Goal: Task Accomplishment & Management: Use online tool/utility

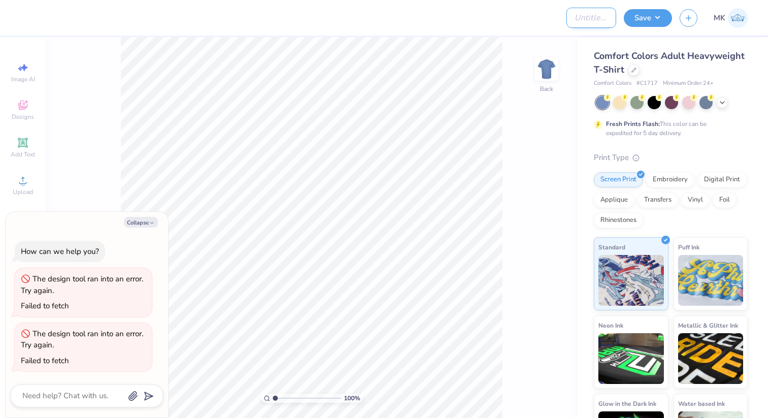
click at [577, 22] on input "Design Title" at bounding box center [591, 18] width 50 height 20
type input "AKPSI"
type textarea "x"
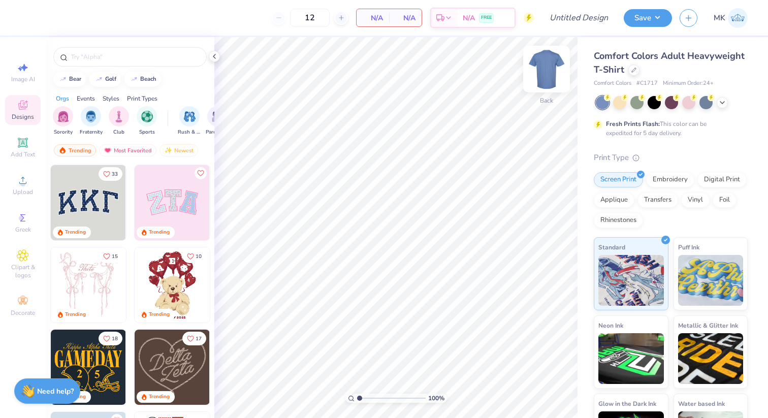
click at [547, 67] on img at bounding box center [546, 69] width 41 height 41
click at [547, 67] on img at bounding box center [546, 69] width 20 height 20
click at [636, 69] on div at bounding box center [633, 68] width 11 height 11
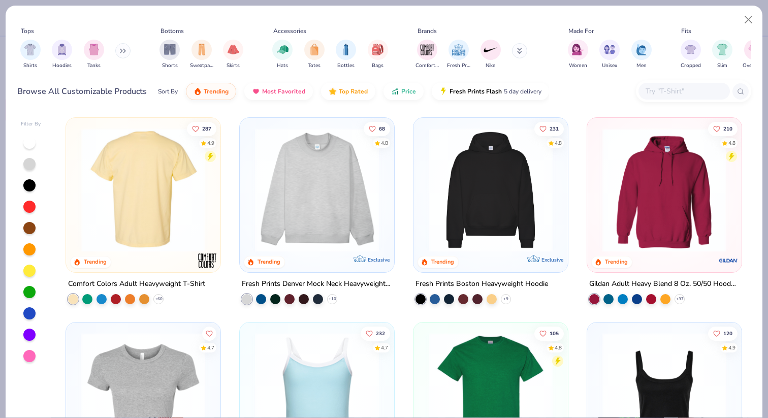
click at [140, 191] on img at bounding box center [143, 190] width 134 height 124
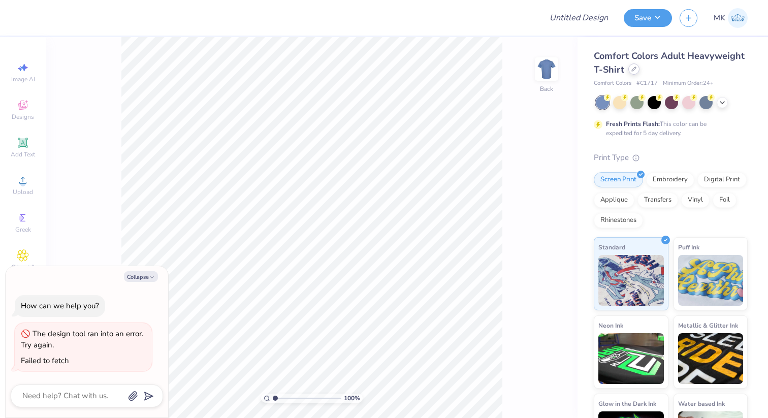
click at [631, 68] on icon at bounding box center [633, 69] width 5 height 5
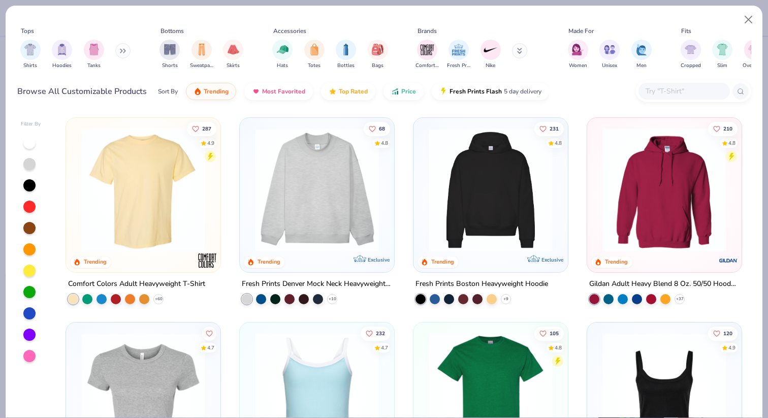
type textarea "x"
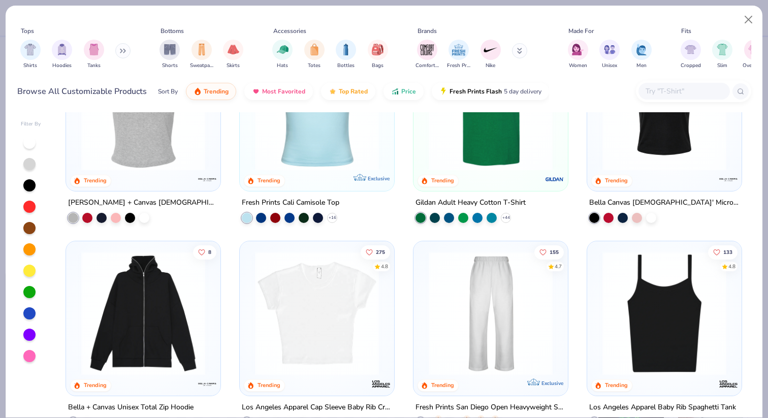
scroll to position [254, 0]
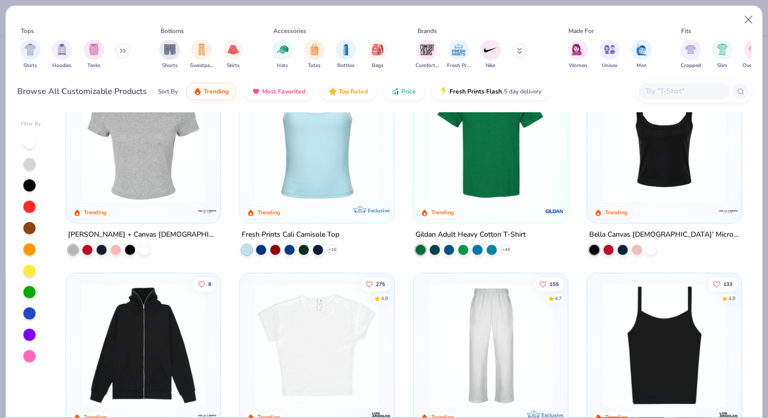
click at [664, 94] on input "text" at bounding box center [684, 91] width 78 height 12
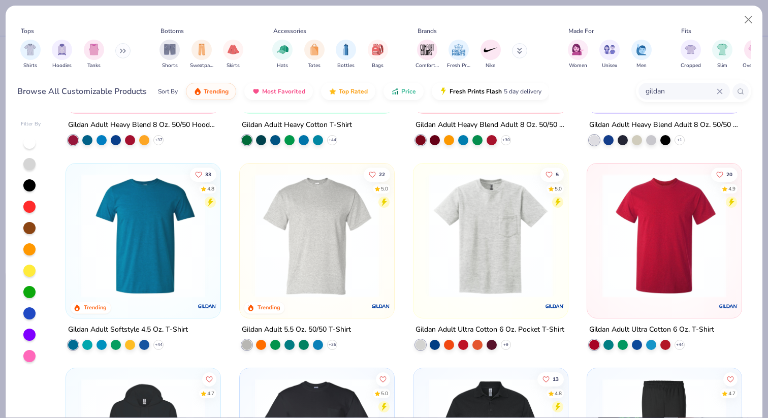
scroll to position [0, 0]
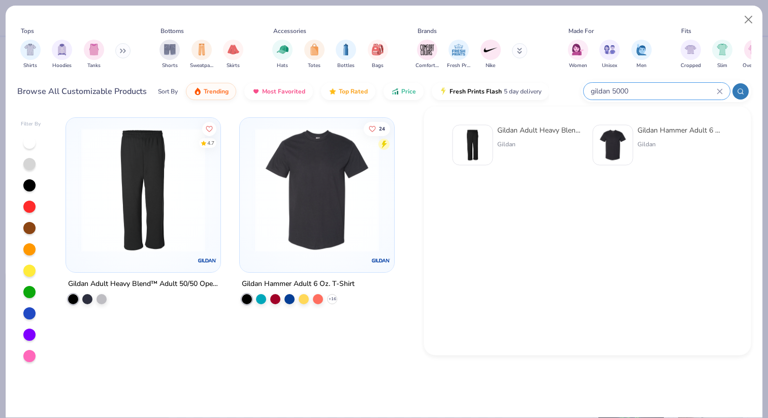
click at [609, 93] on input "gildan 5000" at bounding box center [653, 91] width 127 height 12
drag, startPoint x: 640, startPoint y: 90, endPoint x: 567, endPoint y: 90, distance: 73.1
click at [567, 90] on div "Browse All Customizable Products Sort By Trending Most Favorited Top Rated Pric…" at bounding box center [384, 91] width 734 height 28
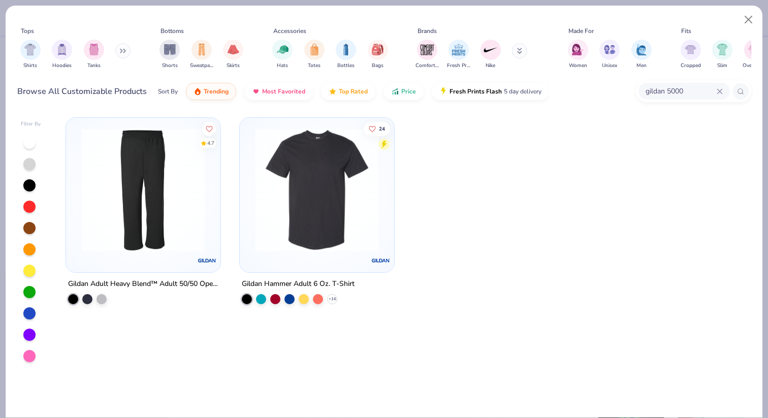
click at [713, 89] on input "gildan 5000" at bounding box center [681, 91] width 72 height 12
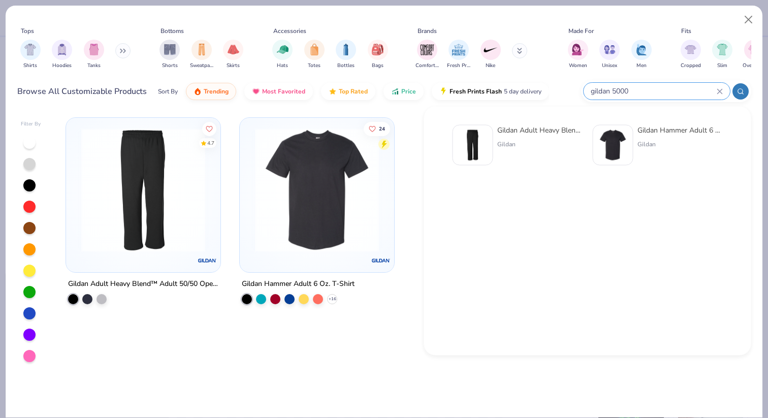
click at [718, 89] on icon at bounding box center [719, 91] width 5 height 5
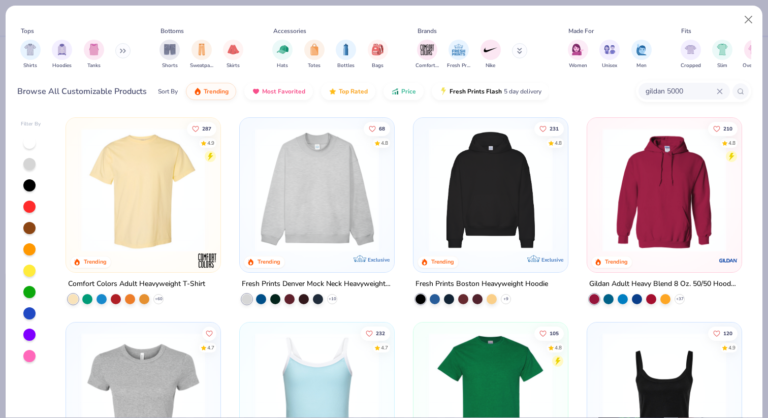
click at [716, 89] on input "gildan 5000" at bounding box center [681, 91] width 72 height 12
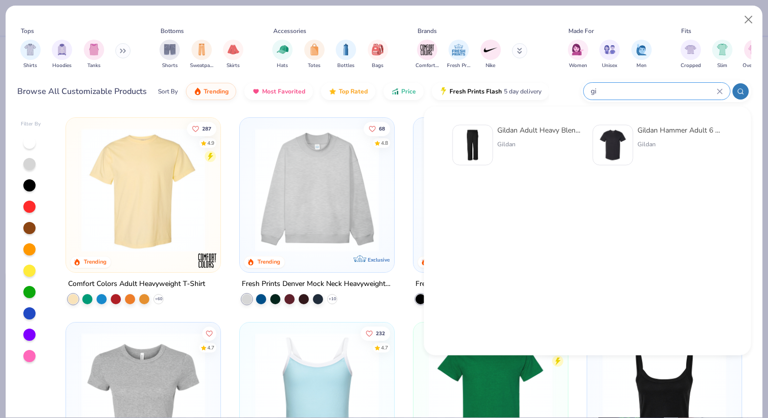
type input "g"
paste input "G500"
type input "G500"
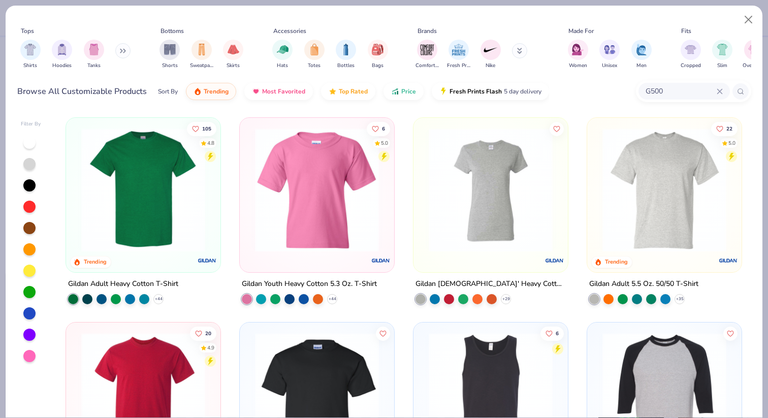
click at [187, 227] on img at bounding box center [143, 190] width 134 height 124
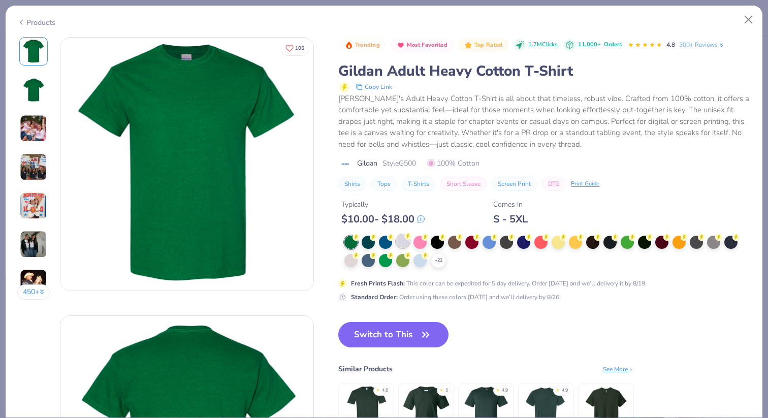
click at [360, 238] on circle at bounding box center [356, 237] width 7 height 7
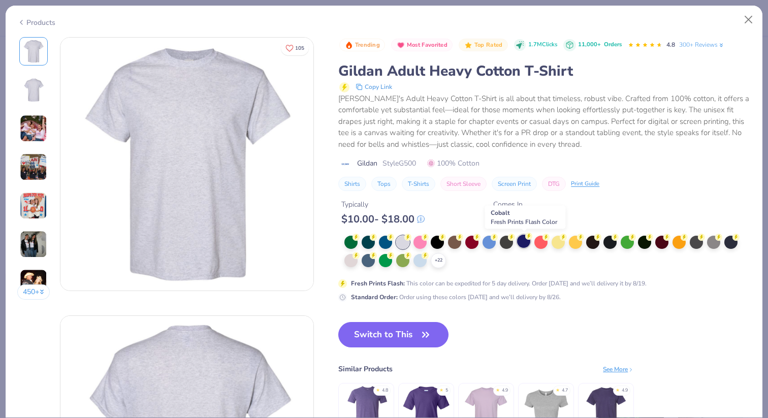
click at [520, 244] on div at bounding box center [523, 241] width 13 height 13
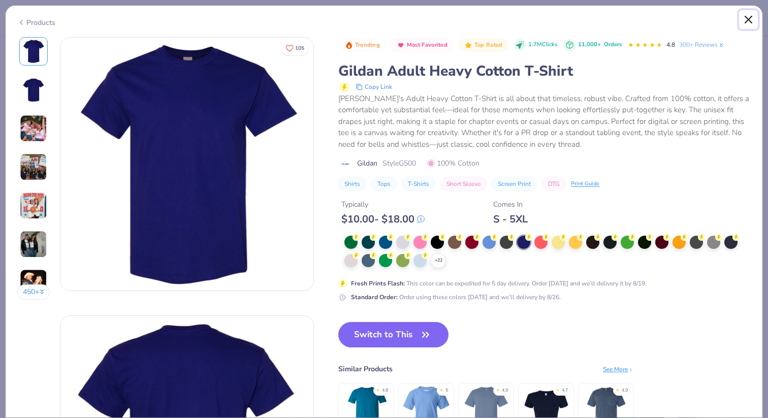
click at [749, 14] on button "Close" at bounding box center [748, 19] width 19 height 19
type textarea "x"
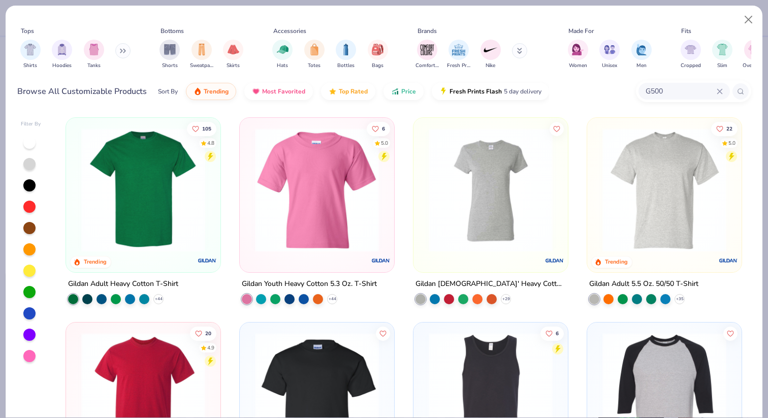
click at [660, 92] on input "G500" at bounding box center [681, 91] width 72 height 12
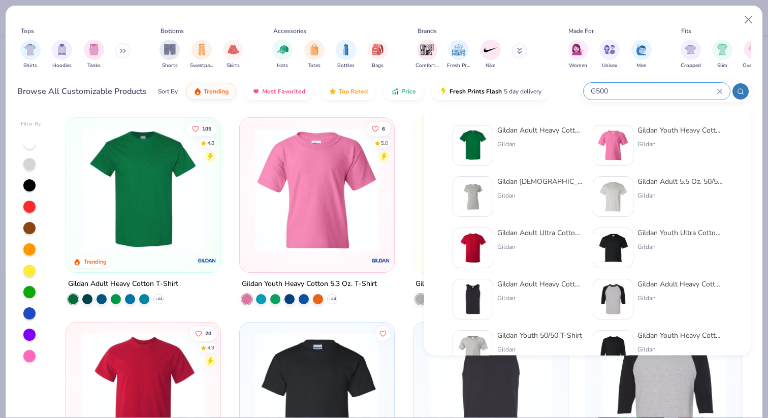
click at [660, 92] on input "G500" at bounding box center [653, 91] width 127 height 12
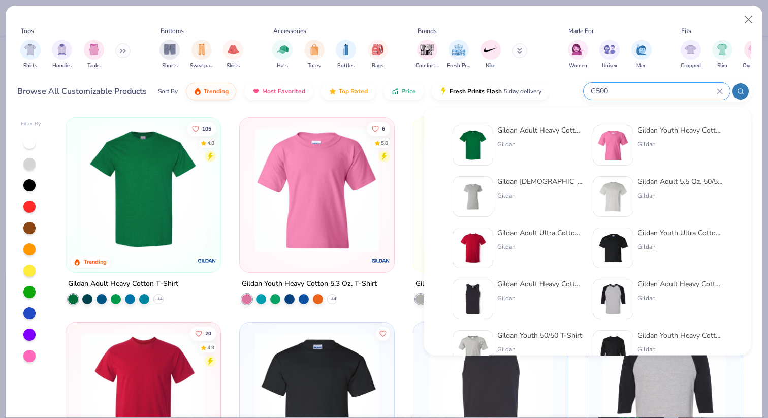
click at [722, 89] on div "G500" at bounding box center [657, 91] width 146 height 17
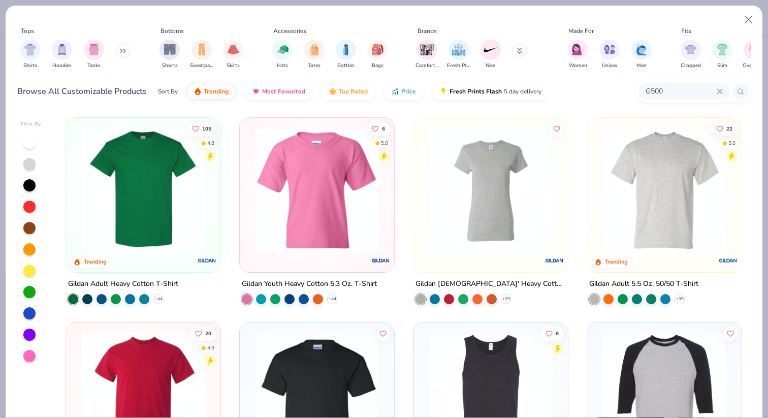
click at [707, 89] on input "G500" at bounding box center [681, 91] width 72 height 12
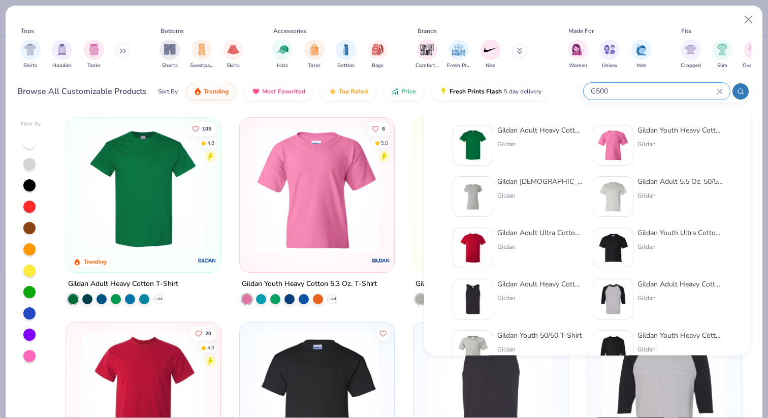
click at [707, 89] on input "G500" at bounding box center [653, 91] width 127 height 12
type input "G"
paste input "C1717"
type input "C1717"
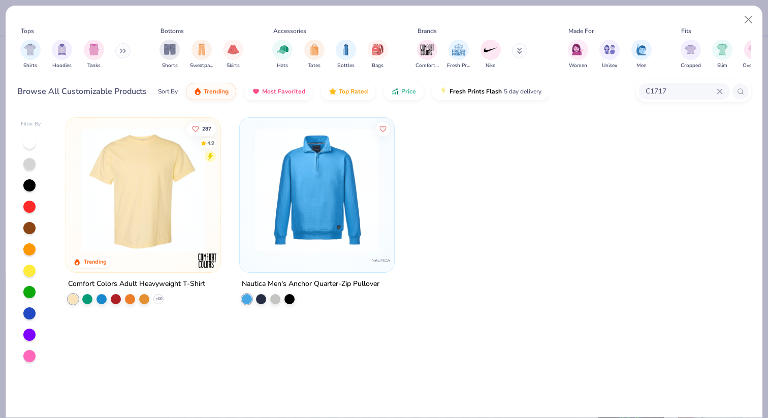
click at [117, 194] on img at bounding box center [143, 190] width 134 height 124
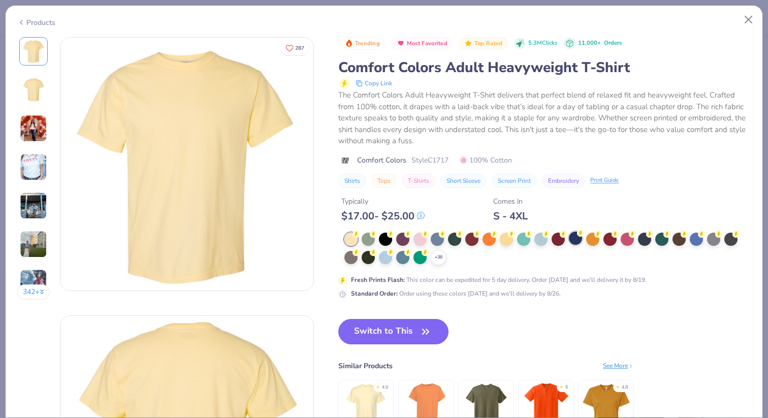
click at [578, 237] on div at bounding box center [575, 238] width 13 height 13
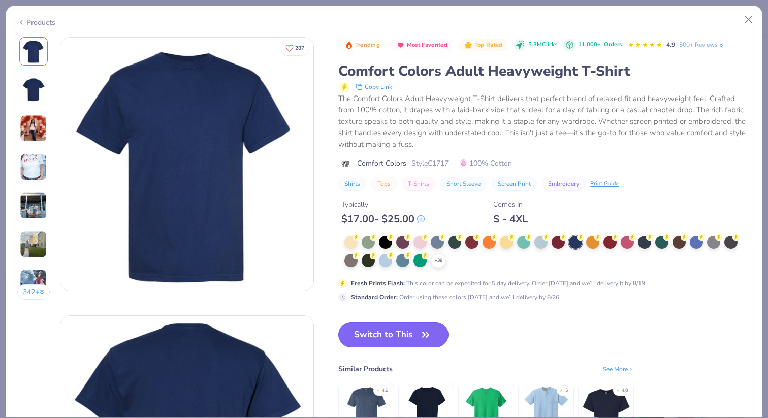
click at [404, 335] on button "Switch to This" at bounding box center [393, 334] width 110 height 25
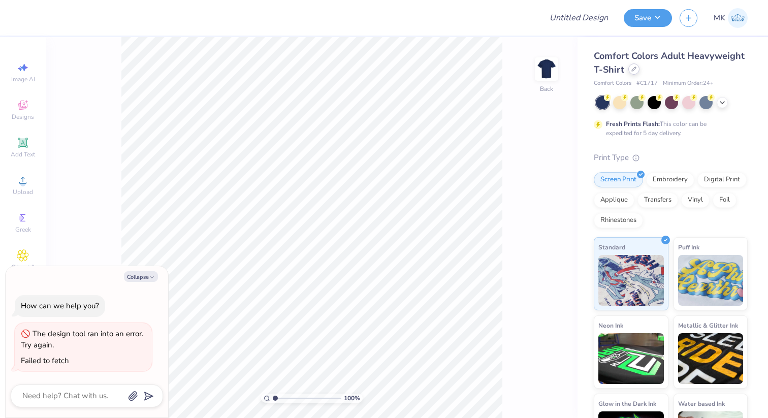
click at [632, 70] on icon at bounding box center [634, 69] width 4 height 4
type textarea "x"
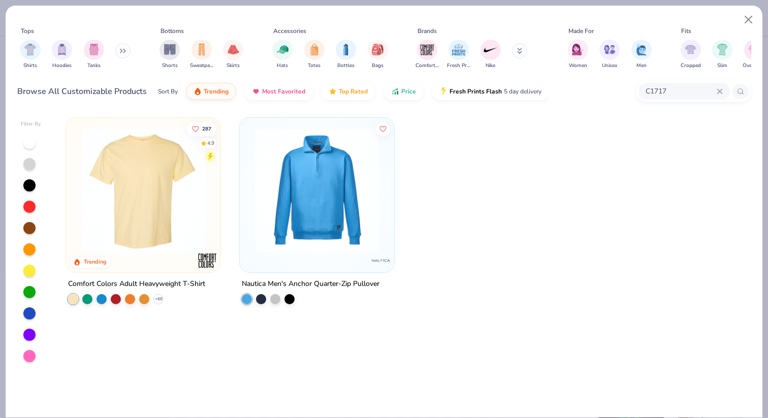
click at [663, 90] on input "C1717" at bounding box center [681, 91] width 72 height 12
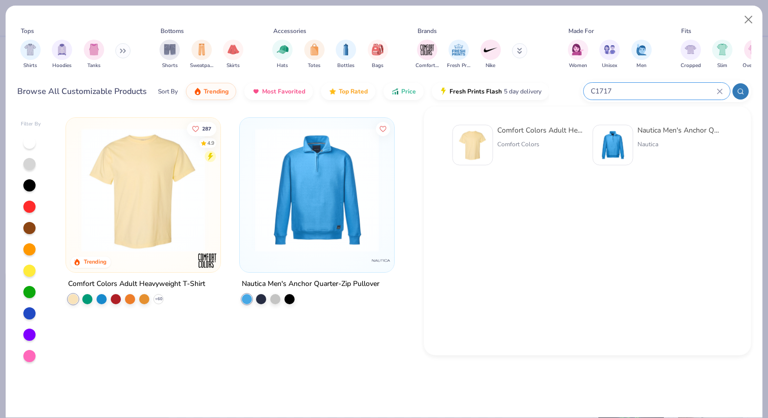
click at [663, 90] on input "C1717" at bounding box center [653, 91] width 127 height 12
drag, startPoint x: 663, startPoint y: 90, endPoint x: 585, endPoint y: 91, distance: 78.2
click at [585, 91] on div "C1717" at bounding box center [657, 91] width 146 height 17
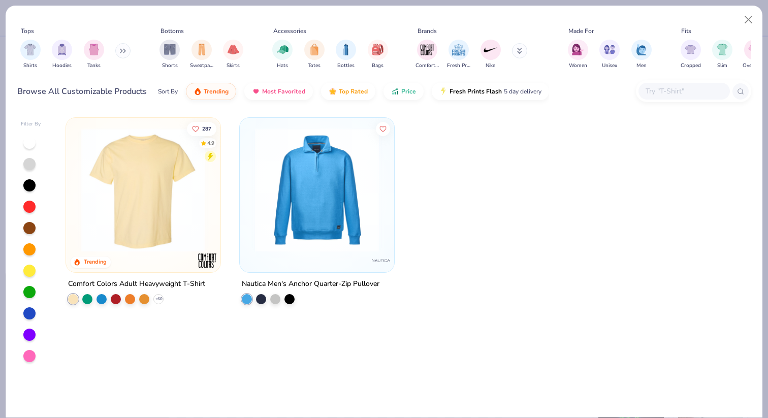
click at [657, 92] on input "text" at bounding box center [684, 91] width 78 height 12
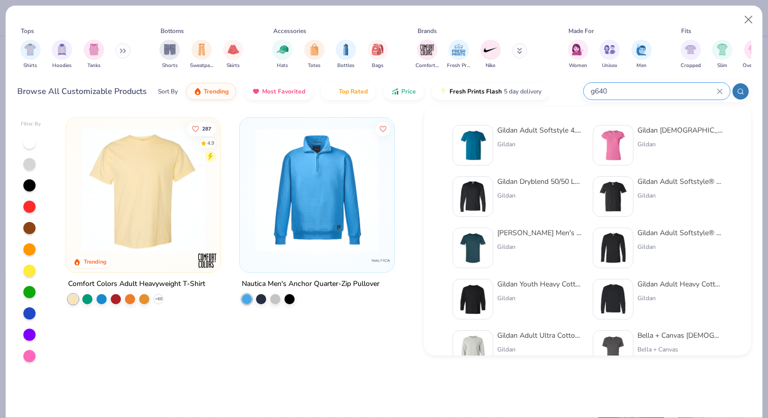
type input "g640"
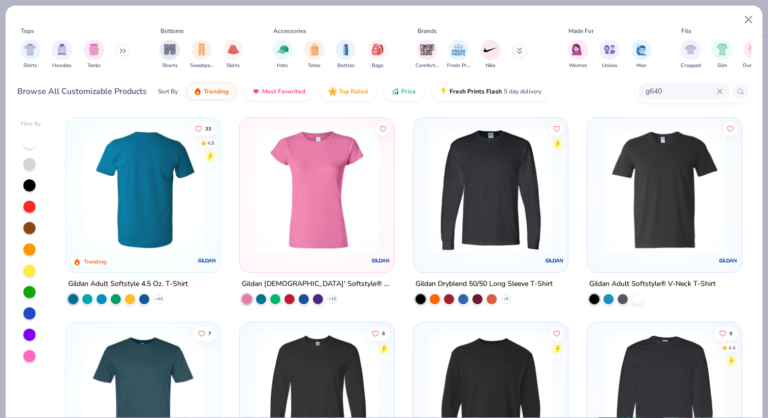
click at [145, 240] on img at bounding box center [143, 190] width 134 height 124
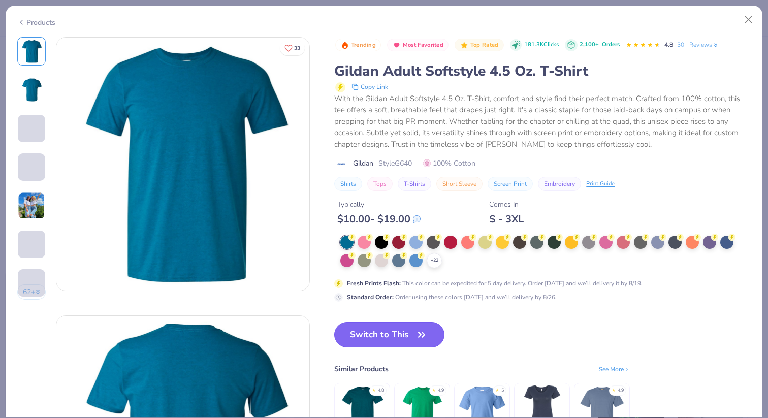
click at [387, 342] on button "Switch to This" at bounding box center [389, 334] width 110 height 25
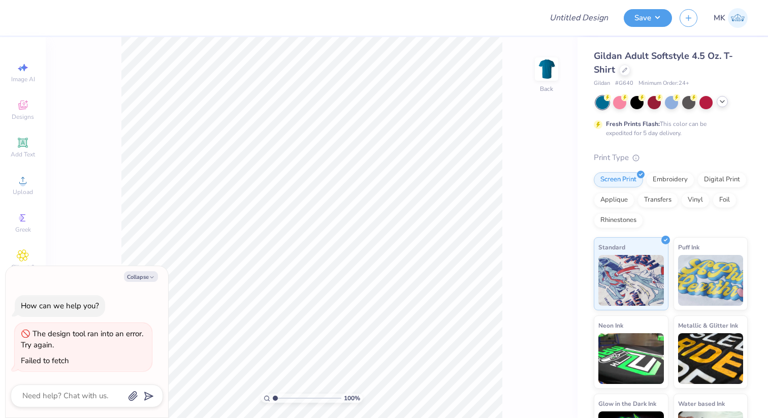
click at [723, 103] on icon at bounding box center [722, 102] width 8 height 8
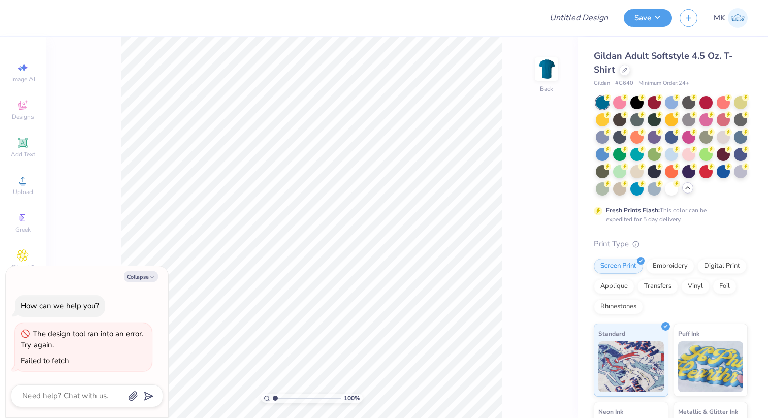
click at [668, 198] on div "Fresh Prints Flash: This color can be expedited for 5 day delivery." at bounding box center [671, 160] width 154 height 128
click at [668, 187] on div at bounding box center [671, 187] width 13 height 13
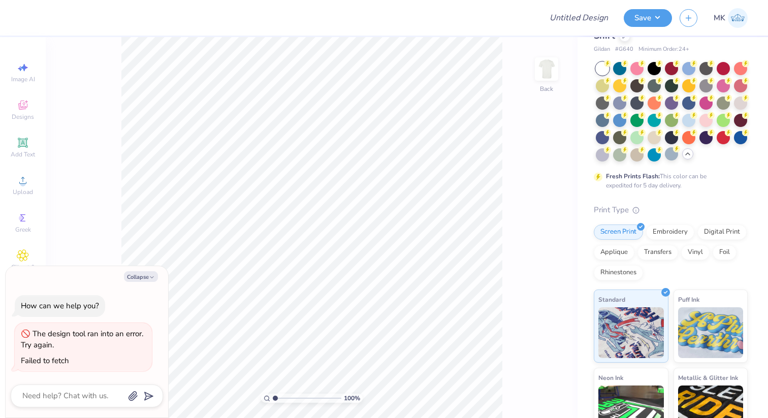
scroll to position [21, 0]
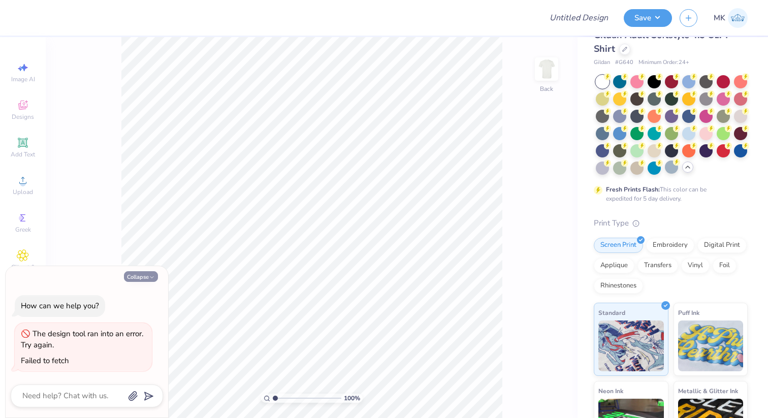
click at [151, 274] on icon "button" at bounding box center [152, 277] width 6 height 6
type textarea "x"
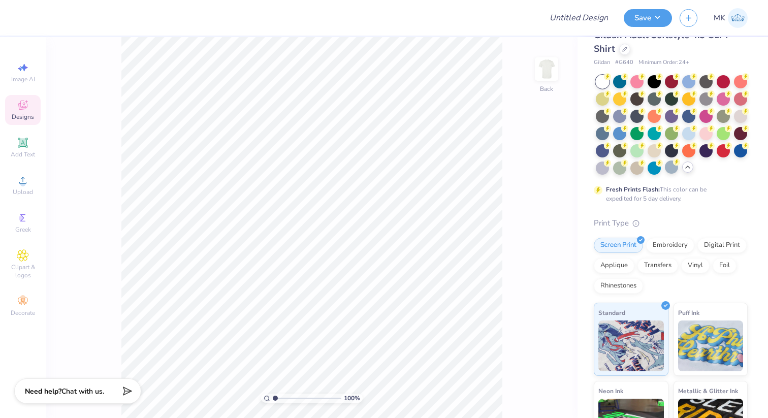
click at [27, 110] on icon at bounding box center [23, 105] width 12 height 12
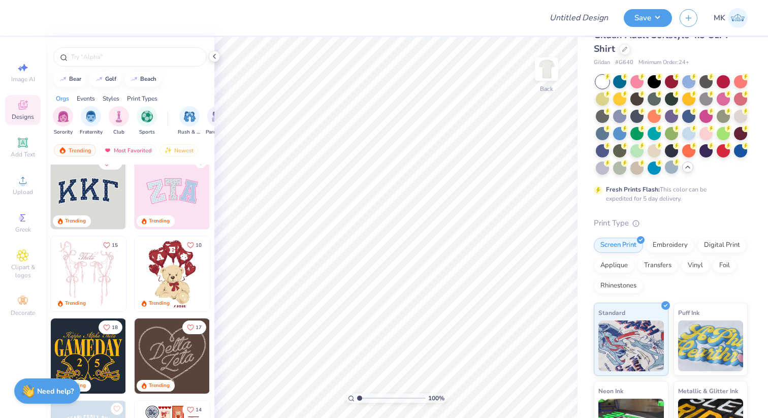
scroll to position [13, 0]
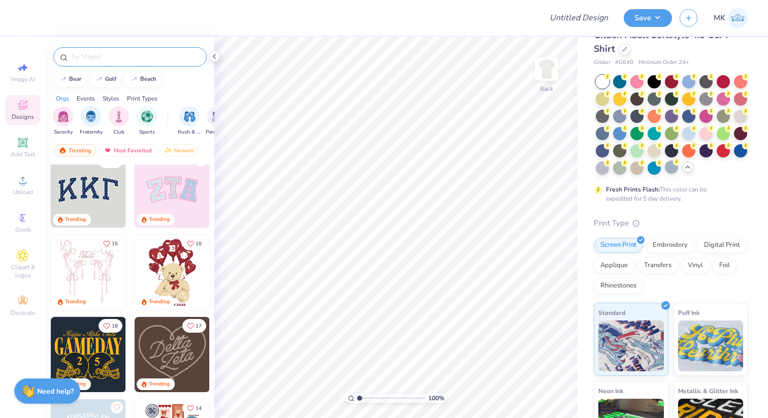
click at [121, 48] on div at bounding box center [129, 56] width 153 height 19
click at [121, 54] on input "text" at bounding box center [135, 57] width 130 height 10
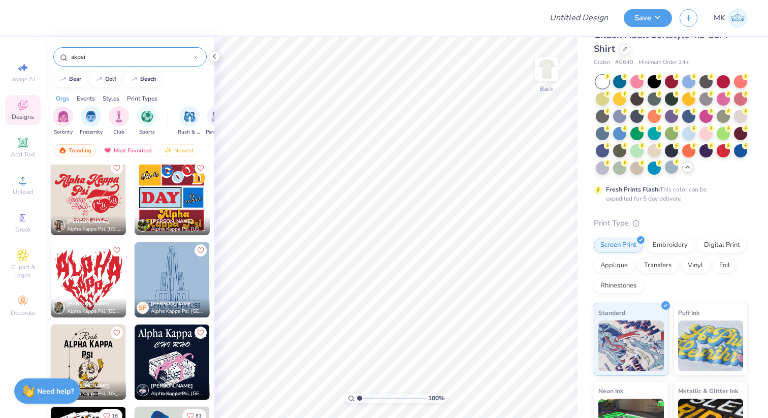
scroll to position [0, 0]
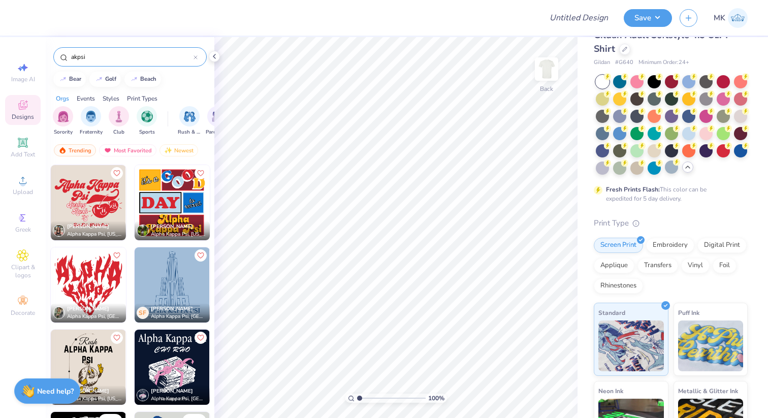
type input "akpsi"
click at [167, 270] on img at bounding box center [172, 284] width 75 height 75
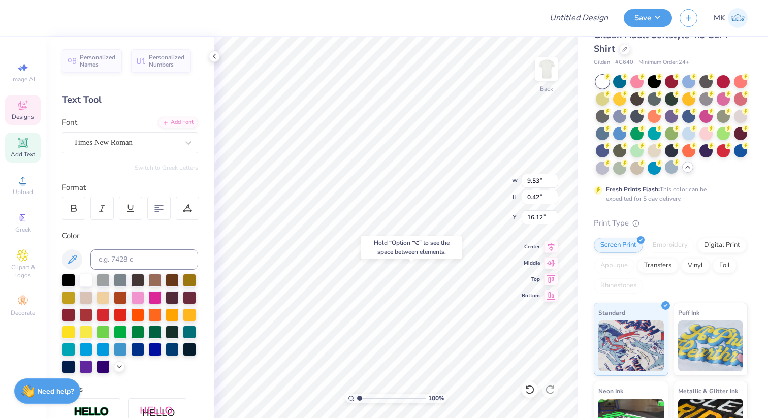
type input "6.91"
type input "10.99"
type input "3.00"
type input "9.53"
type input "0.42"
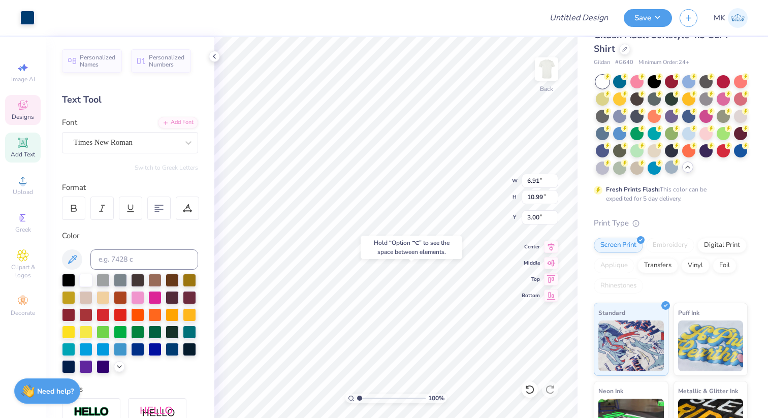
type input "16.12"
type input "4.23"
type input "6.74"
type input "2.31"
type input "11.09"
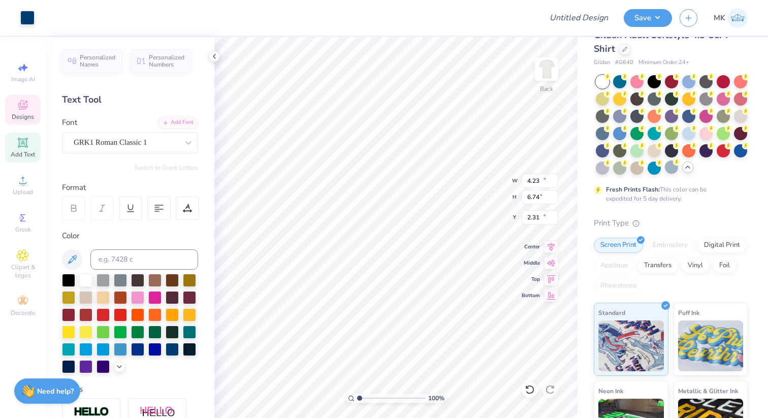
type input "0.88"
type input "10.28"
type input "9.08"
type input "0.72"
type input "10.44"
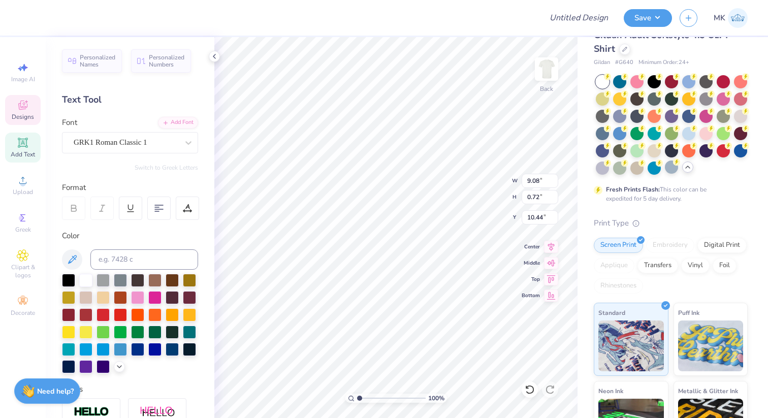
type input "4.23"
type input "6.74"
type input "2.31"
type input "14.63"
type input "3.52"
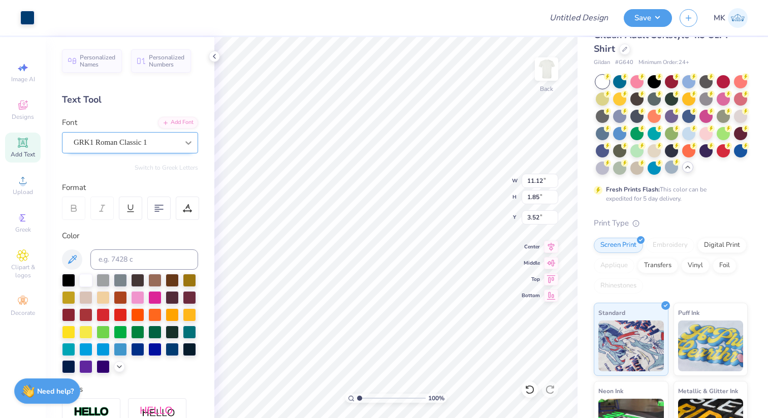
click at [188, 143] on icon at bounding box center [188, 143] width 6 height 4
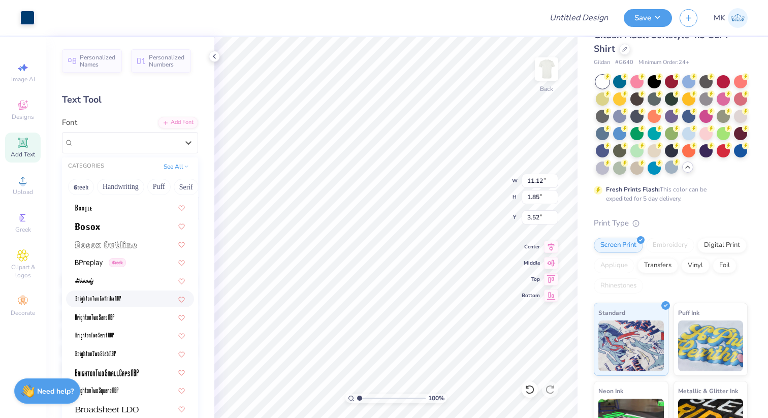
scroll to position [723, 0]
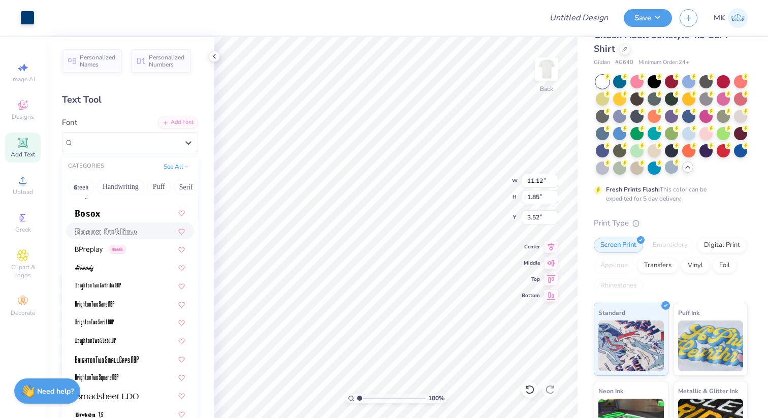
click at [125, 229] on img at bounding box center [105, 231] width 61 height 7
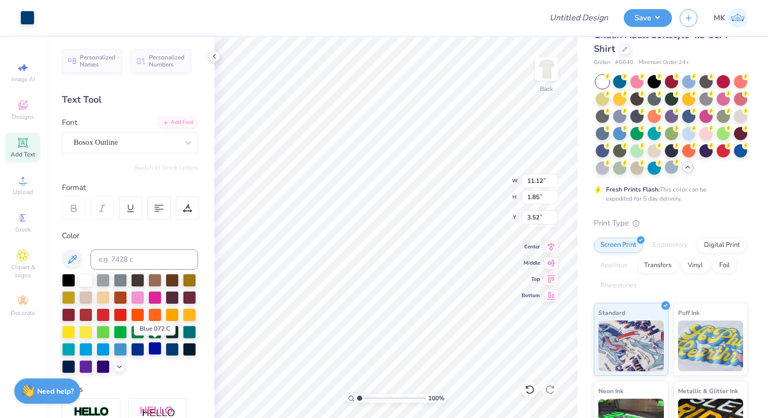
click at [155, 347] on div at bounding box center [154, 348] width 13 height 13
click at [119, 255] on input at bounding box center [144, 259] width 108 height 20
type input "600"
click at [138, 347] on div at bounding box center [137, 348] width 13 height 13
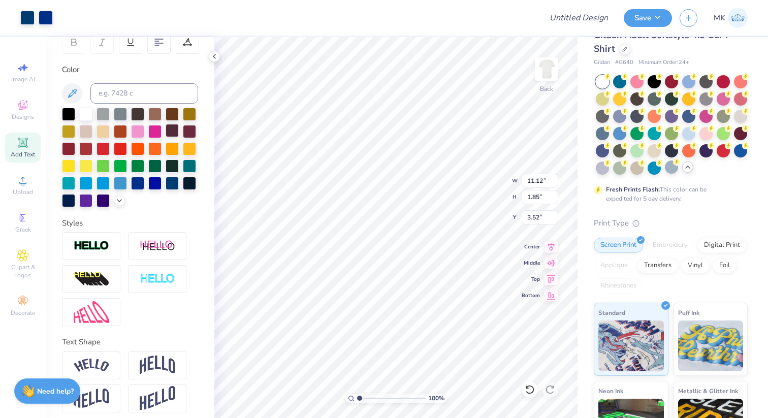
scroll to position [172, 0]
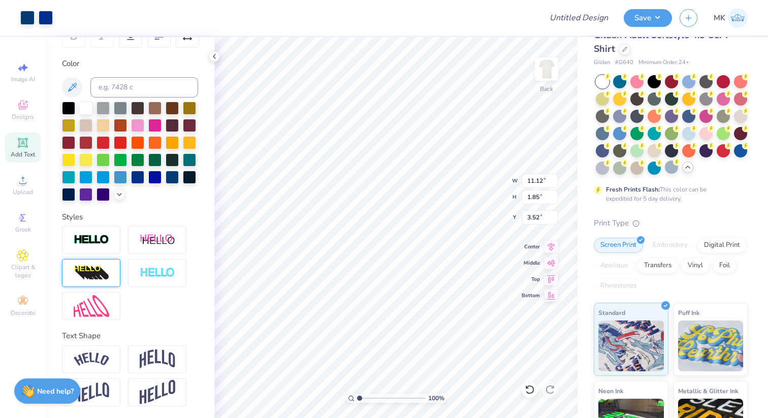
click at [100, 277] on img at bounding box center [92, 273] width 36 height 16
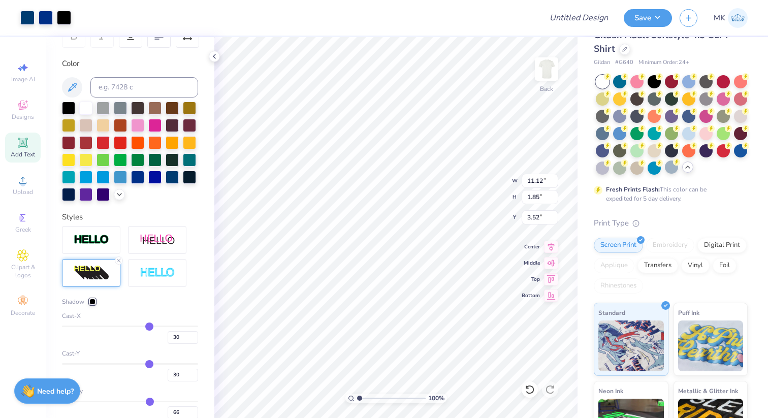
type input "32"
type input "31"
type input "29"
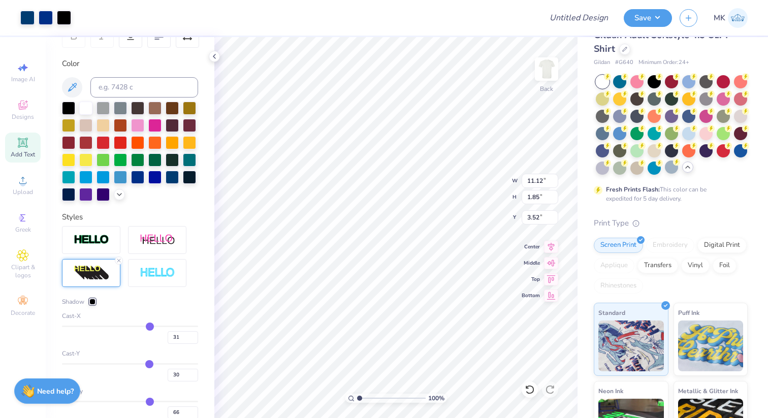
type input "29"
type input "27"
type input "25"
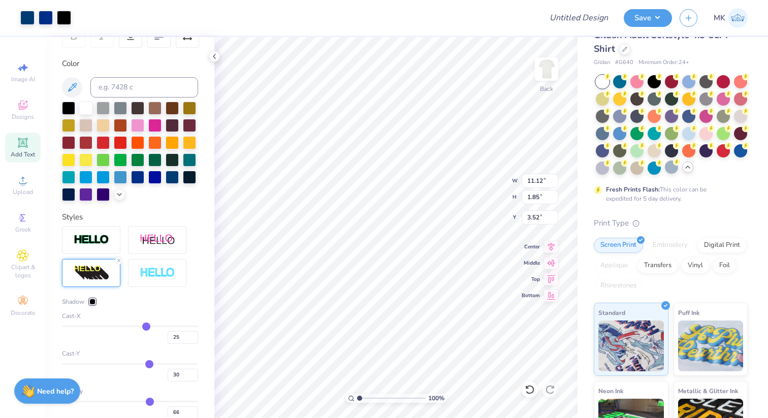
type input "23"
type input "19"
type input "17"
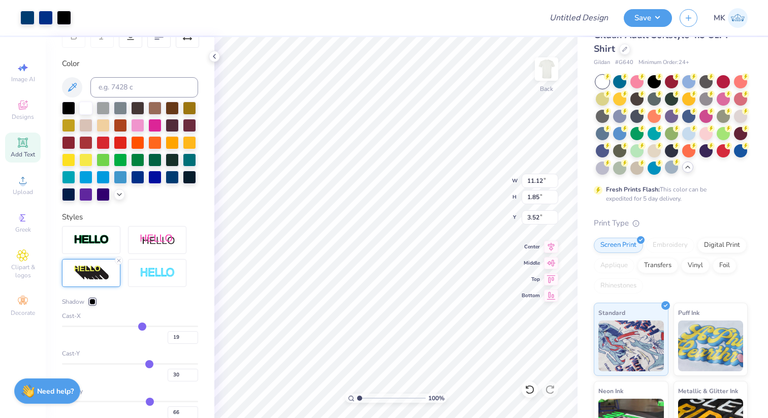
type input "17"
type input "16"
type input "15"
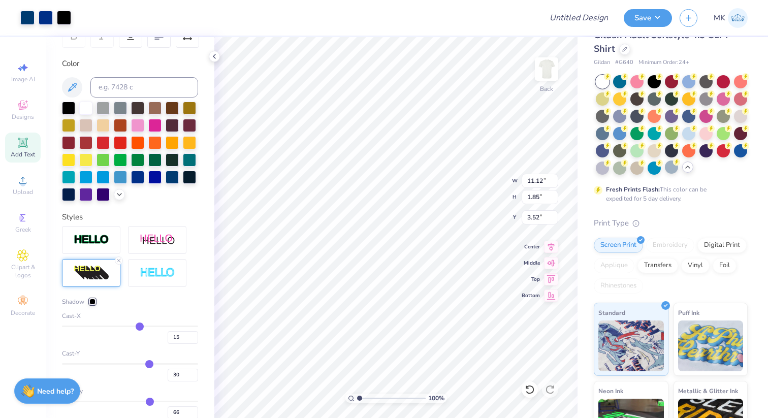
type input "13"
type input "11"
type input "9"
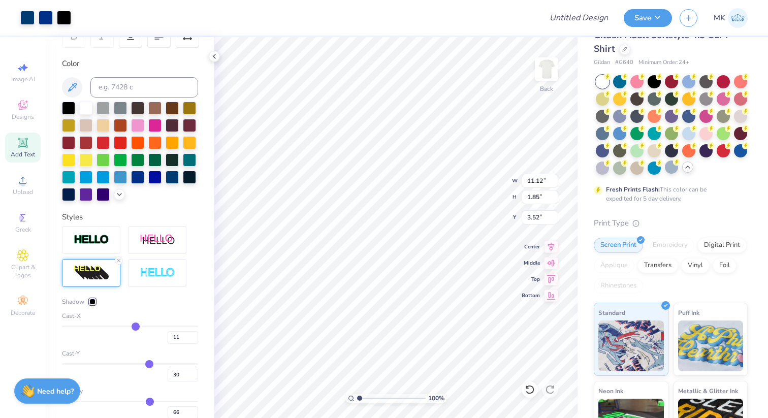
type input "9"
type input "7"
type input "6"
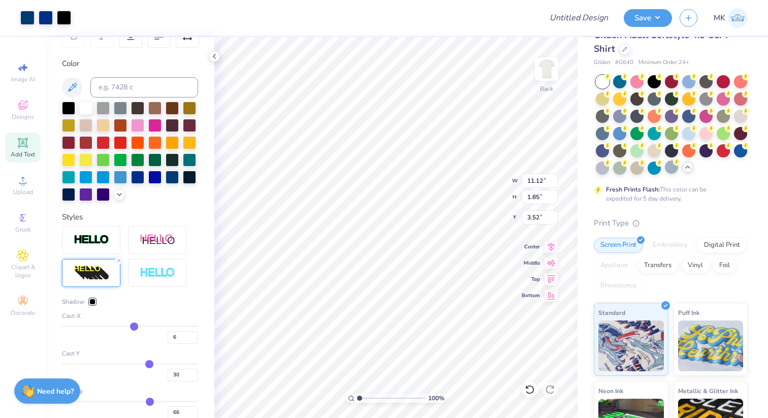
type input "4"
type input "2"
type input "0"
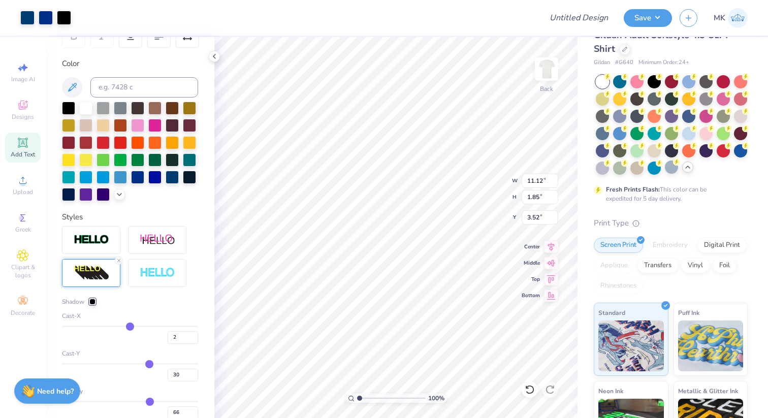
type input "0"
type input "-2"
type input "-4"
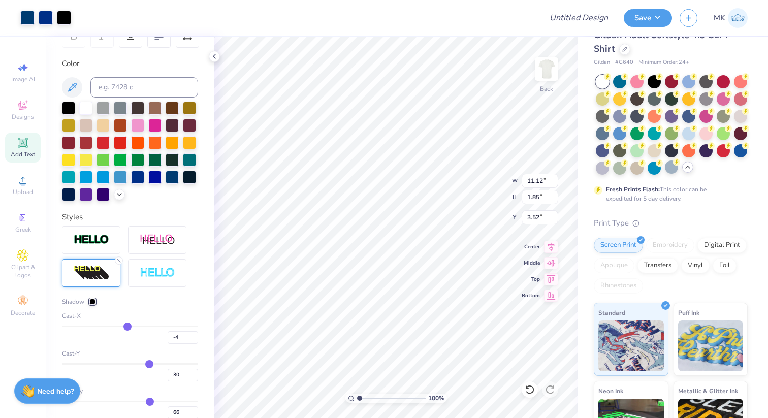
type input "-6"
type input "-7"
type input "-9"
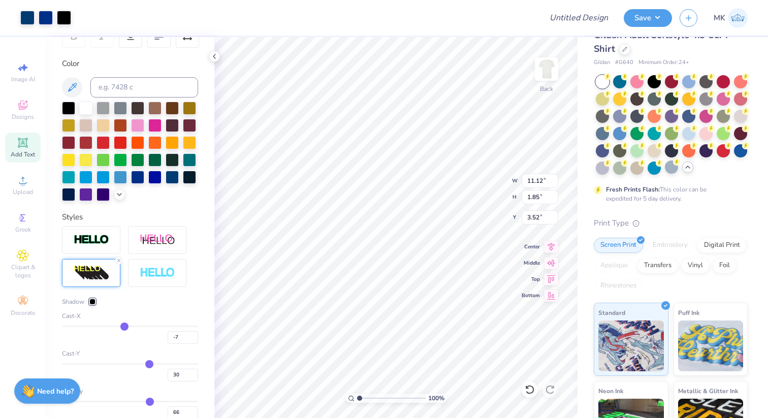
type input "-9"
type input "-10"
type input "-11"
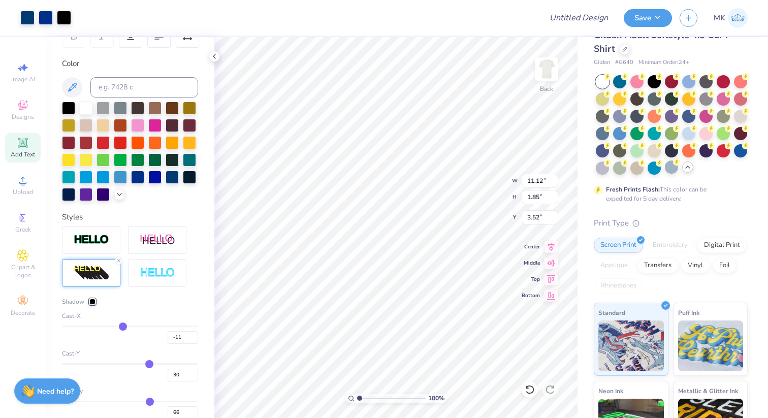
type input "-12"
type input "-13"
type input "-14"
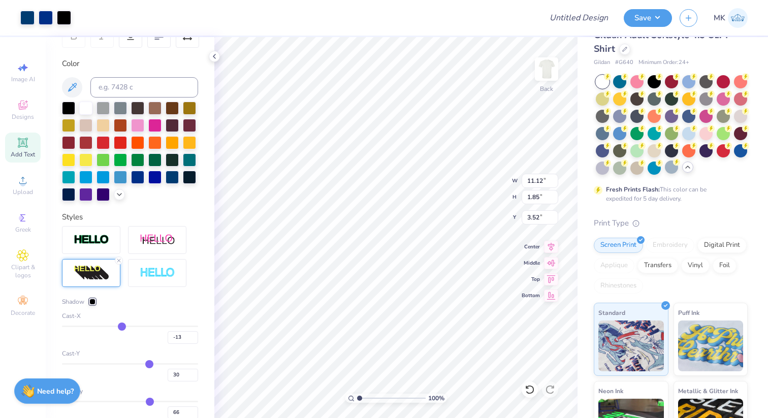
type input "-14"
type input "-15"
type input "-16"
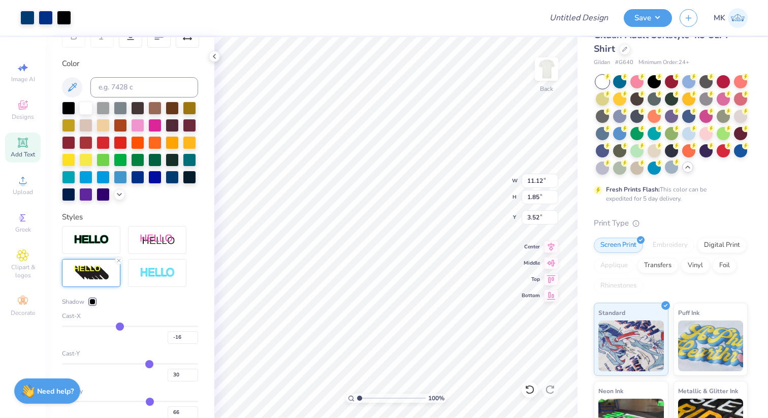
type input "-17"
type input "-18"
type input "-19"
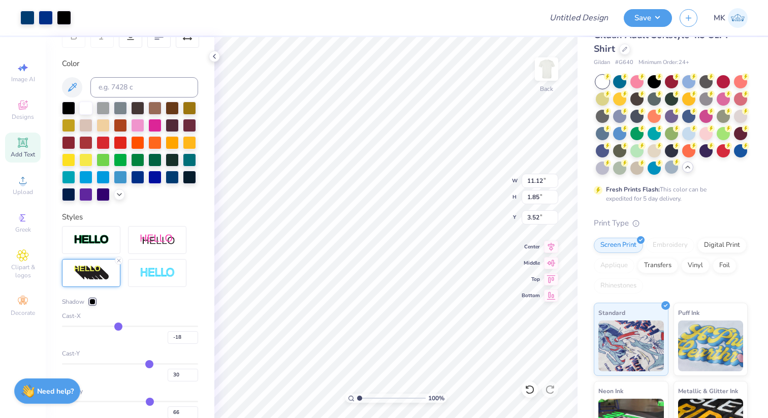
type input "-19"
type input "-20"
type input "-21"
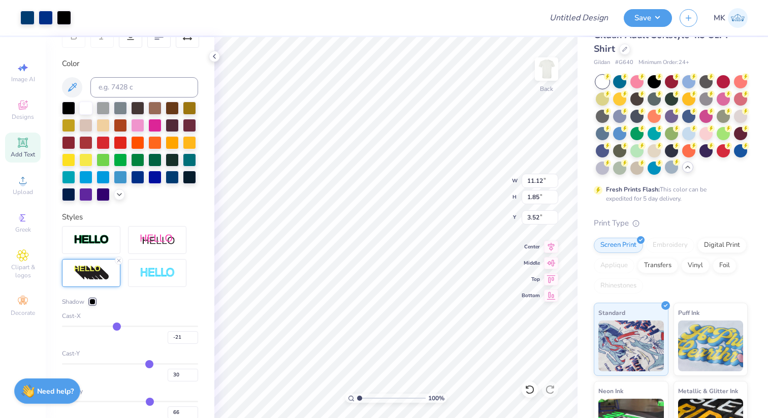
type input "-22"
type input "-23"
type input "-24"
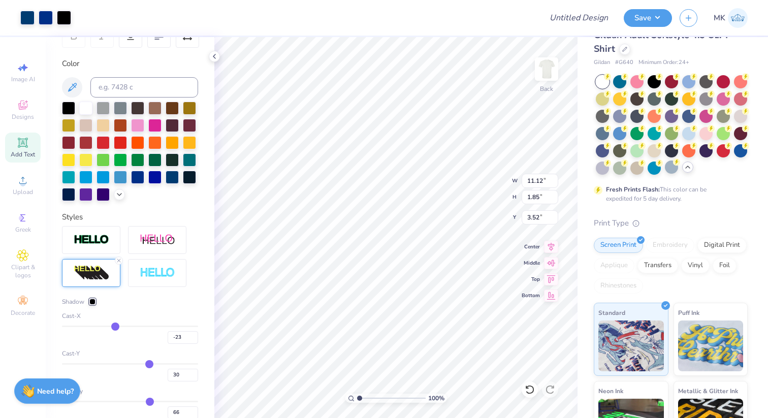
type input "-24"
type input "-25"
drag, startPoint x: 151, startPoint y: 328, endPoint x: 114, endPoint y: 325, distance: 37.2
click at [114, 326] on input "range" at bounding box center [130, 327] width 136 height 2
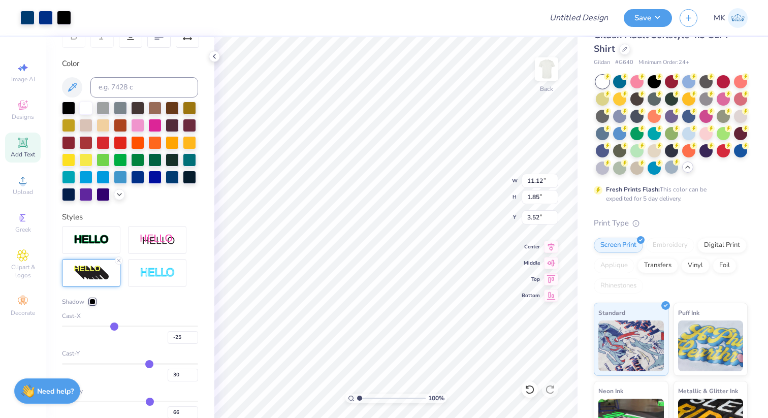
drag, startPoint x: 114, startPoint y: 325, endPoint x: 88, endPoint y: 324, distance: 25.4
type input "-64"
click at [88, 326] on input "range" at bounding box center [130, 327] width 136 height 2
type input "-64"
drag, startPoint x: 88, startPoint y: 324, endPoint x: 96, endPoint y: 313, distance: 13.5
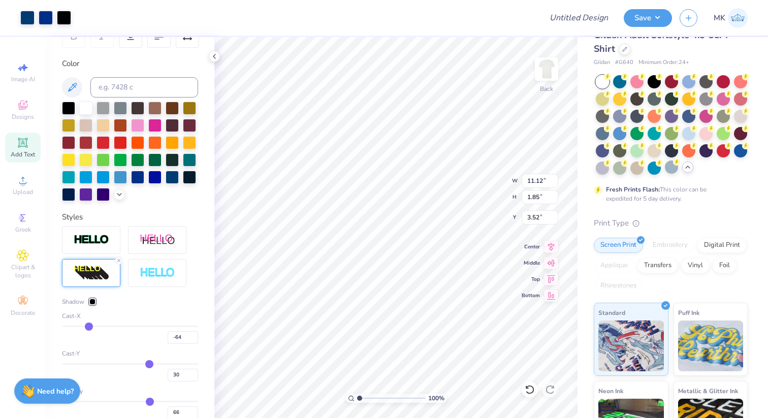
type input "20"
click at [142, 326] on input "range" at bounding box center [130, 327] width 136 height 2
type input "-61"
type input "12.22"
type input "20"
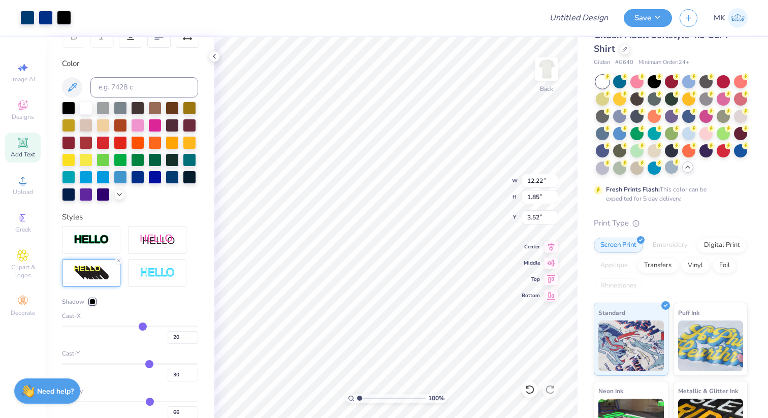
type input "-27"
click at [112, 363] on input "range" at bounding box center [130, 364] width 136 height 2
type input "-27"
type input "11.12"
click at [118, 258] on icon at bounding box center [119, 261] width 6 height 6
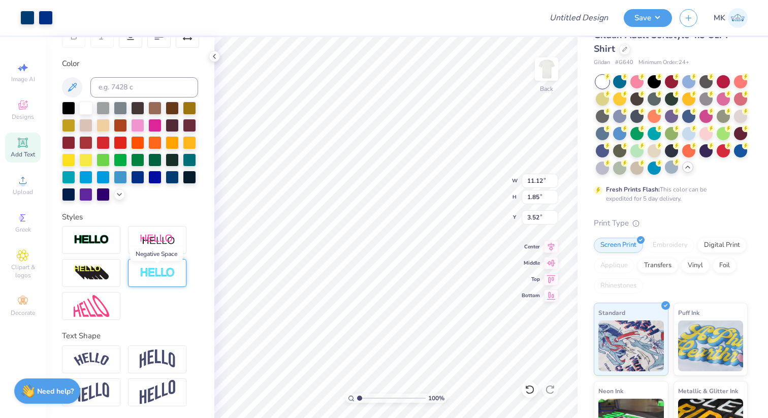
click at [154, 276] on img at bounding box center [158, 273] width 36 height 12
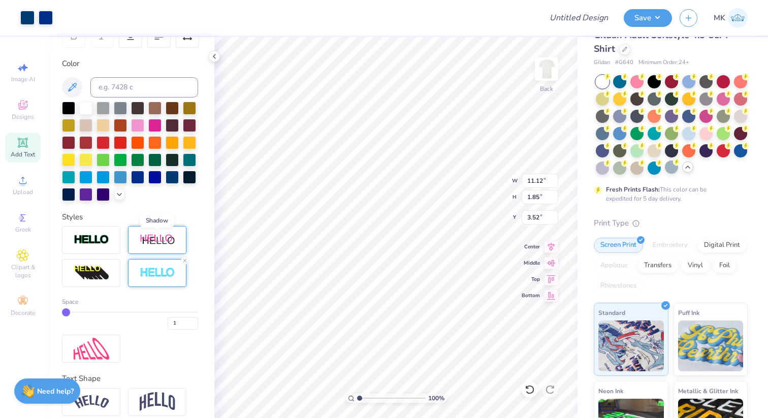
click at [171, 238] on img at bounding box center [158, 240] width 36 height 13
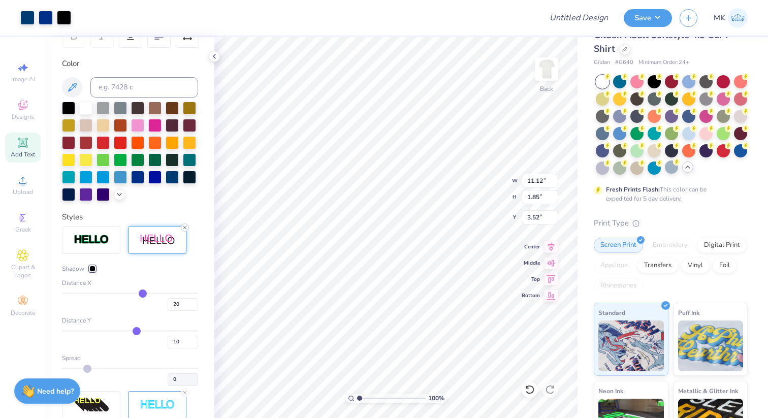
click at [185, 225] on icon at bounding box center [185, 228] width 6 height 6
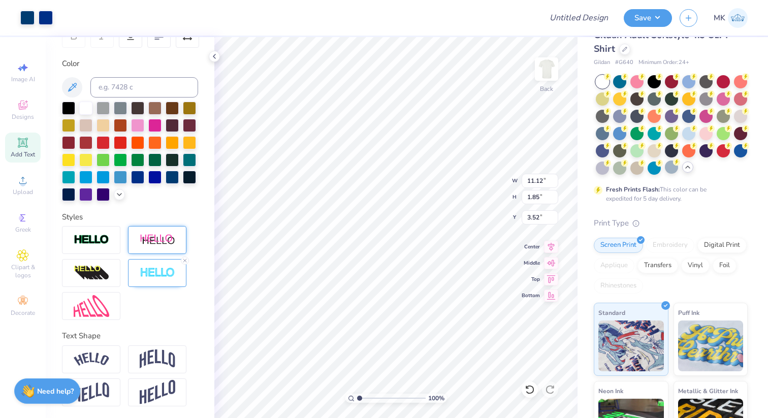
click at [161, 308] on div at bounding box center [130, 273] width 136 height 94
type input "4.21"
type input "3.57"
type input "4.76"
type input "3.78"
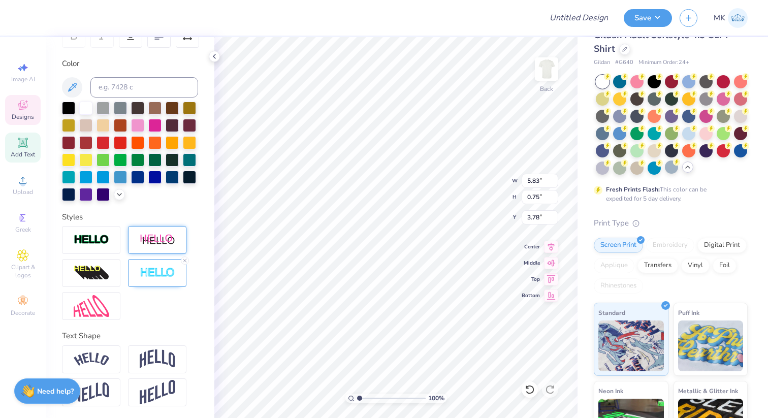
type input "5.04"
type input "3.94"
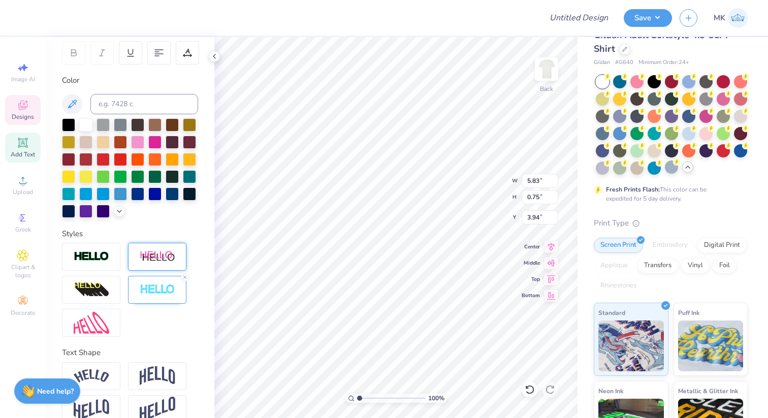
scroll to position [172, 0]
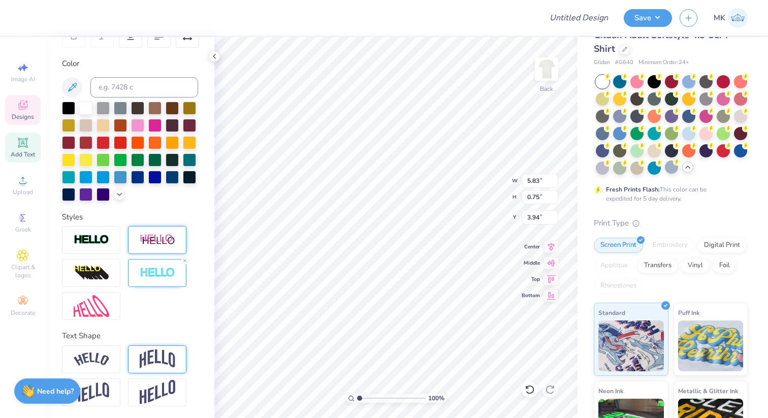
click at [157, 363] on img at bounding box center [158, 358] width 36 height 19
type input "1.75"
type input "3.30"
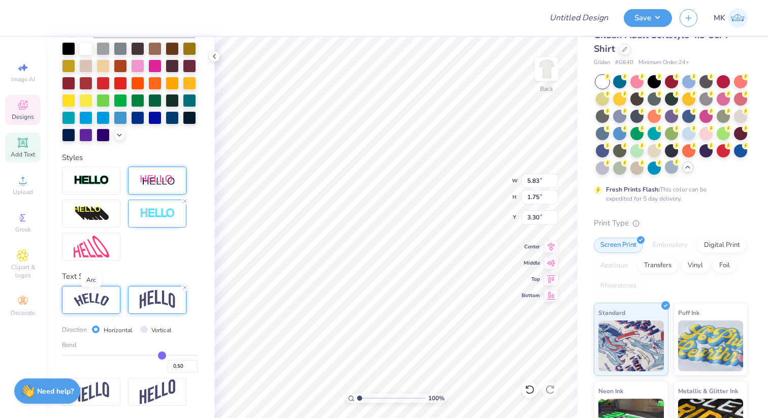
click at [107, 300] on img at bounding box center [92, 300] width 36 height 14
type input "6.69"
type input "1.45"
type input "3.38"
type input "0.48"
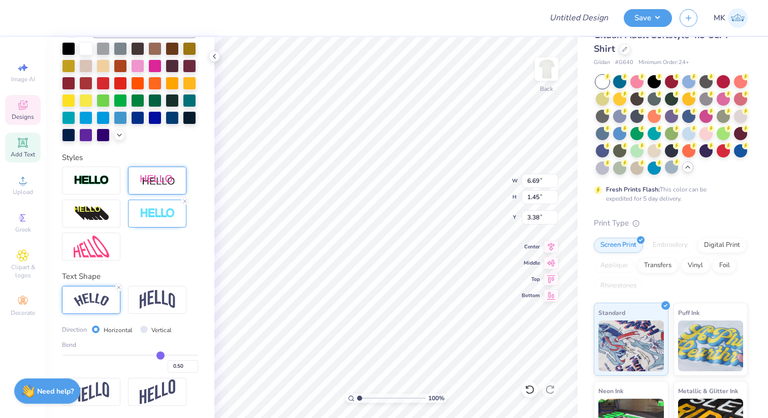
type input "0.48"
type input "0.47"
type input "0.45"
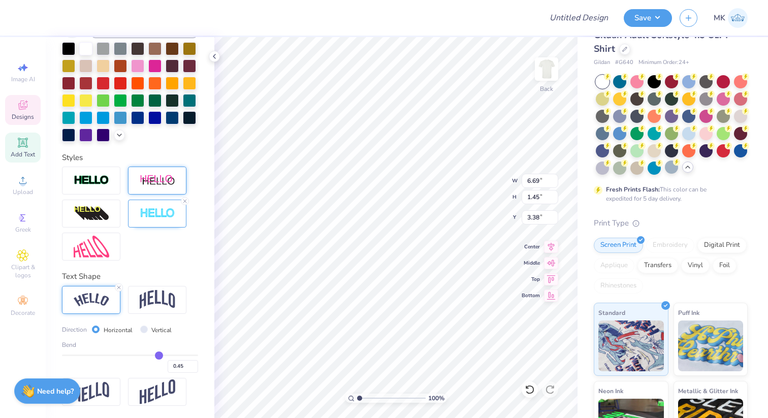
type input "0.41"
type input "0.37"
type input "0.33"
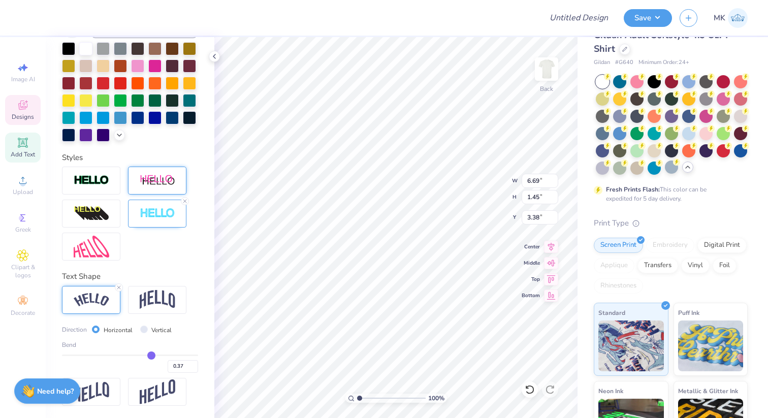
type input "0.33"
type input "0.29"
type input "0.26"
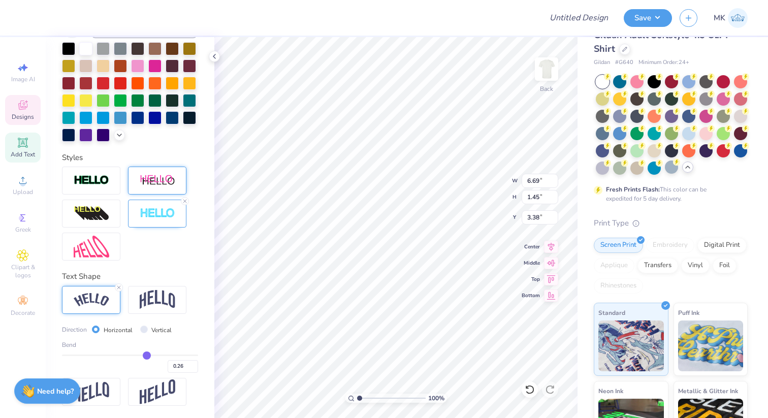
type input "0.25"
type input "0.23"
drag, startPoint x: 161, startPoint y: 356, endPoint x: 144, endPoint y: 356, distance: 16.3
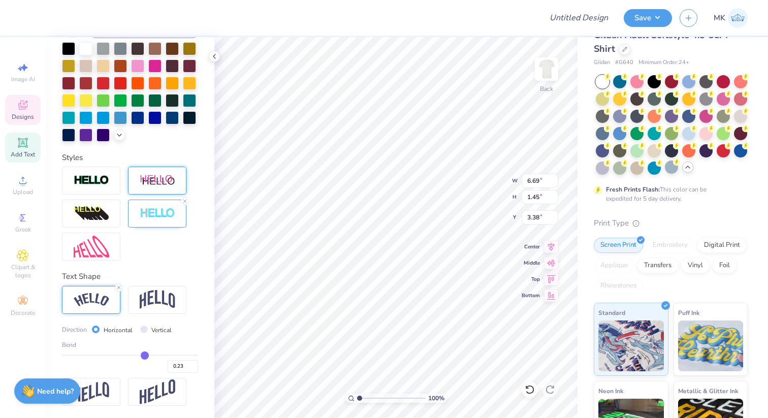
type input "0.23"
click at [144, 356] on input "range" at bounding box center [130, 356] width 136 height 2
type input "6.22"
type input "0.84"
type input "3.71"
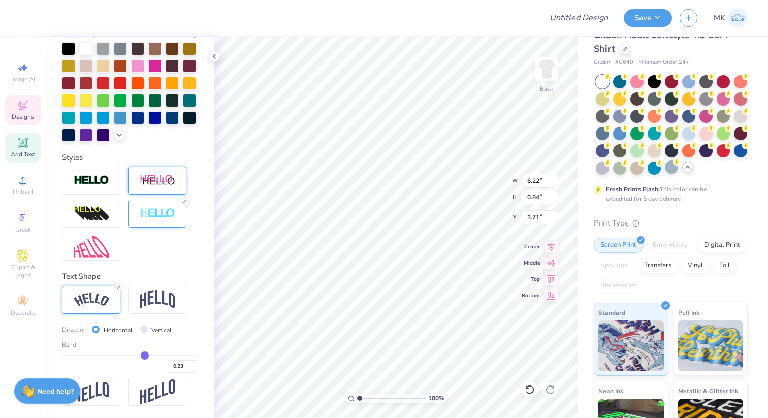
type input "0.24"
type input "0.23"
type input "0.22"
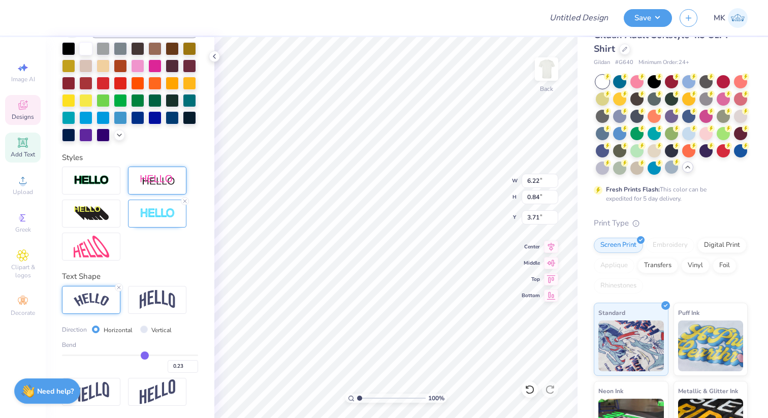
type input "0.22"
type input "0.21"
type input "0.2"
type input "0.20"
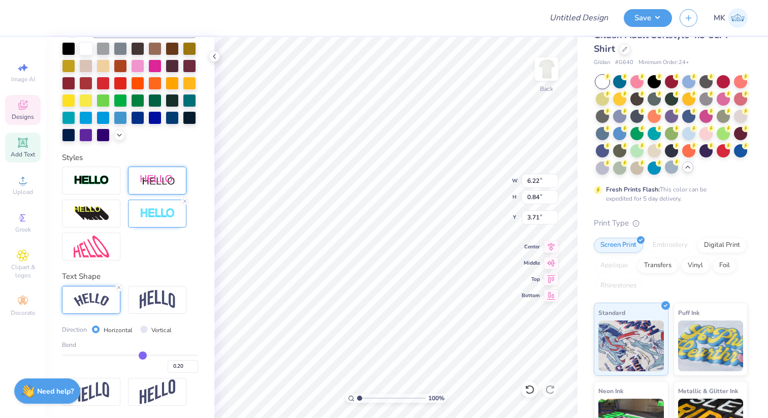
type input "0.19"
type input "0.18"
type input "0.17"
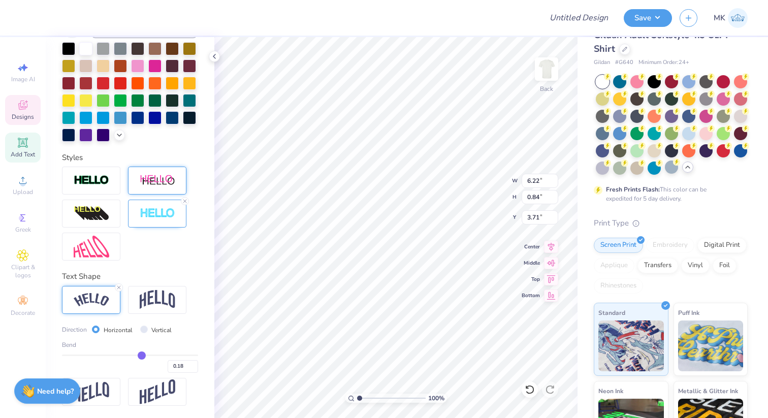
type input "0.17"
type input "0.16"
type input "0.15"
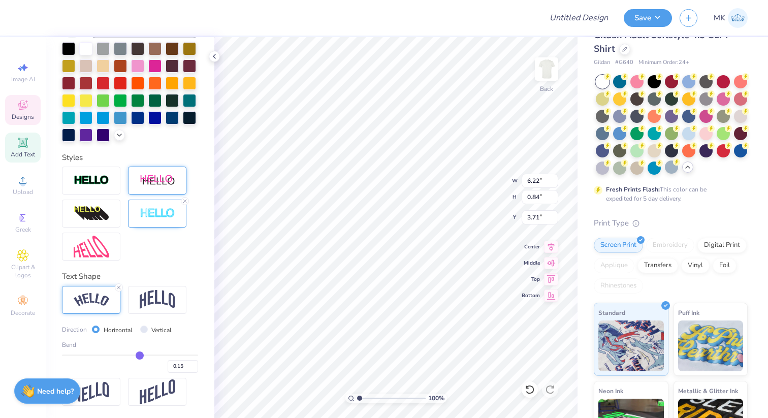
drag, startPoint x: 145, startPoint y: 355, endPoint x: 140, endPoint y: 355, distance: 5.6
type input "0.15"
click at [140, 355] on input "range" at bounding box center [130, 356] width 136 height 2
type input "6.08"
type input "0.79"
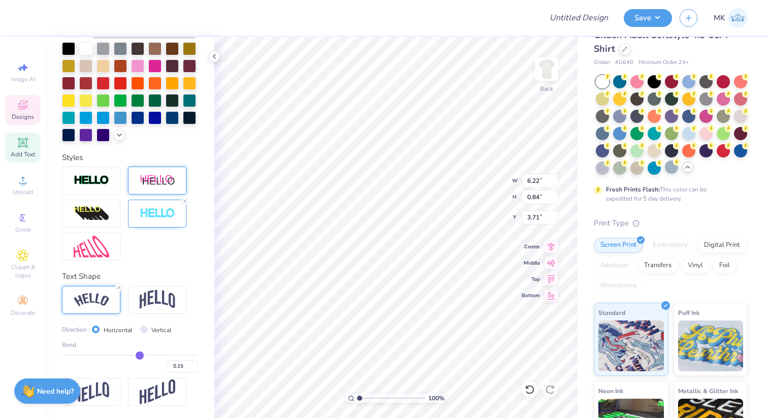
type input "3.76"
type input "0.14"
type input "0.15"
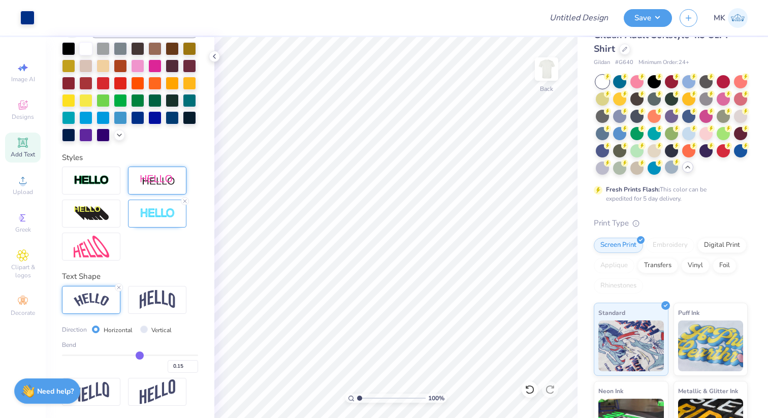
type input "0.17"
type input "0.19"
type input "0.23"
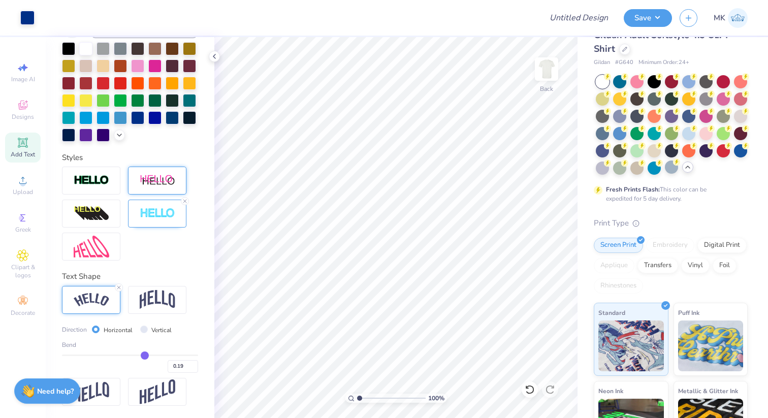
type input "0.23"
type input "0.25"
type input "0.28"
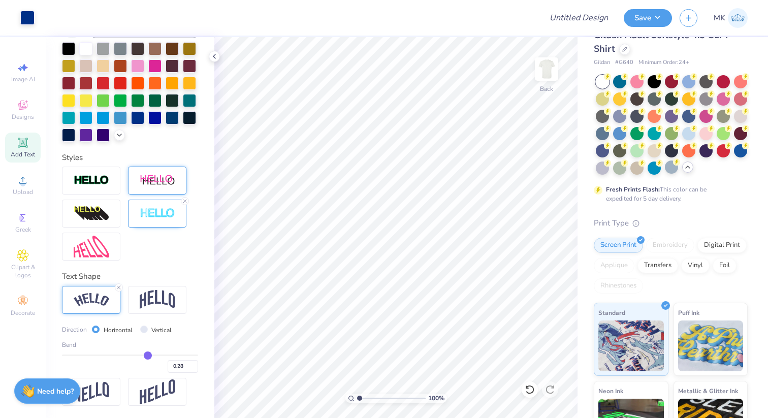
type input "0.29"
type input "0.31"
type input "0.32"
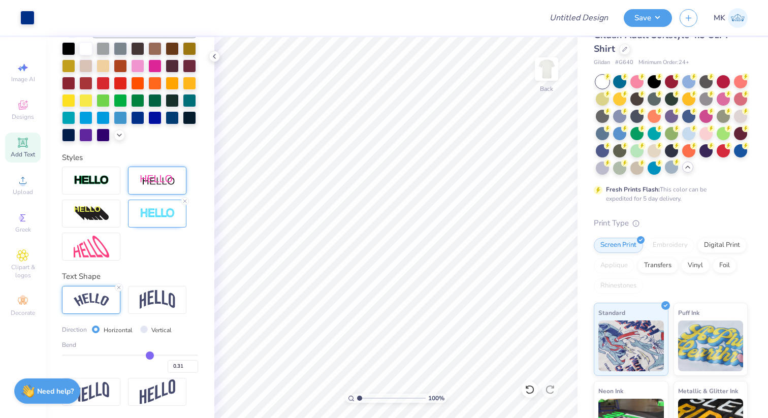
type input "0.32"
drag, startPoint x: 139, startPoint y: 356, endPoint x: 150, endPoint y: 356, distance: 11.7
type input "0.32"
click at [150, 356] on input "range" at bounding box center [130, 356] width 136 height 2
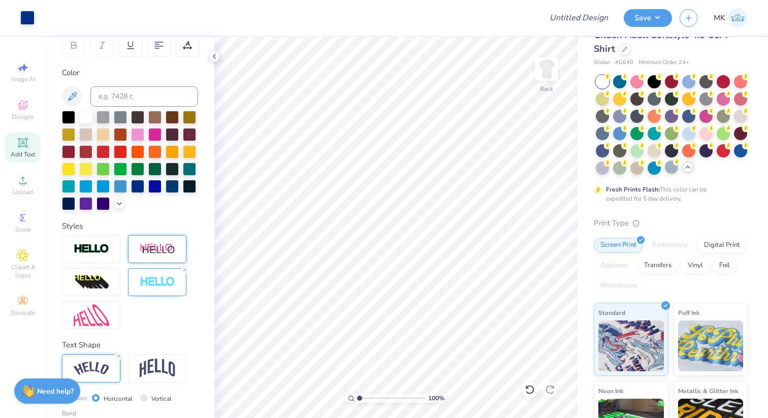
scroll to position [0, 0]
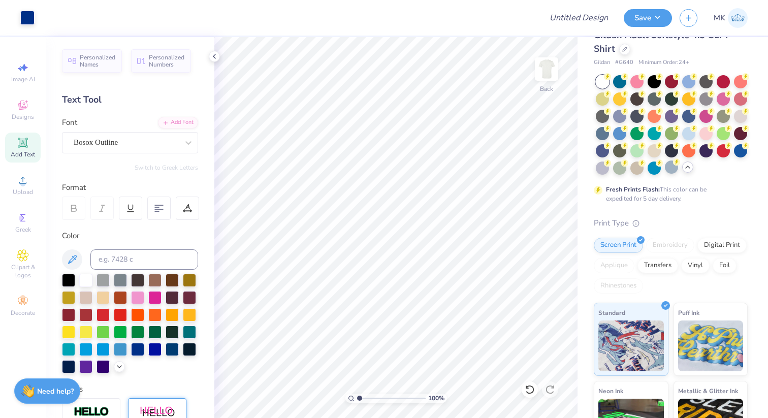
click at [79, 206] on div at bounding box center [73, 208] width 23 height 23
click at [76, 211] on icon at bounding box center [74, 209] width 5 height 3
click at [553, 214] on input "3.61" at bounding box center [540, 217] width 37 height 14
click at [553, 214] on input "3.62" at bounding box center [540, 217] width 37 height 14
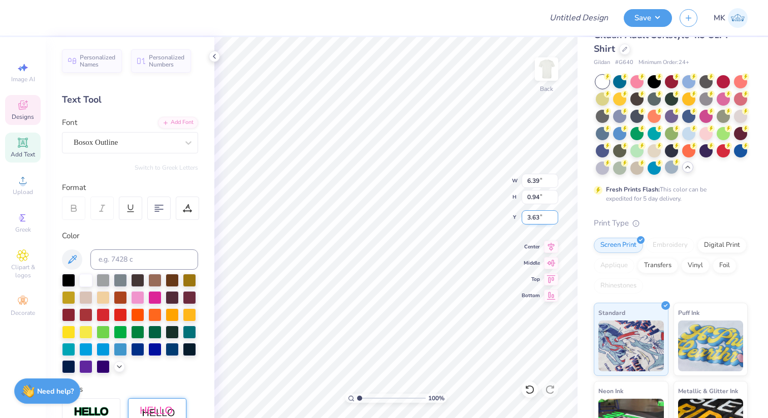
type input "3.63"
click at [554, 214] on input "3.63" at bounding box center [540, 217] width 37 height 14
click at [183, 206] on icon at bounding box center [187, 208] width 9 height 9
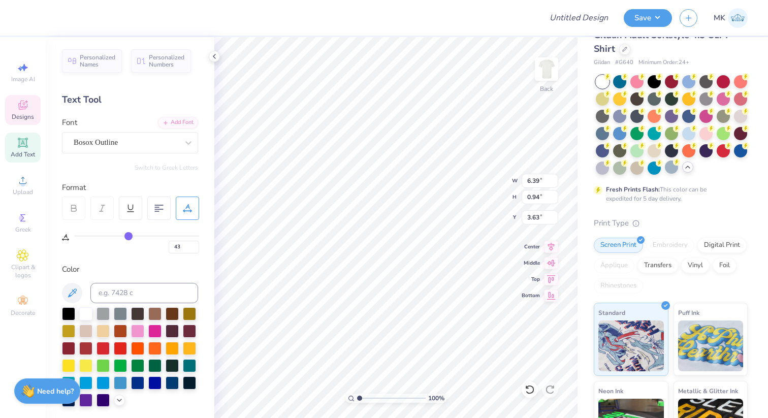
drag, startPoint x: 79, startPoint y: 234, endPoint x: 127, endPoint y: 230, distance: 49.0
click at [128, 235] on input "range" at bounding box center [136, 236] width 125 height 2
drag, startPoint x: 129, startPoint y: 234, endPoint x: 59, endPoint y: 232, distance: 69.6
click at [74, 235] on input "range" at bounding box center [136, 236] width 125 height 2
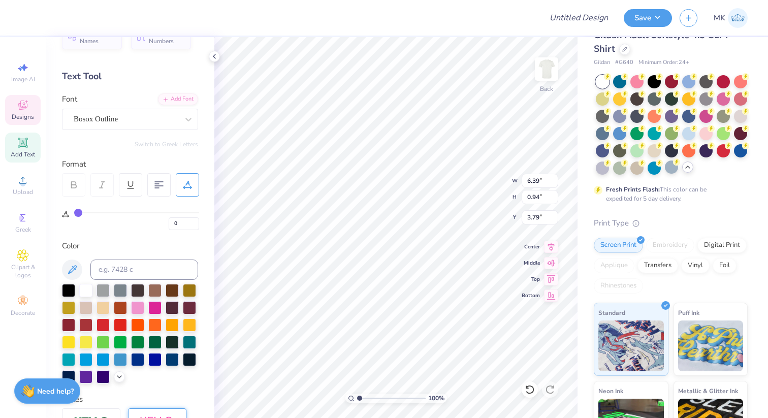
scroll to position [0, 0]
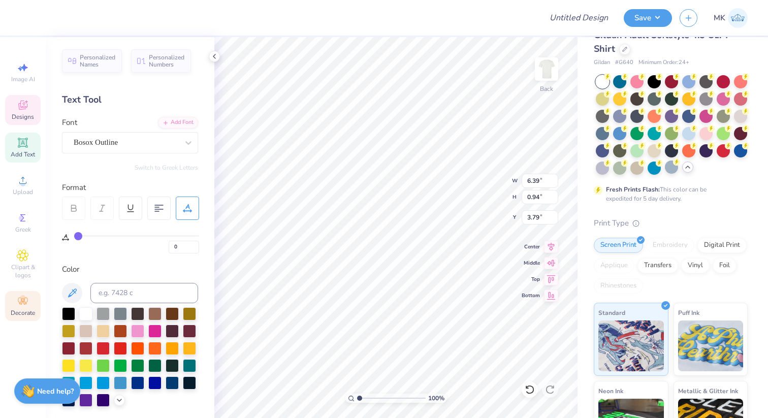
click at [31, 310] on span "Decorate" at bounding box center [23, 313] width 24 height 8
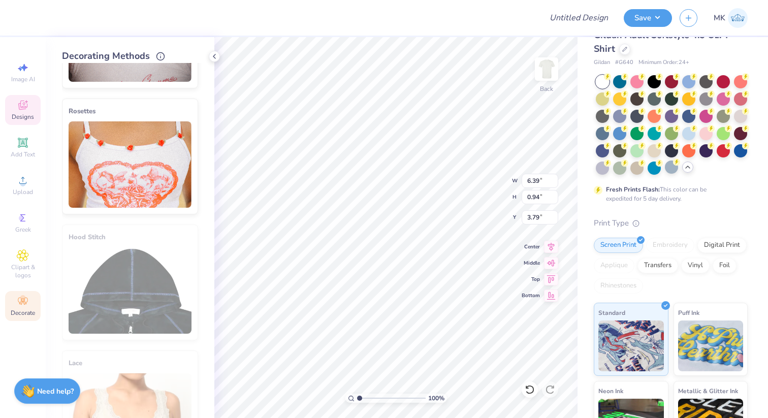
scroll to position [535, 0]
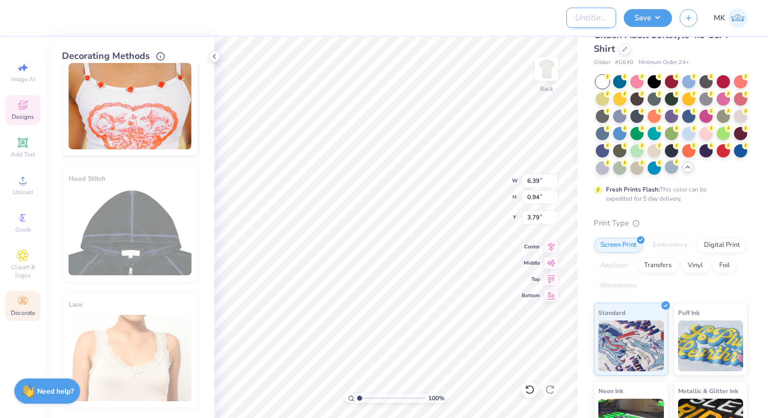
click at [577, 15] on input "Design Title" at bounding box center [591, 18] width 50 height 20
click at [585, 64] on div "Gildan Adult Softstyle 4.5 Oz. T-Shirt Gildan # G640 Minimum Order: 24 + Fresh …" at bounding box center [673, 274] width 190 height 516
click at [658, 17] on button "Save" at bounding box center [648, 17] width 48 height 18
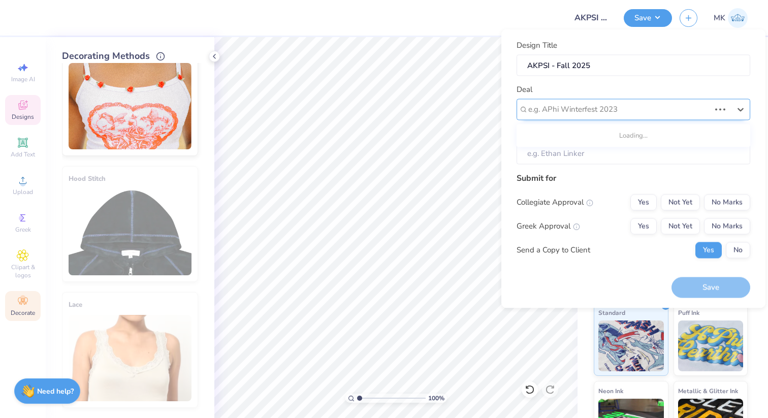
click at [580, 113] on div at bounding box center [619, 110] width 182 height 14
click at [741, 110] on icon at bounding box center [741, 110] width 6 height 4
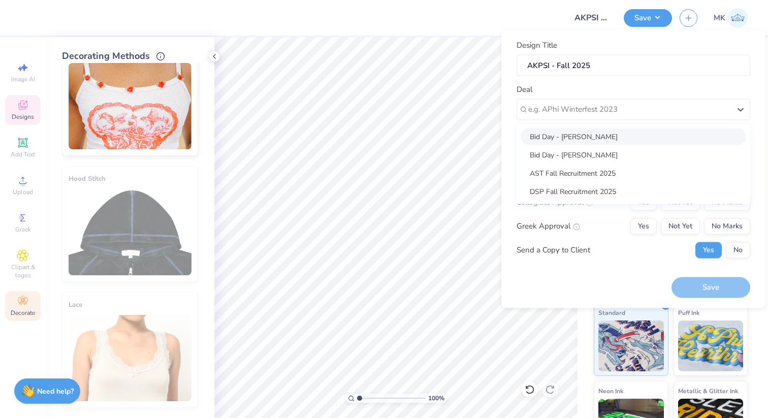
click at [714, 37] on div "Design Title AKPSI - Fall 2025 Deal option Bid Day - Jasmitha Garre focused, 1 …" at bounding box center [633, 168] width 264 height 279
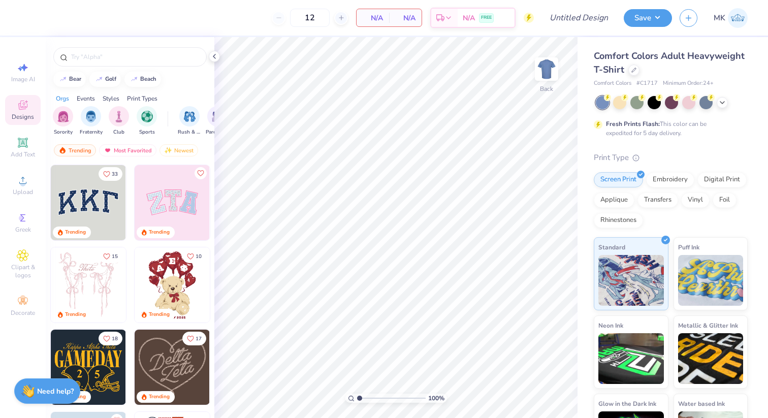
click at [636, 75] on div "Comfort Colors Adult Heavyweight T-Shirt" at bounding box center [671, 62] width 154 height 27
click at [633, 75] on div "Comfort Colors Adult Heavyweight T-Shirt" at bounding box center [671, 62] width 154 height 27
click at [632, 67] on icon at bounding box center [633, 69] width 5 height 5
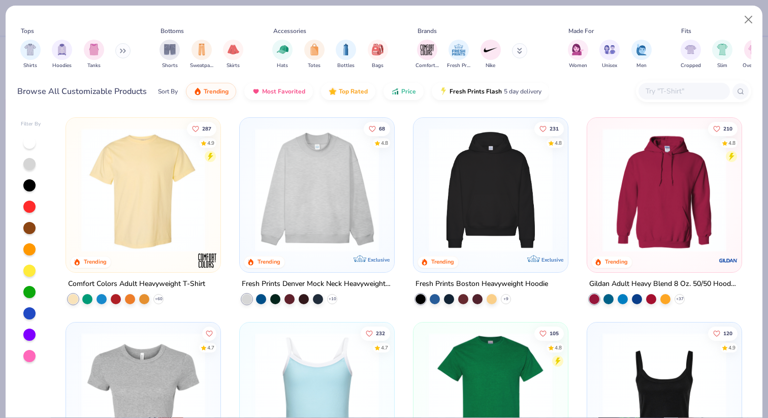
click at [660, 99] on div at bounding box center [683, 91] width 91 height 17
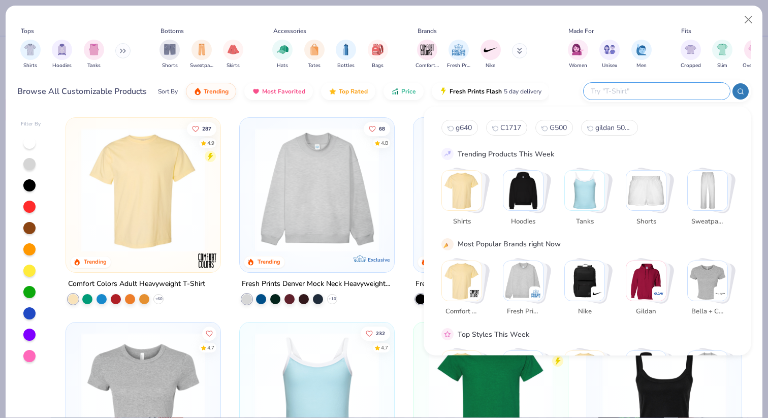
click at [660, 89] on input "text" at bounding box center [656, 91] width 133 height 12
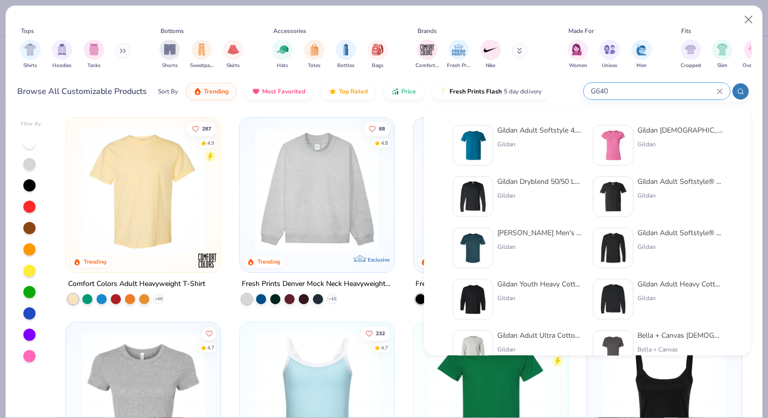
type input "G640"
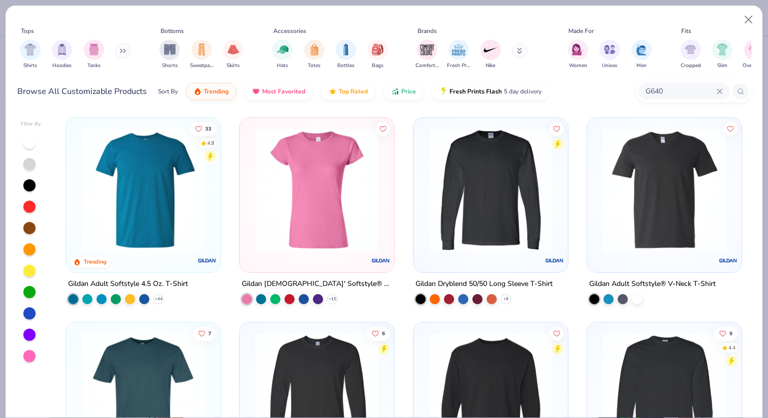
click at [178, 210] on img at bounding box center [143, 190] width 134 height 124
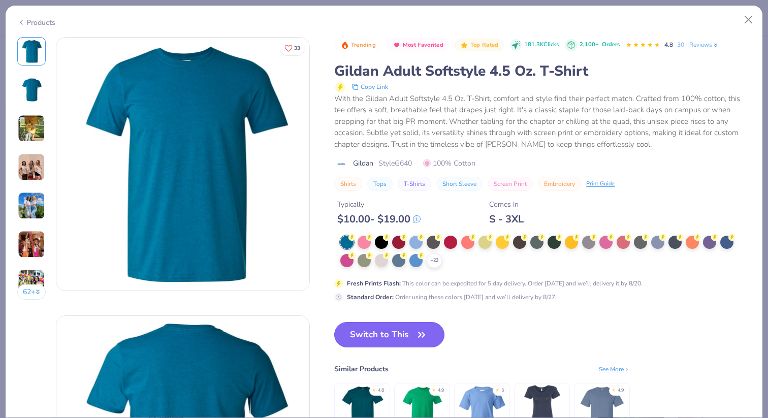
click at [345, 337] on button "Switch to This" at bounding box center [389, 334] width 110 height 25
click at [415, 329] on icon "button" at bounding box center [421, 335] width 14 height 14
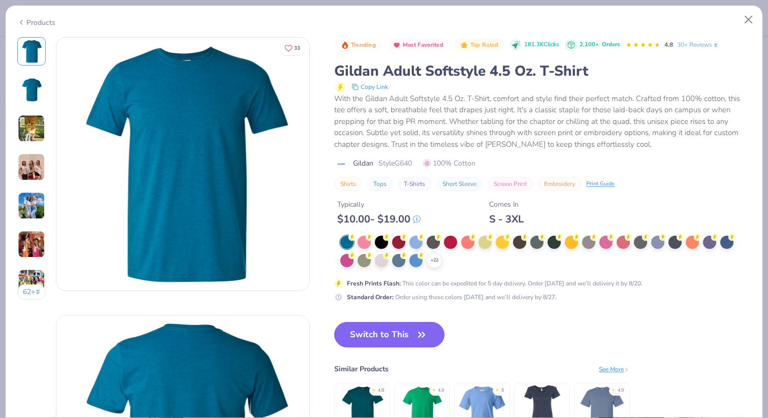
click at [423, 330] on icon "button" at bounding box center [421, 335] width 14 height 14
click at [412, 332] on button "Switch to This" at bounding box center [389, 334] width 110 height 25
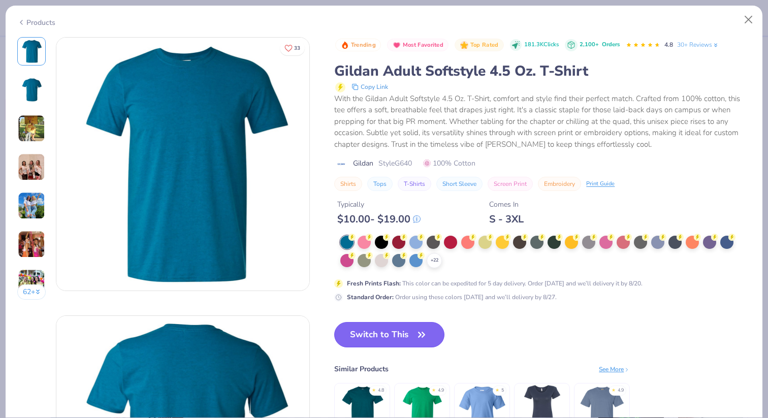
click at [412, 332] on button "Switch to This" at bounding box center [389, 334] width 110 height 25
click at [417, 259] on div at bounding box center [415, 259] width 13 height 13
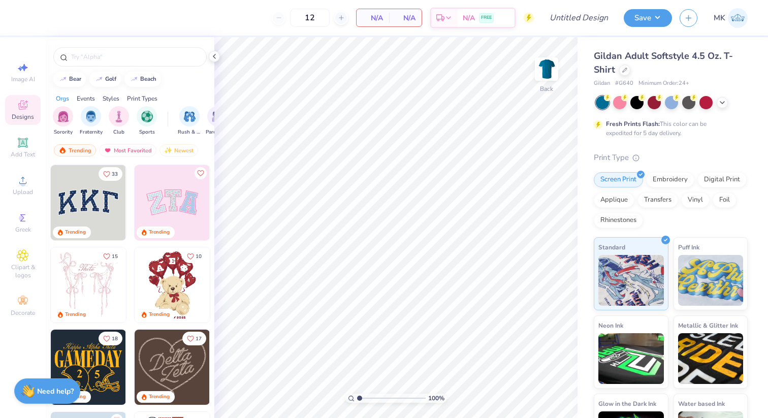
click at [728, 99] on div at bounding box center [672, 102] width 152 height 13
click at [724, 99] on icon at bounding box center [722, 102] width 8 height 8
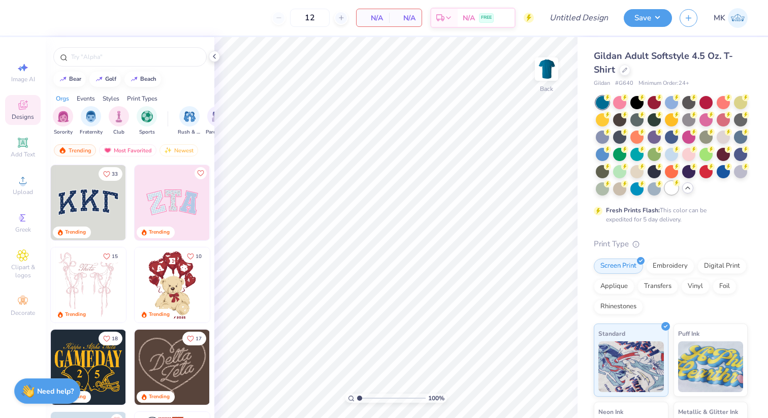
click at [671, 192] on div at bounding box center [671, 187] width 13 height 13
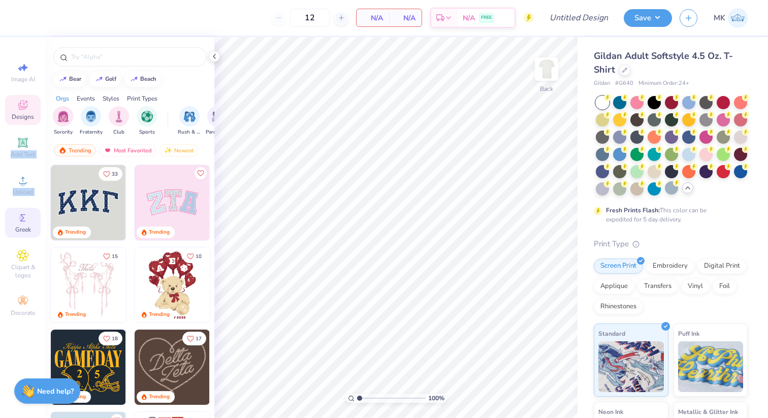
drag, startPoint x: 26, startPoint y: 147, endPoint x: 23, endPoint y: 220, distance: 73.7
click at [23, 220] on div "Image AI Designs Add Text Upload Greek Clipart & logos Decorate" at bounding box center [23, 189] width 36 height 264
click at [21, 111] on icon at bounding box center [23, 105] width 12 height 12
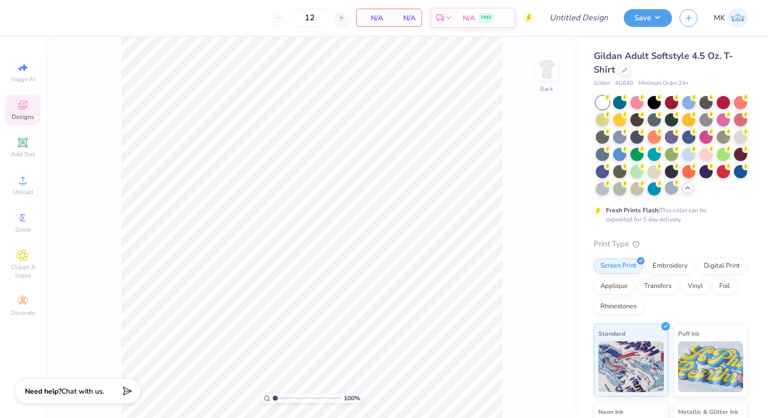
click at [25, 104] on icon at bounding box center [23, 105] width 12 height 12
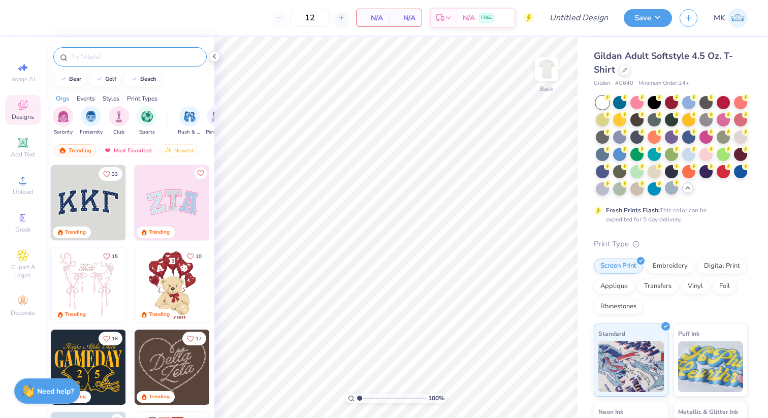
click at [98, 56] on input "text" at bounding box center [135, 57] width 130 height 10
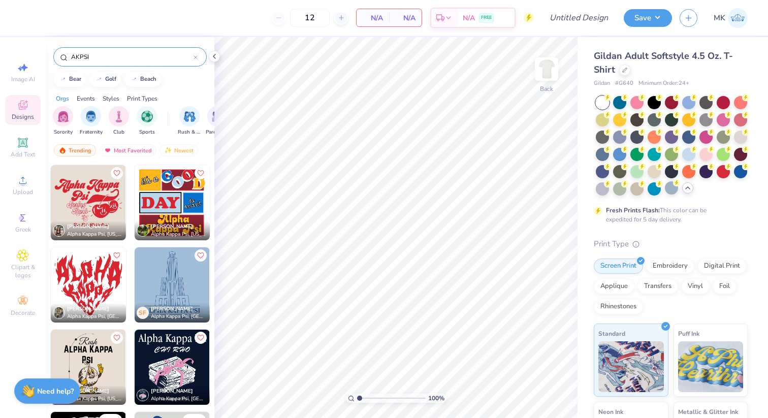
type input "AKPSI"
click at [167, 286] on img at bounding box center [172, 284] width 75 height 75
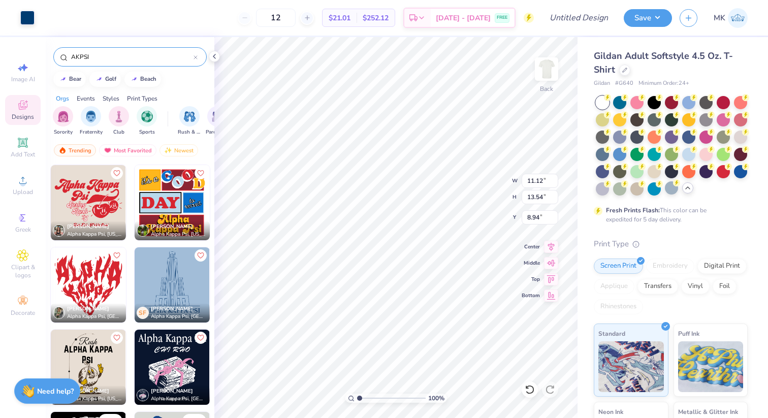
type input "8.94"
type input "1.47"
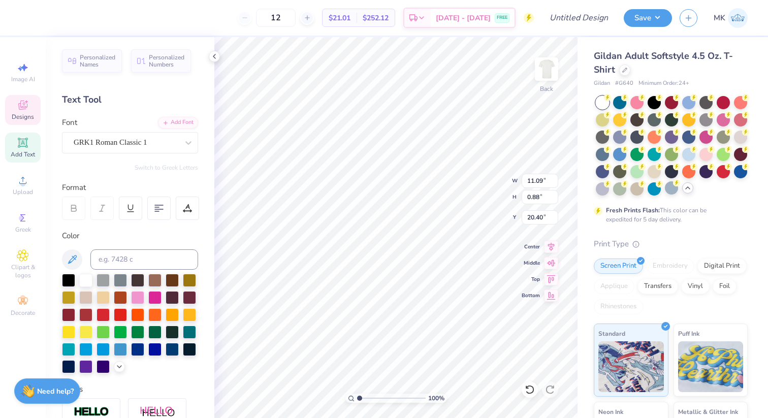
type input "8.74"
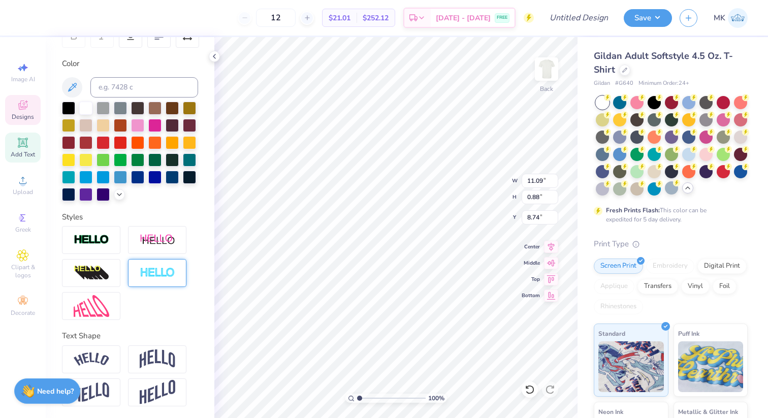
click at [163, 272] on img at bounding box center [158, 273] width 36 height 12
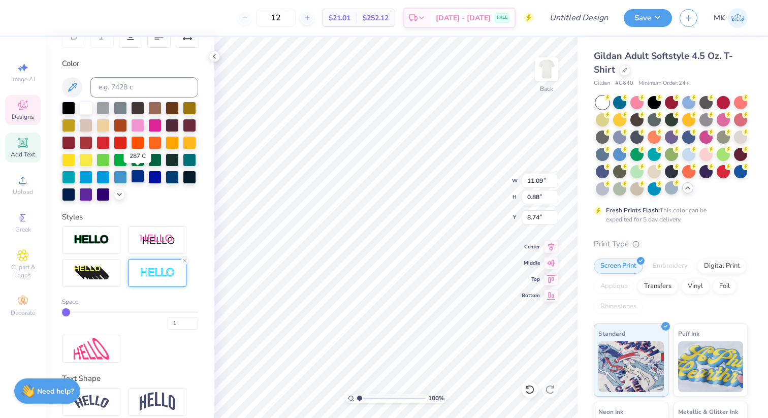
click at [136, 177] on div at bounding box center [137, 176] width 13 height 13
click at [149, 177] on div at bounding box center [154, 176] width 13 height 13
click at [135, 175] on div at bounding box center [137, 176] width 13 height 13
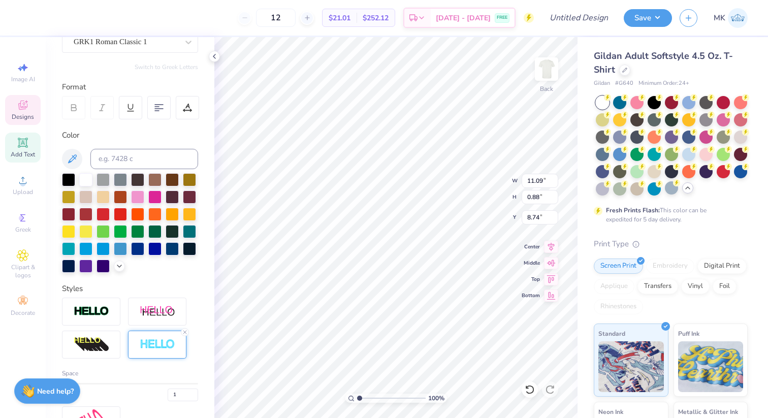
scroll to position [0, 0]
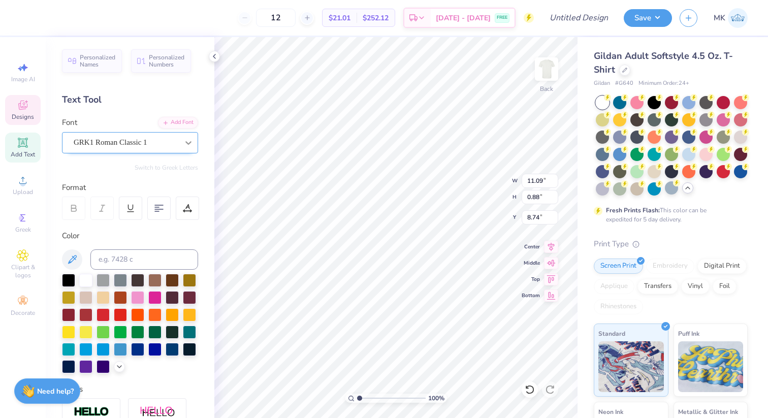
click at [185, 149] on div at bounding box center [188, 143] width 18 height 18
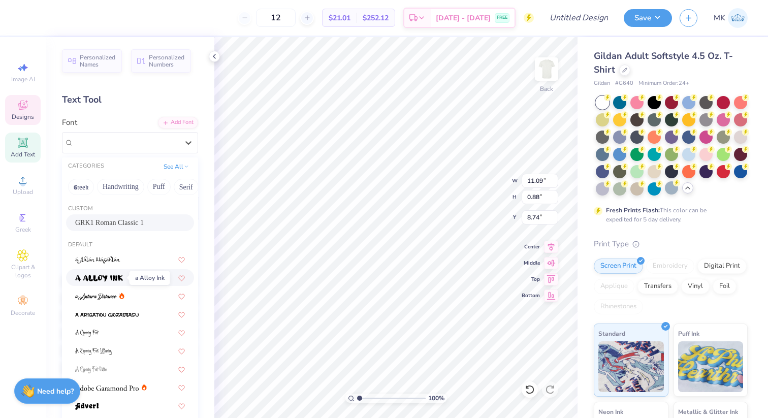
click at [92, 277] on img at bounding box center [99, 278] width 48 height 7
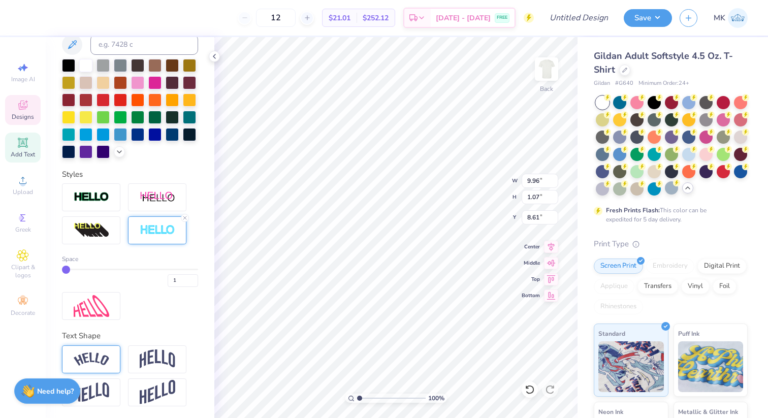
click at [111, 358] on div at bounding box center [91, 359] width 58 height 28
type input "10.99"
type input "2.33"
type input "7.78"
click at [137, 353] on div at bounding box center [157, 359] width 58 height 28
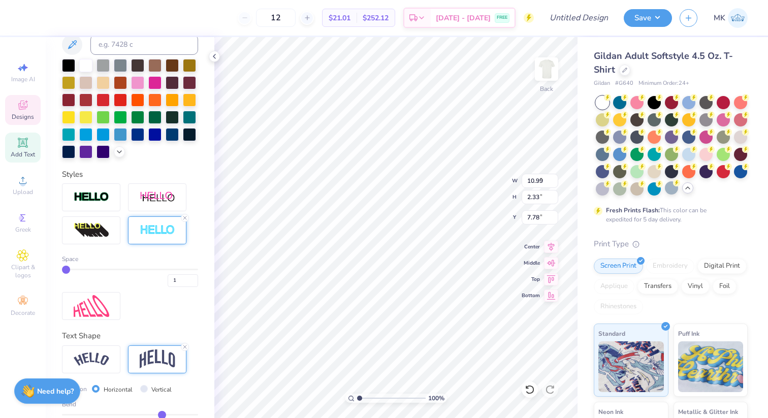
type input "9.96"
type input "2.84"
type input "7.61"
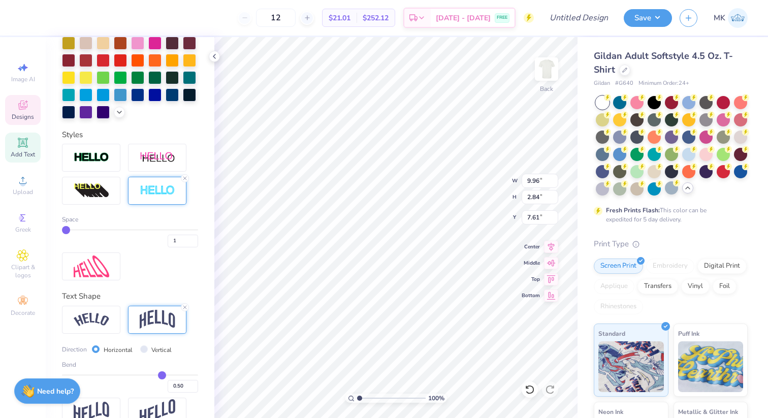
scroll to position [274, 0]
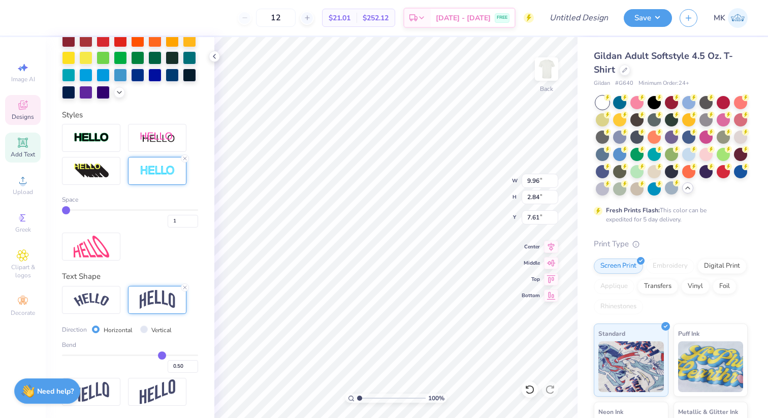
type input "0.46"
type input "0.44"
type input "0.42"
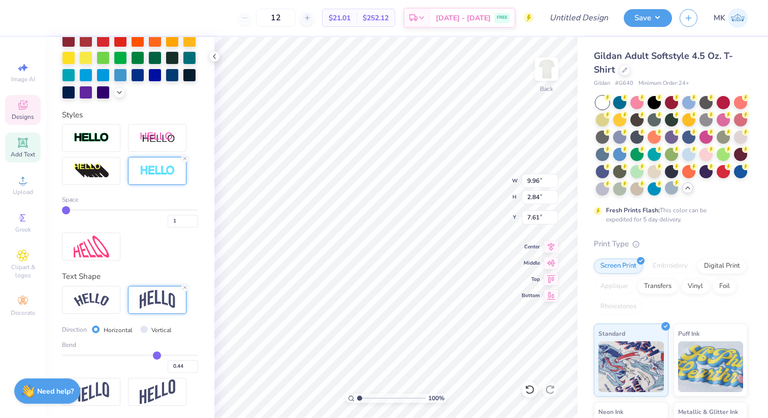
type input "0.42"
type input "0.39"
type input "0.34"
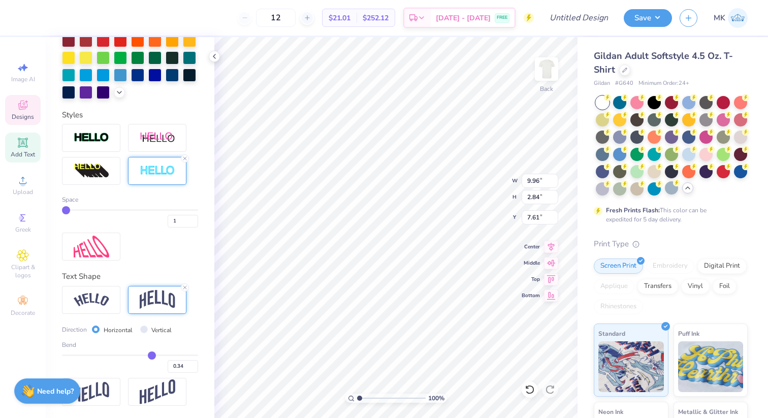
type input "0.32"
type input "0.29"
type input "0.27"
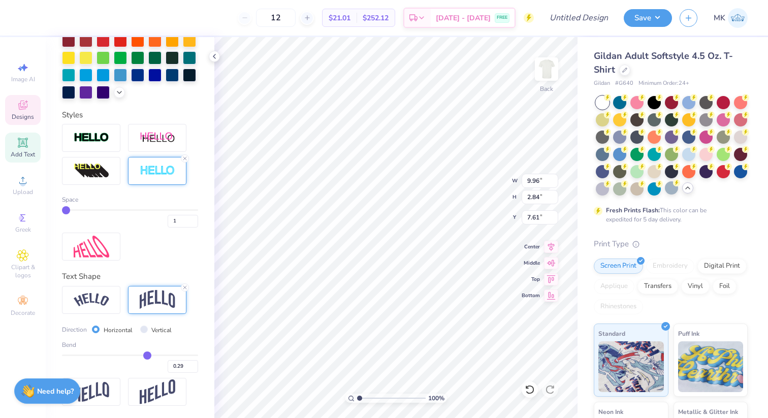
type input "0.27"
type input "0.25"
type input "0.23"
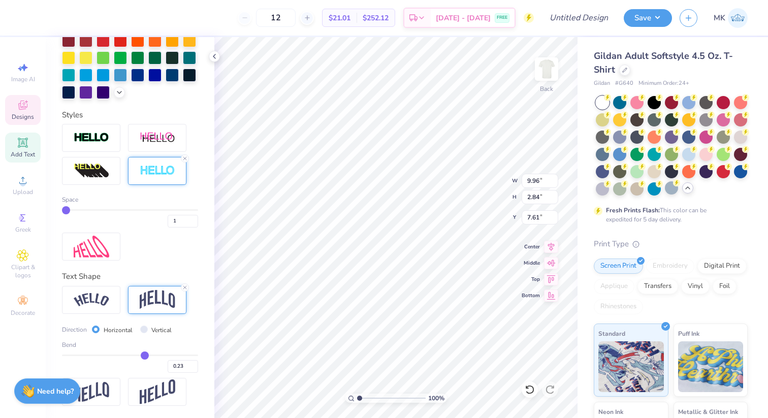
type input "0.22"
type input "0.21"
type input "0.2"
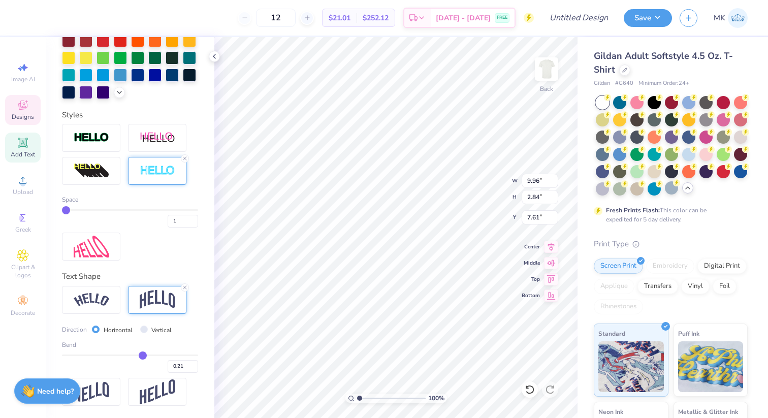
type input "0.20"
type input "0.19"
type input "0.18"
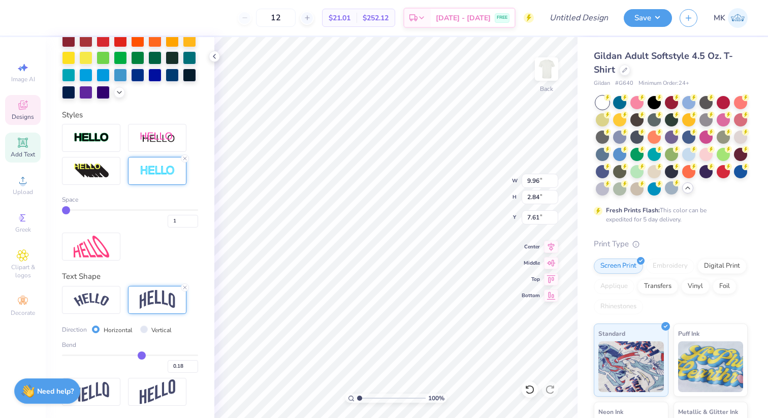
type input "0.17"
type input "0.15"
type input "0.14"
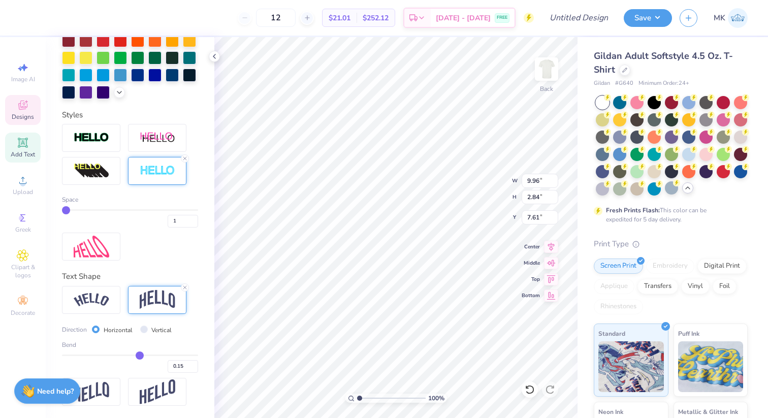
type input "0.14"
type input "0.12"
type input "0.1"
type input "0.10"
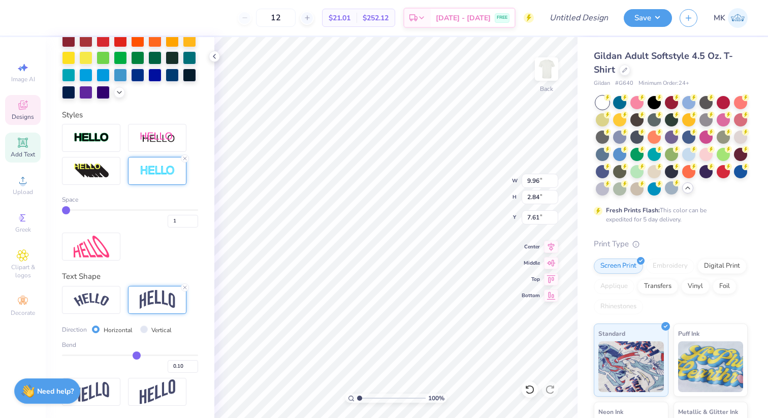
type input "0.09"
type input "0.07"
type input "0.06"
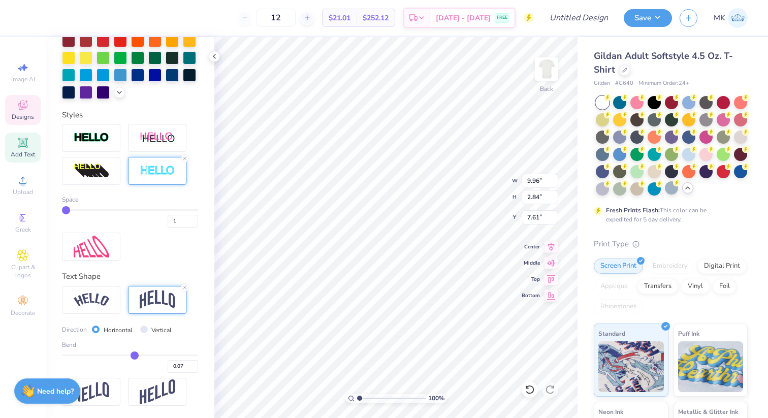
type input "0.06"
type input "0.05"
type input "0.04"
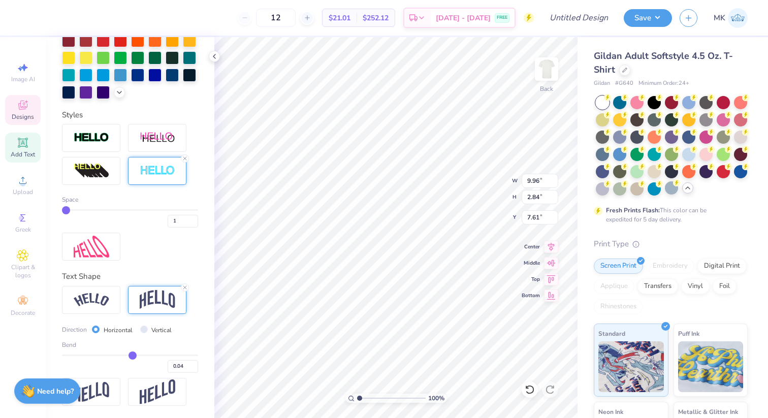
type input "0.03"
type input "0.02"
drag, startPoint x: 160, startPoint y: 355, endPoint x: 132, endPoint y: 356, distance: 28.5
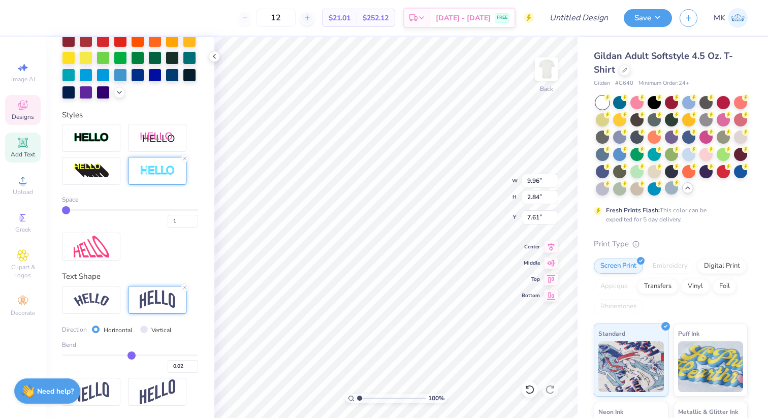
type input "0.02"
click at [132, 356] on input "range" at bounding box center [130, 356] width 136 height 2
type input "1.13"
type input "8.54"
type input "0.03"
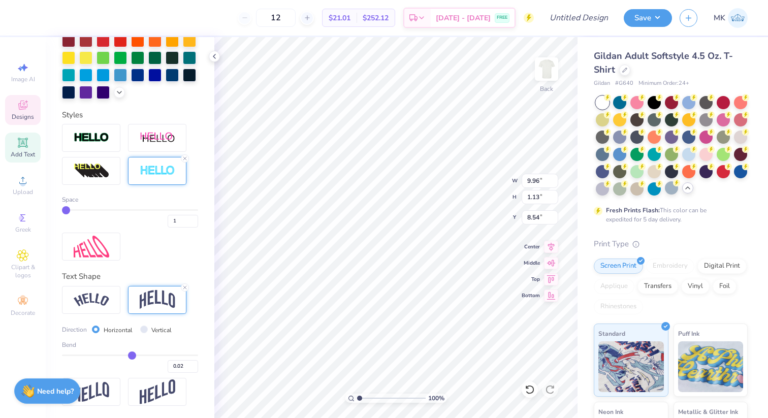
type input "0.03"
type input "0.04"
type input "0.05"
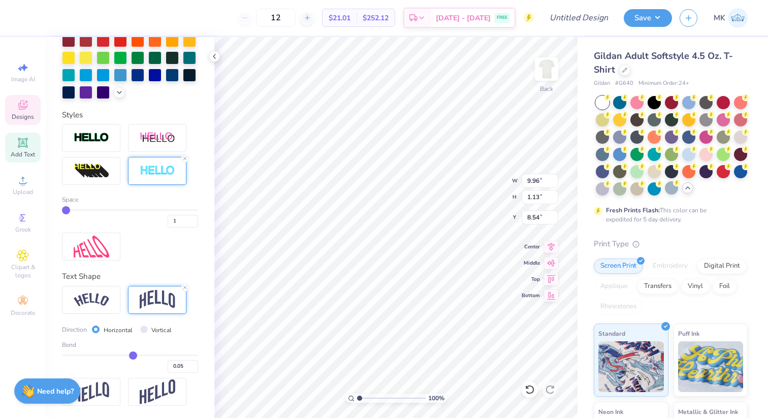
type input "0.06"
type input "0.07"
type input "0.08"
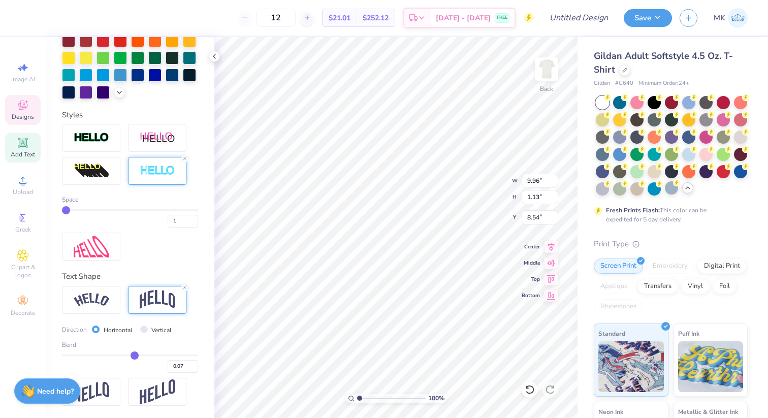
type input "0.08"
type input "0.09"
type input "0.1"
type input "0.10"
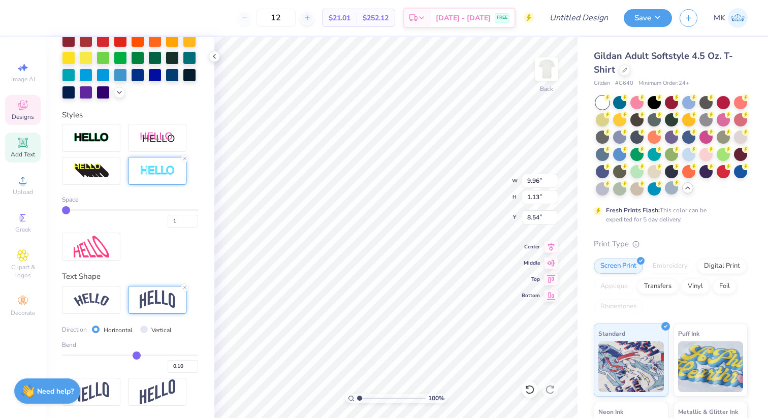
type input "0.11"
type input "0.12"
type input "0.13"
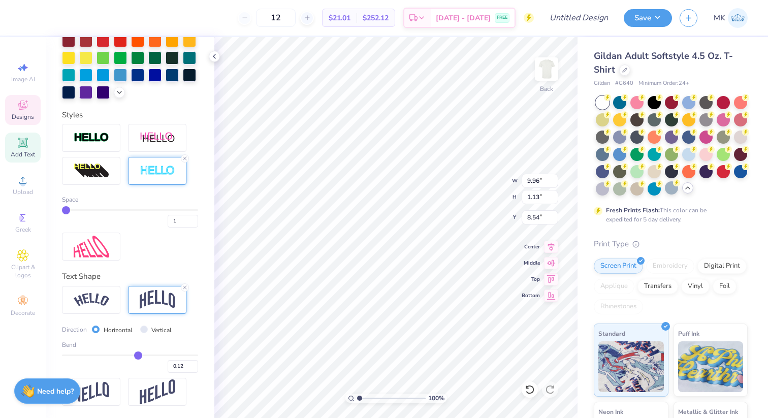
type input "0.13"
drag, startPoint x: 132, startPoint y: 356, endPoint x: 138, endPoint y: 356, distance: 6.6
type input "0.13"
click at [138, 356] on input "range" at bounding box center [130, 356] width 136 height 2
type input "1.44"
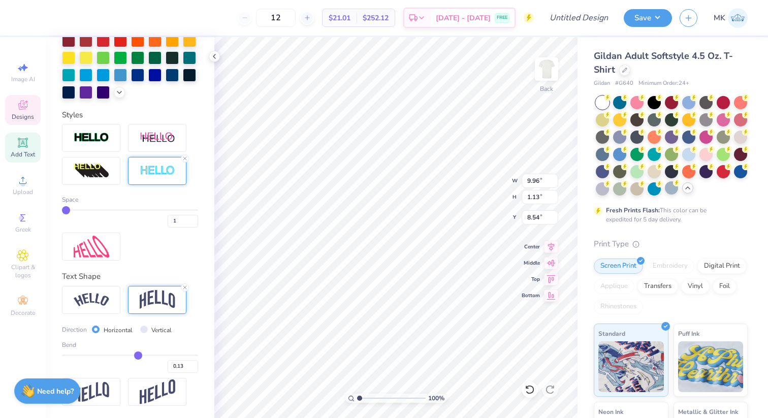
type input "8.31"
type input "3.56"
type input "7.76"
type input "1.12"
type input "3.88"
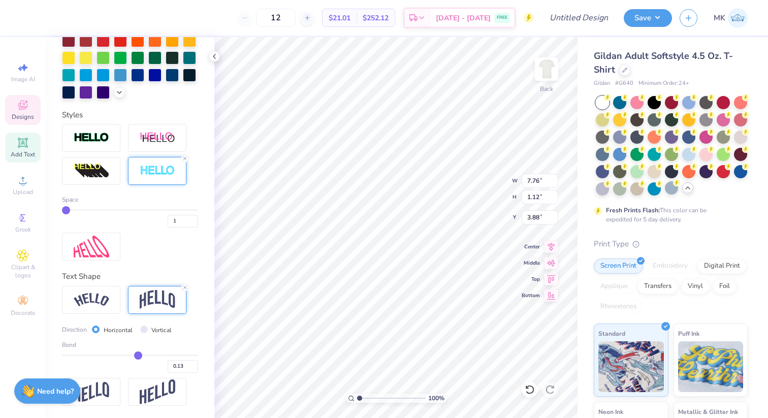
type input "4.42"
type input "3.67"
type input "3.66"
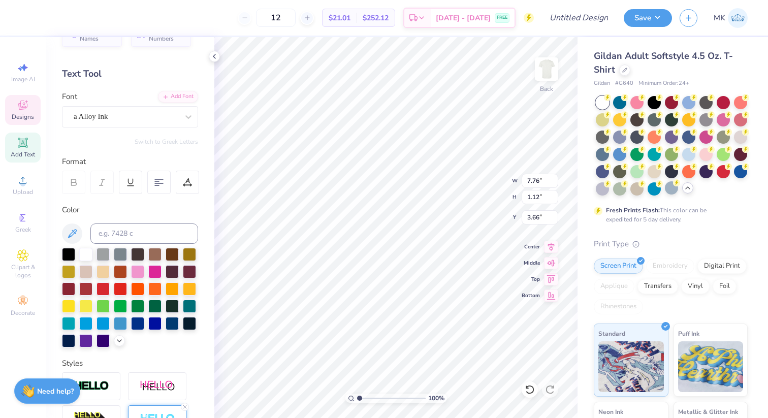
scroll to position [0, 0]
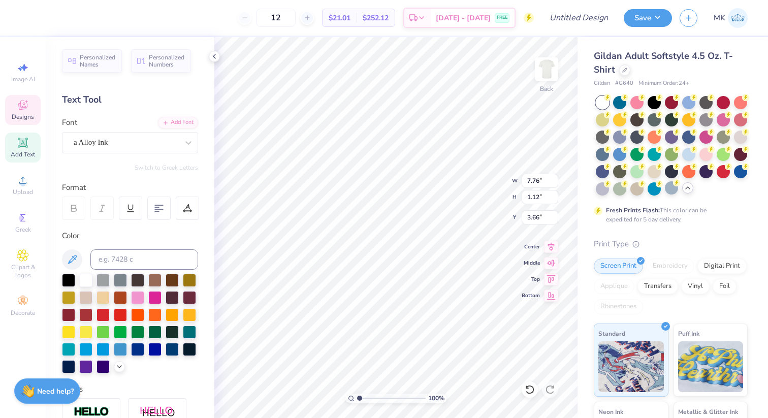
click at [111, 130] on div "Font a Alloy Ink" at bounding box center [130, 135] width 136 height 37
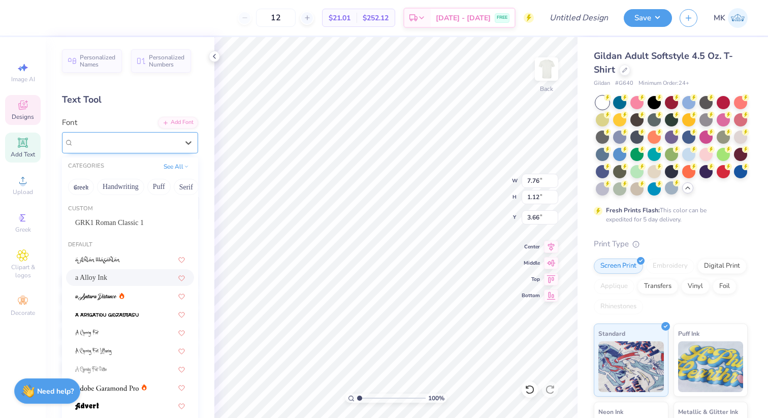
click at [111, 138] on div "a Alloy Ink" at bounding box center [126, 143] width 107 height 16
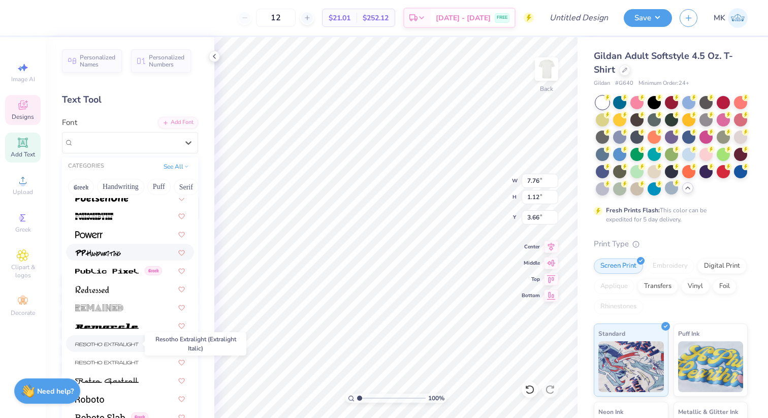
scroll to position [4446, 0]
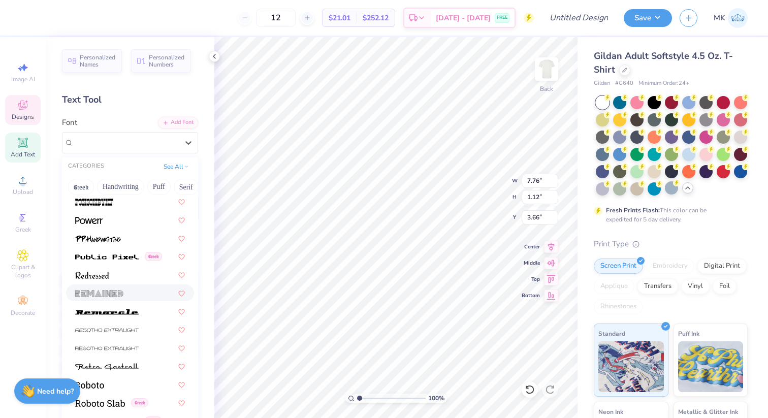
click at [102, 297] on span at bounding box center [99, 292] width 48 height 11
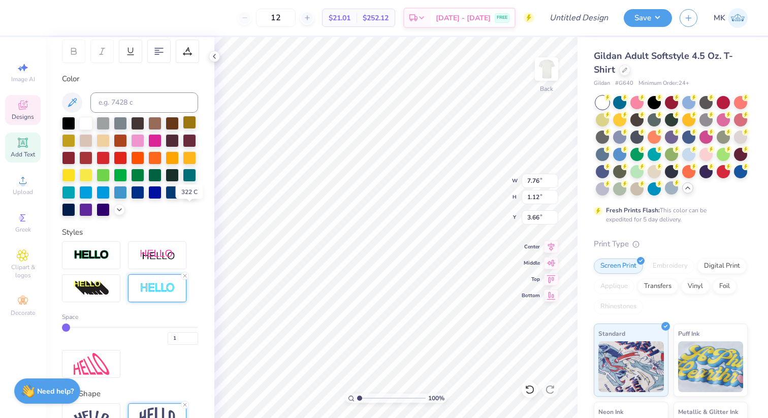
scroll to position [274, 0]
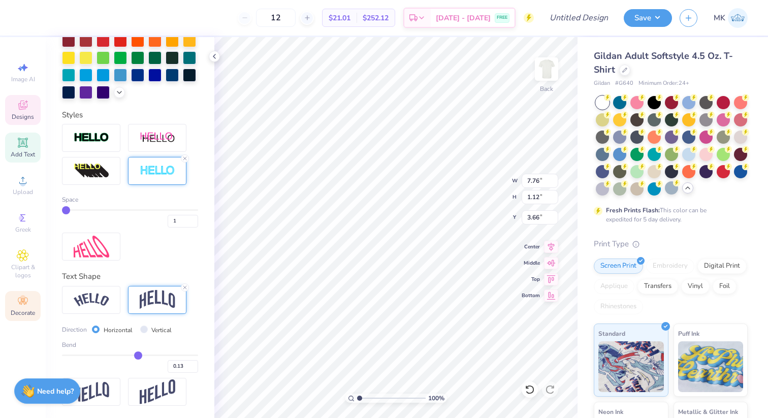
click at [29, 304] on div "Decorate" at bounding box center [23, 306] width 36 height 30
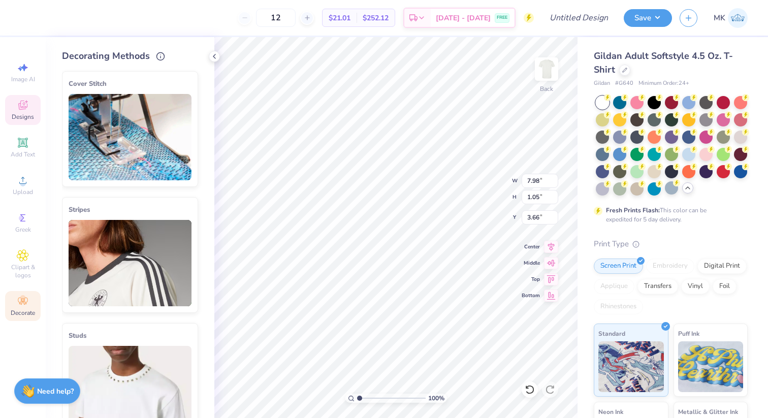
type input "7.98"
type input "1.05"
type input "3.69"
click at [26, 227] on span "Greek" at bounding box center [23, 230] width 16 height 8
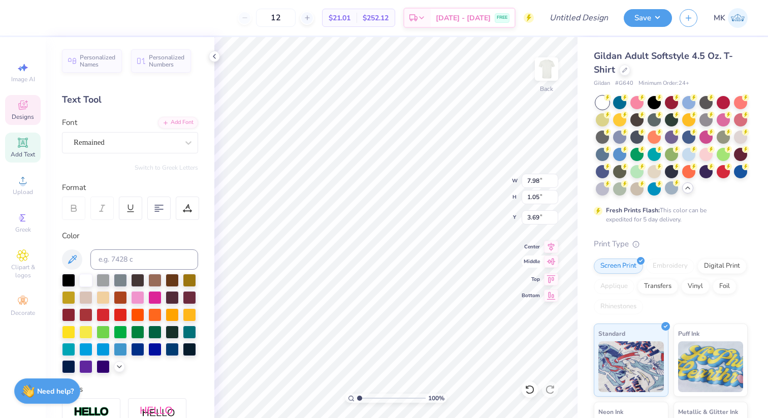
click at [554, 258] on icon at bounding box center [551, 261] width 14 height 12
click at [546, 277] on icon at bounding box center [551, 278] width 14 height 12
click at [552, 248] on icon at bounding box center [551, 245] width 14 height 12
click at [554, 262] on icon at bounding box center [551, 261] width 14 height 12
type input "12.98"
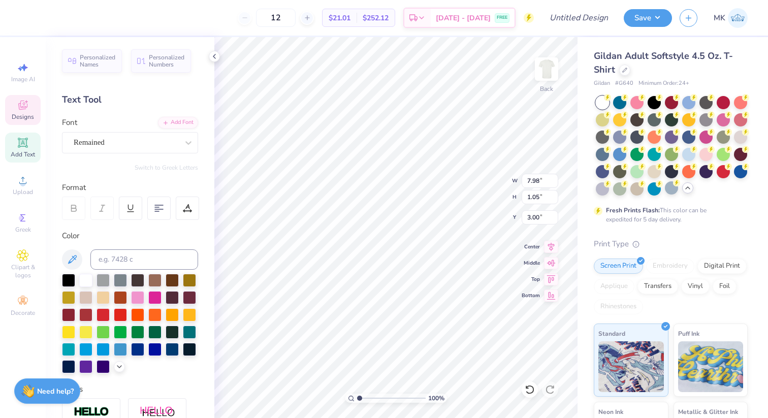
type input "4.47"
type input "4.45"
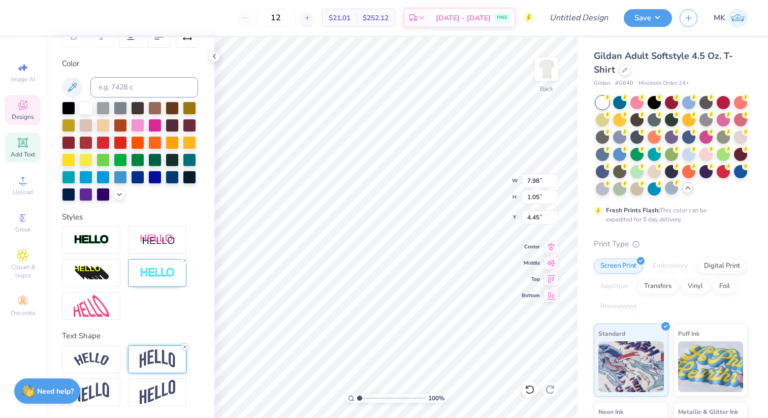
click at [186, 344] on icon at bounding box center [185, 347] width 6 height 6
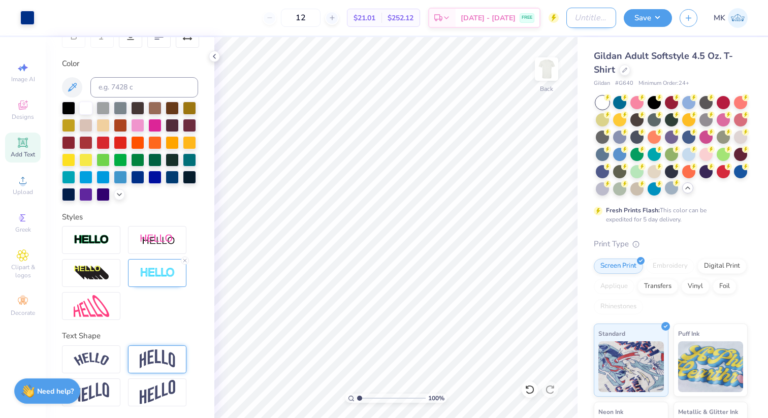
click at [584, 14] on input "Design Title" at bounding box center [591, 18] width 50 height 20
type input "AKPSI"
click at [663, 12] on button "Save" at bounding box center [648, 17] width 48 height 18
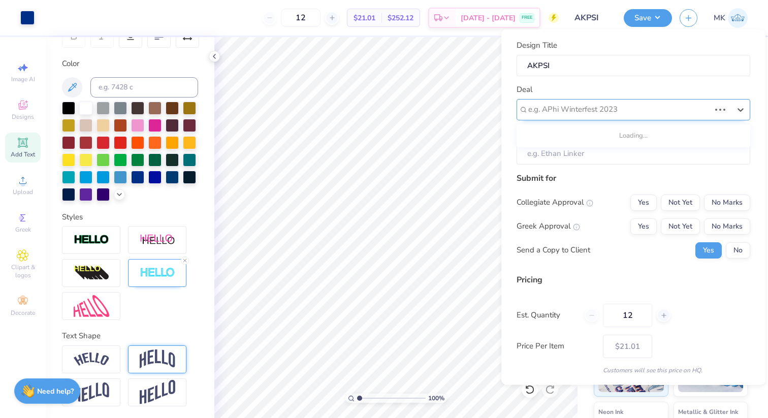
click at [569, 115] on div at bounding box center [619, 110] width 182 height 14
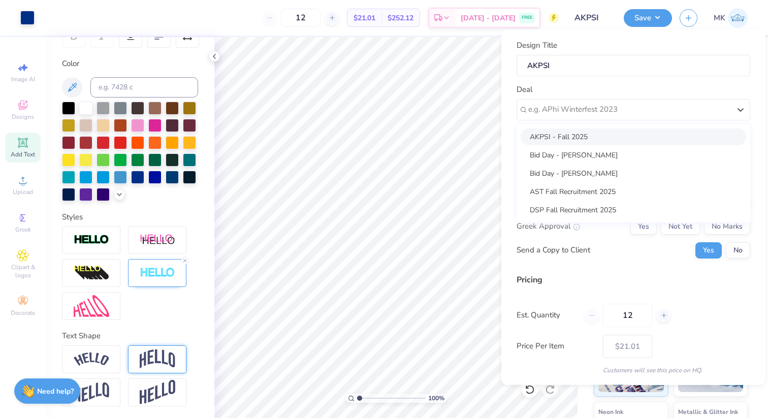
click at [555, 139] on div "AKPSI - Fall 2025" at bounding box center [634, 136] width 226 height 17
type input "[PERSON_NAME]"
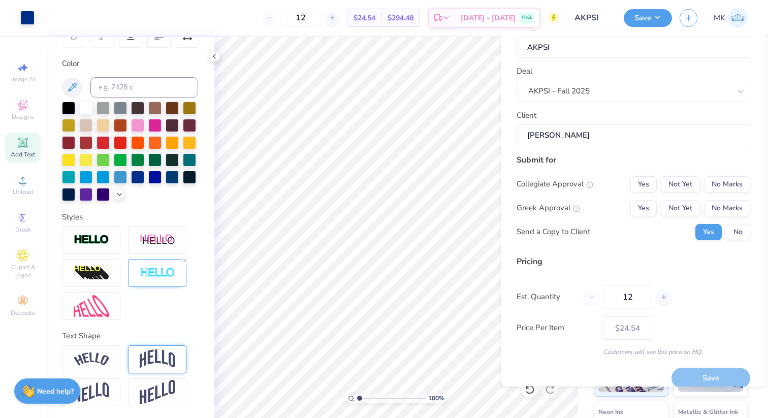
scroll to position [26, 0]
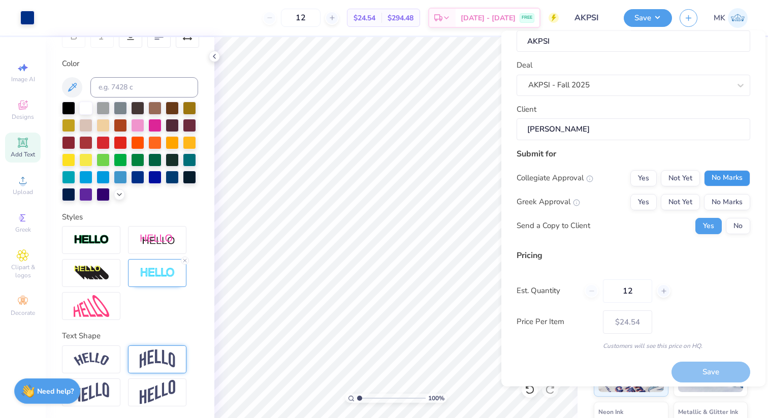
click at [708, 177] on button "No Marks" at bounding box center [727, 178] width 46 height 16
click at [690, 198] on button "Not Yet" at bounding box center [680, 202] width 39 height 16
type input "$24.54"
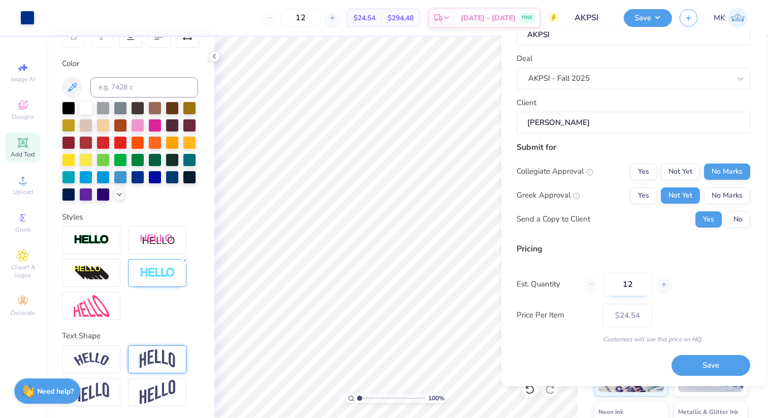
click at [637, 288] on input "12" at bounding box center [627, 284] width 49 height 23
type input "40"
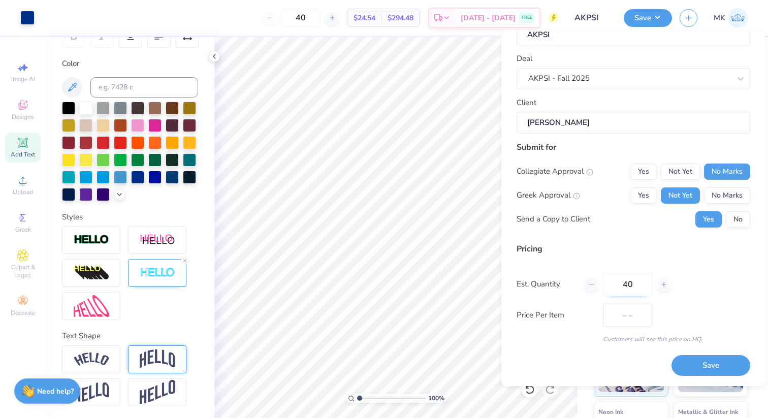
type input "$15.50"
type input "40"
click at [599, 268] on div "Pricing Est. Quantity 40 Price Per Item $15.50 Customers will see this price on…" at bounding box center [634, 293] width 234 height 101
click at [692, 363] on button "Save" at bounding box center [710, 366] width 79 height 21
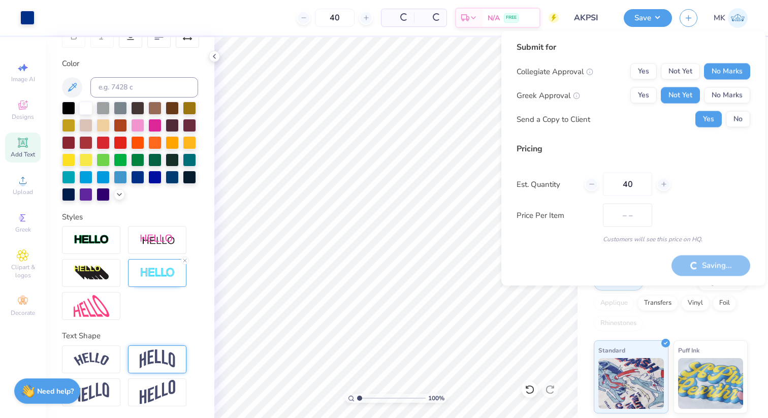
type input "$13.27"
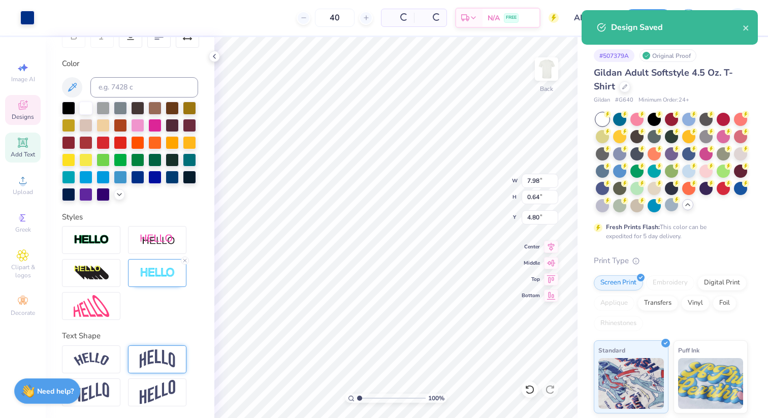
type input "4.80"
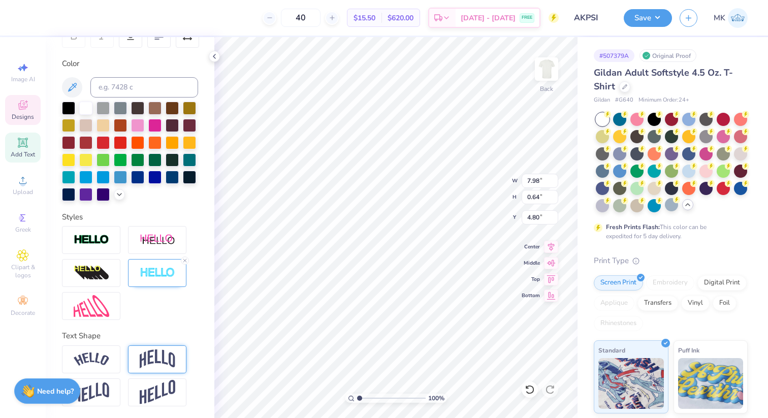
click at [665, 277] on div "Embroidery" at bounding box center [670, 282] width 48 height 15
click at [185, 258] on icon at bounding box center [185, 261] width 6 height 6
type input "7.97"
type input "0.63"
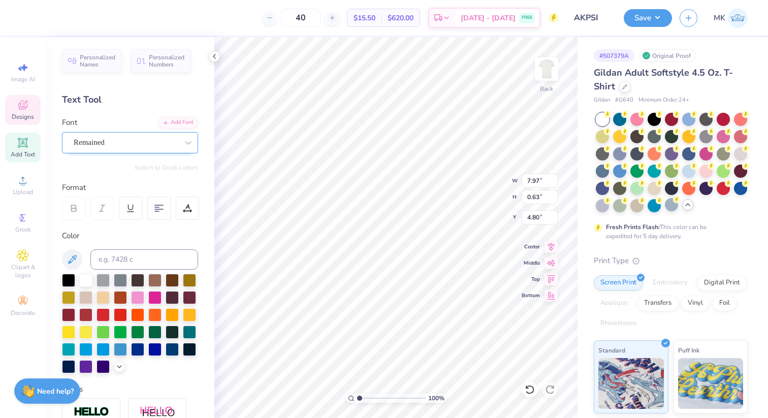
click at [111, 145] on div "Remained" at bounding box center [126, 143] width 107 height 16
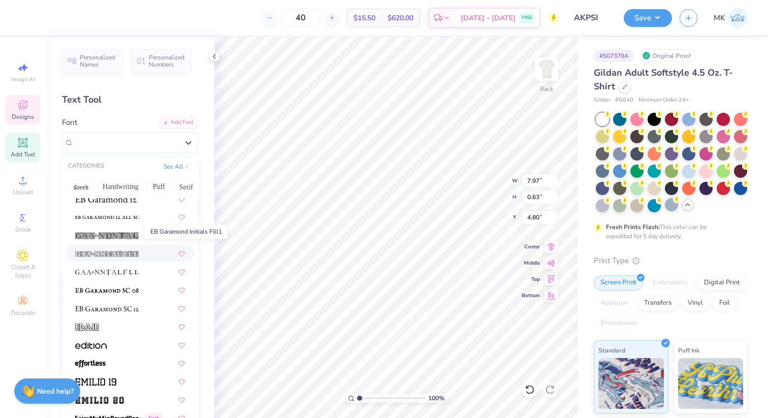
scroll to position [1974, 0]
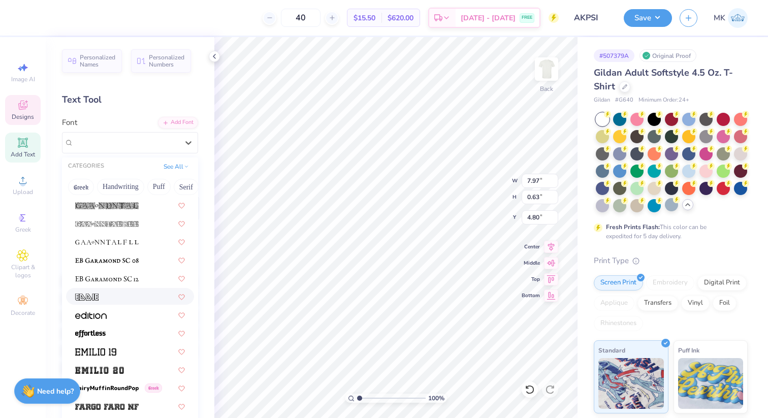
click at [102, 299] on div at bounding box center [130, 296] width 110 height 11
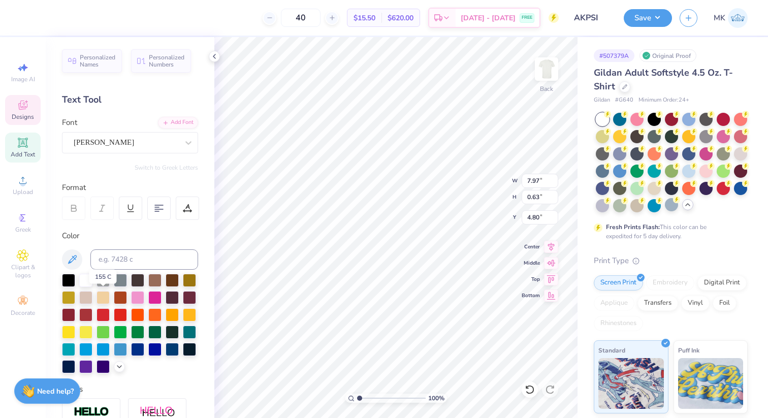
type input "9.25"
type input "1.06"
type input "4.51"
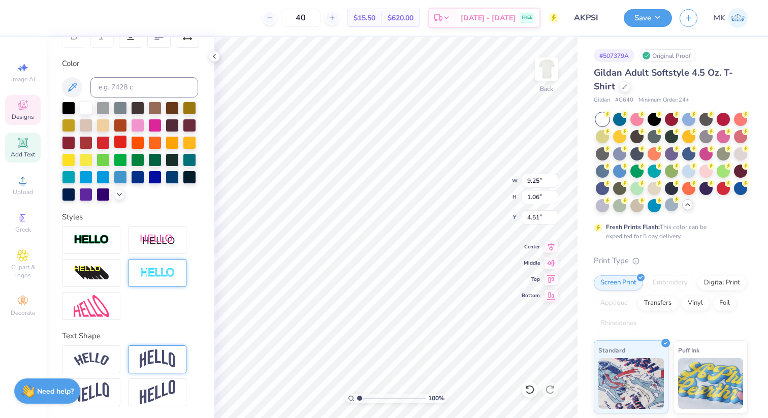
scroll to position [0, 0]
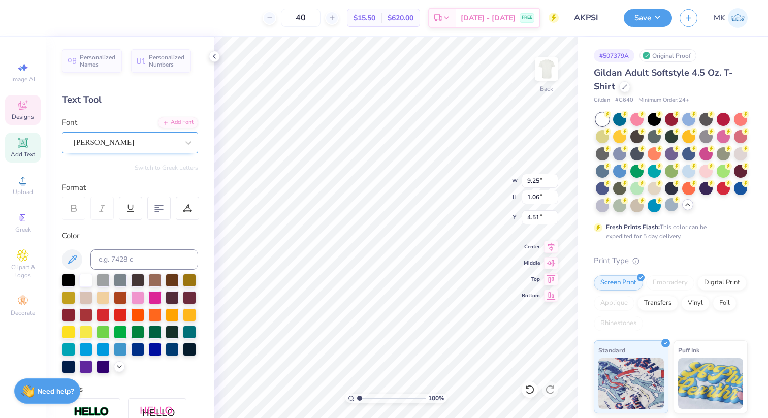
click at [106, 140] on div "Eddie" at bounding box center [126, 143] width 107 height 16
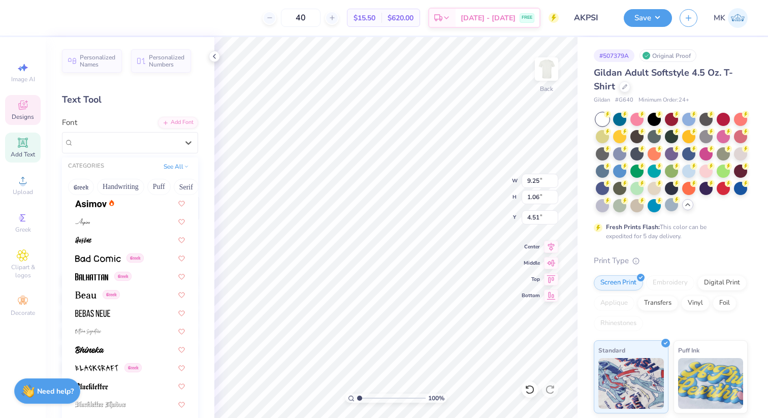
scroll to position [726, 0]
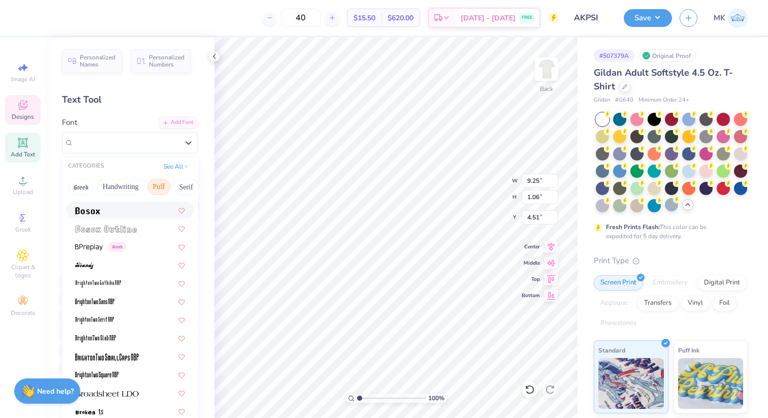
click at [166, 193] on button "Puff" at bounding box center [158, 187] width 23 height 16
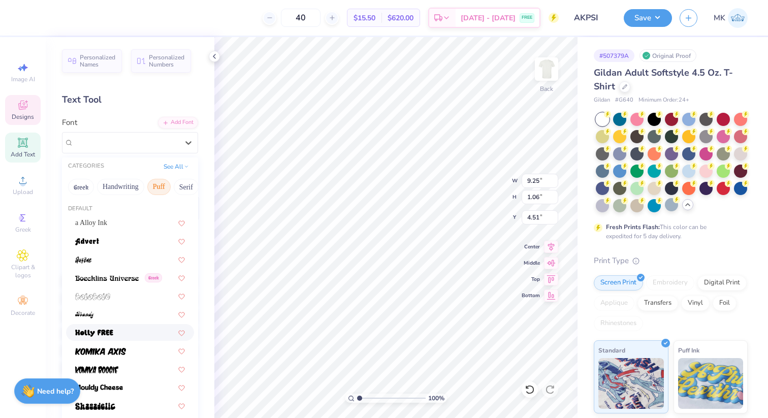
click at [137, 328] on div at bounding box center [130, 332] width 110 height 11
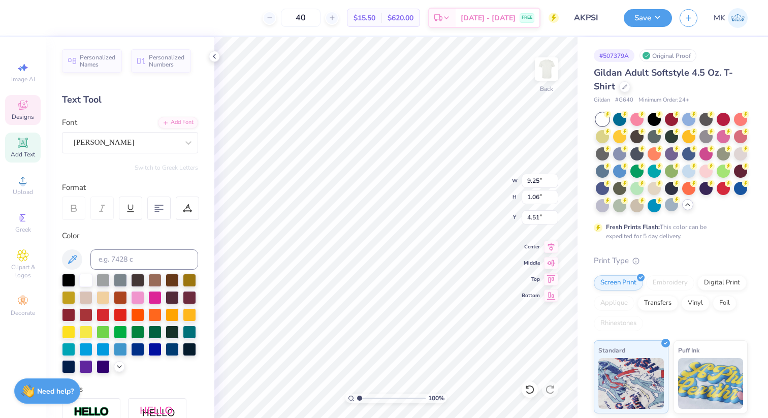
type input "6.54"
type input "0.77"
type input "4.73"
click at [635, 261] on icon at bounding box center [635, 259] width 7 height 7
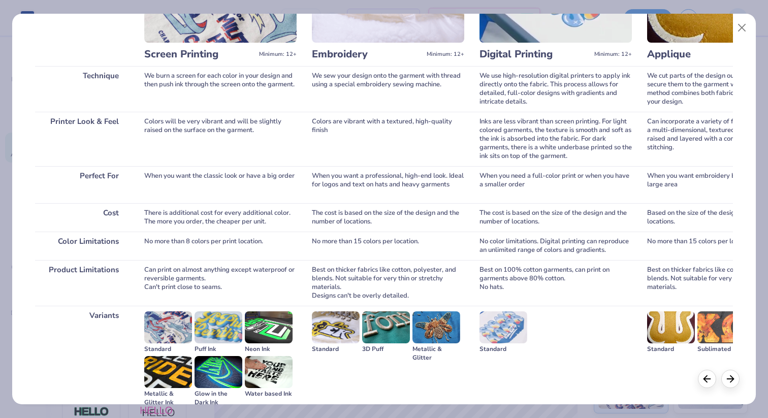
scroll to position [0, 0]
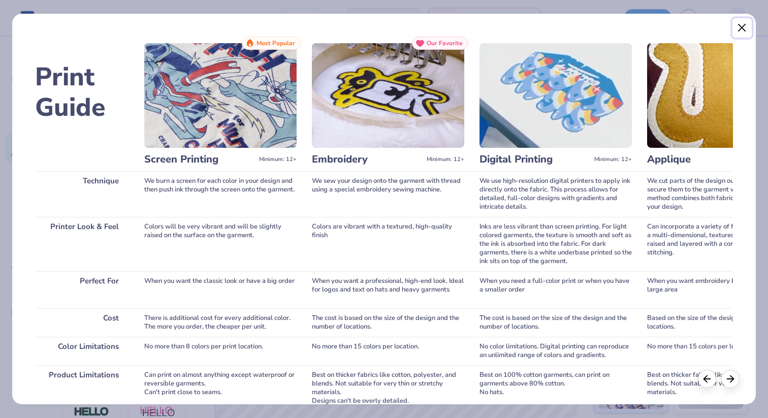
click at [742, 23] on button "Close" at bounding box center [741, 27] width 19 height 19
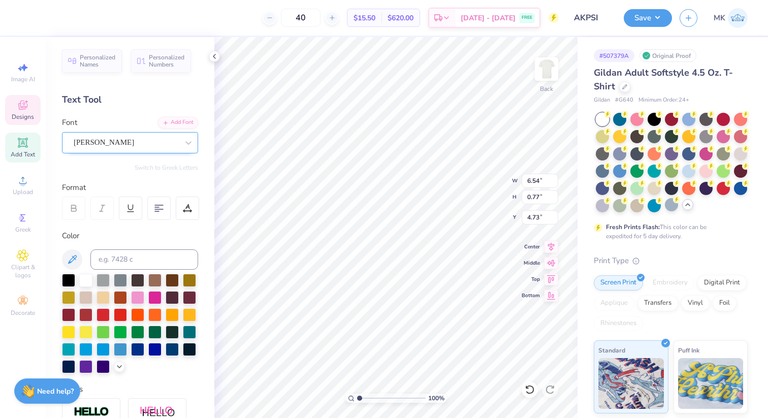
click at [106, 139] on div "Holly FREE" at bounding box center [126, 143] width 107 height 16
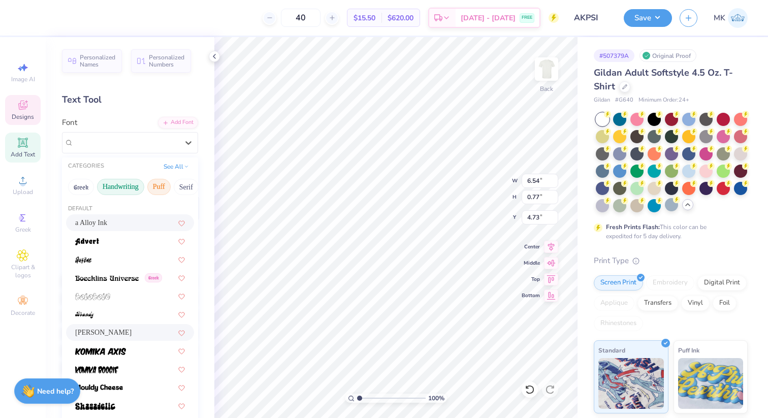
click at [115, 189] on button "Handwriting" at bounding box center [120, 187] width 47 height 16
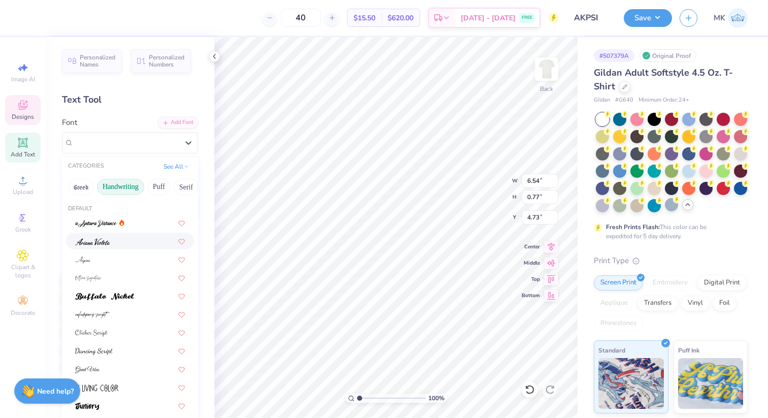
click at [116, 239] on div at bounding box center [130, 241] width 110 height 11
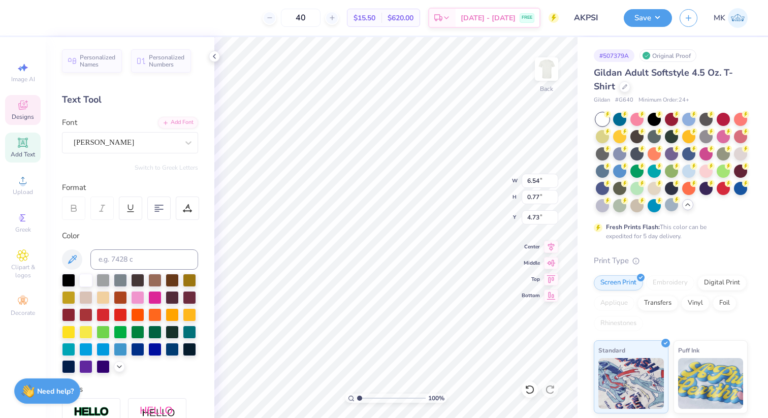
type input "3.60"
type input "0.63"
type input "4.89"
click at [108, 141] on div "Ariana Violeta" at bounding box center [126, 143] width 107 height 16
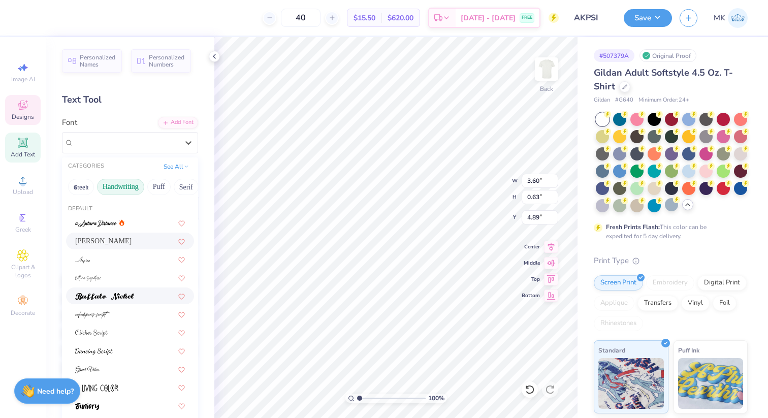
scroll to position [231, 0]
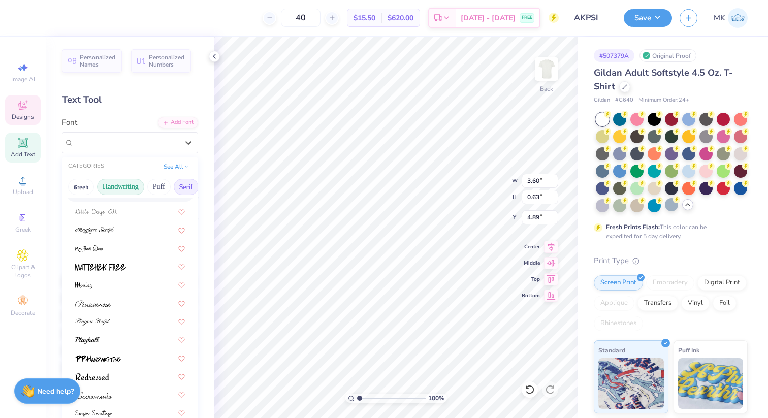
click at [189, 189] on button "Serif" at bounding box center [186, 187] width 25 height 16
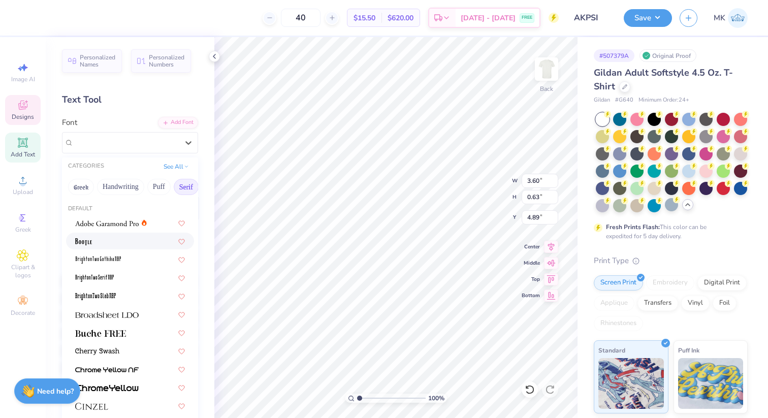
click at [140, 244] on div at bounding box center [130, 241] width 110 height 11
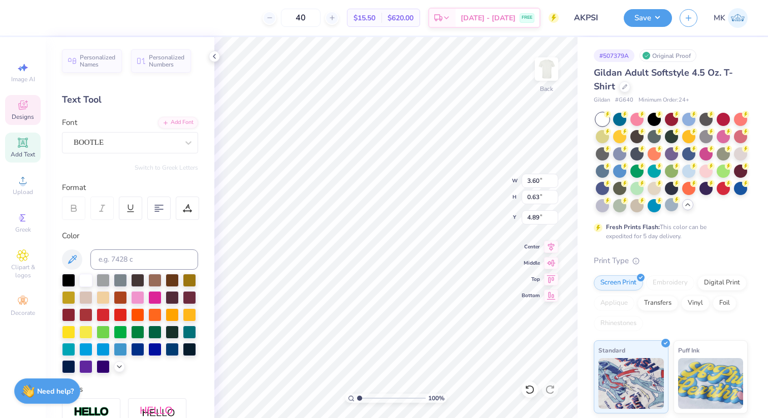
type input "6.14"
type input "0.66"
type input "4.78"
click at [30, 142] on div "Add Text" at bounding box center [23, 148] width 36 height 30
type input "5.97"
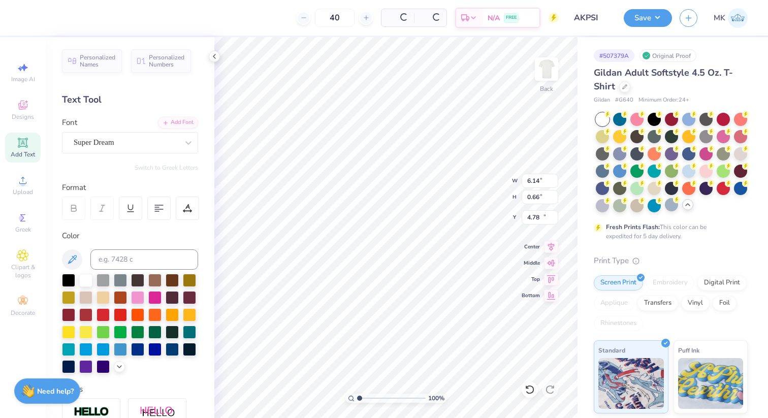
type input "1.73"
type input "12.64"
click at [101, 143] on div "Super Dream" at bounding box center [126, 143] width 107 height 16
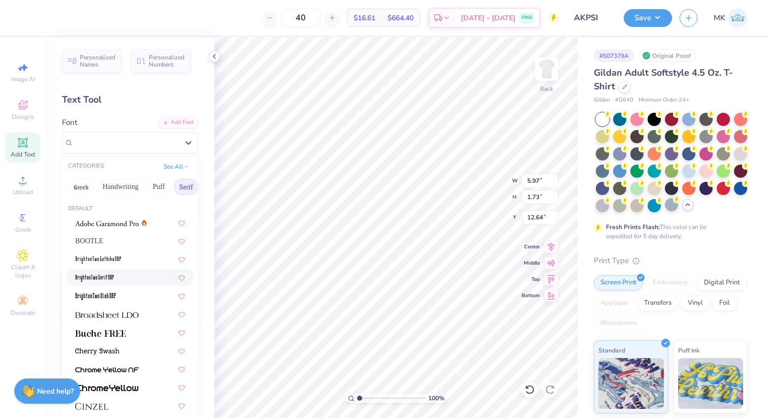
click at [113, 278] on img at bounding box center [94, 278] width 39 height 7
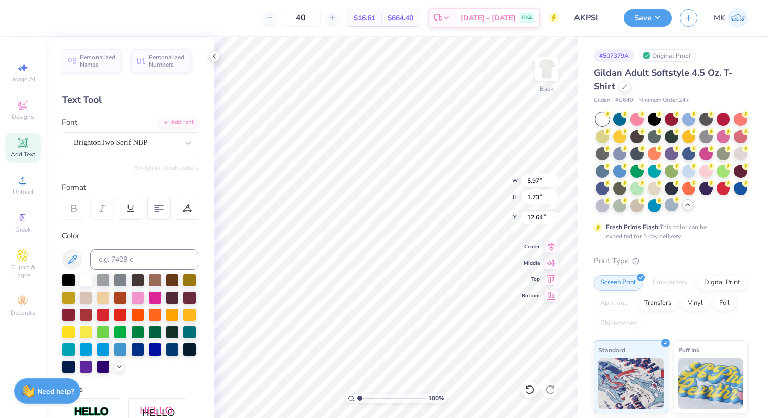
type input "2.49"
type input "1.54"
type input "12.73"
type input "2.49"
type input "1.54"
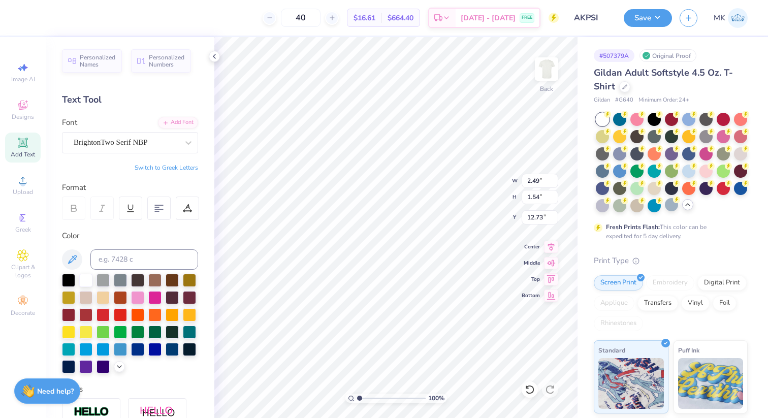
type input "12.73"
click at [142, 349] on div at bounding box center [137, 348] width 13 height 13
type textarea "Alpha Kappa Psi"
type input "6.14"
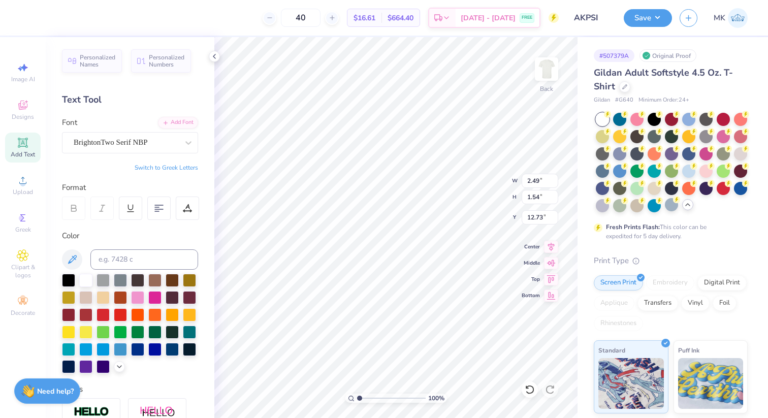
type input "0.66"
type input "4.78"
click at [662, 279] on div "Embroidery" at bounding box center [670, 281] width 48 height 15
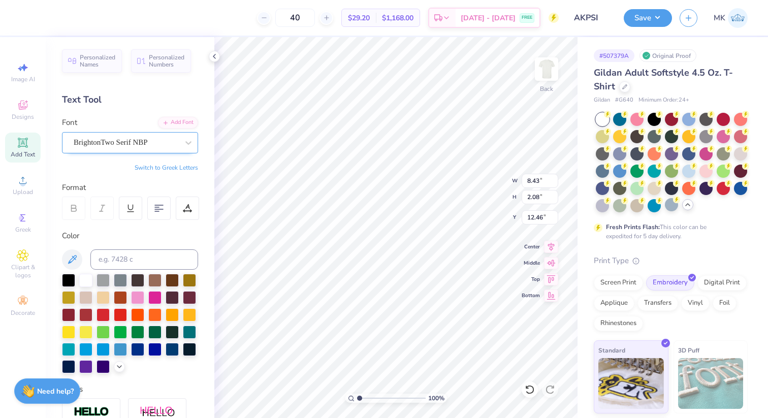
click at [97, 144] on div "BrightonTwo Serif NBP" at bounding box center [126, 143] width 107 height 16
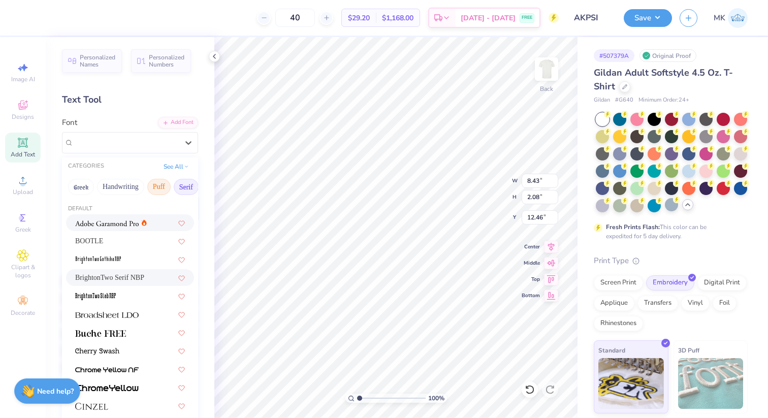
click at [163, 189] on button "Puff" at bounding box center [158, 187] width 23 height 16
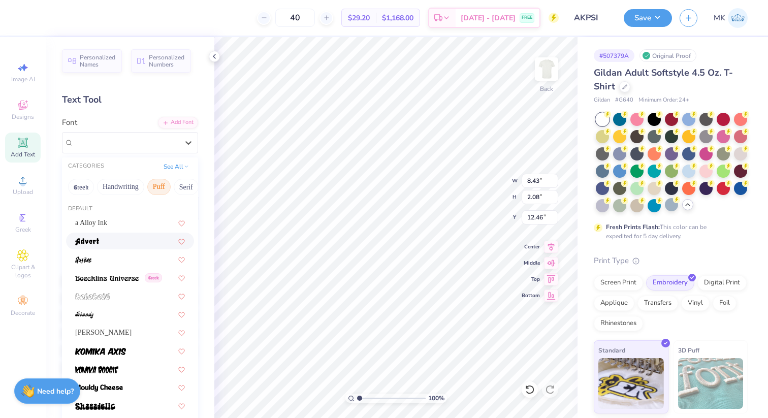
click at [132, 243] on div at bounding box center [130, 241] width 110 height 11
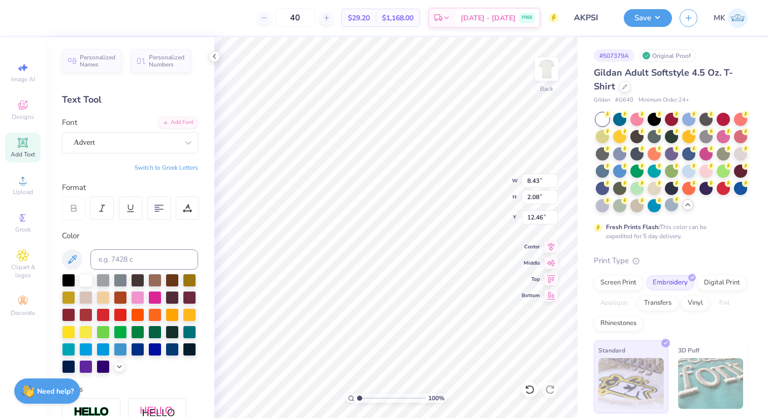
type input "14.64"
type input "1.81"
type input "12.59"
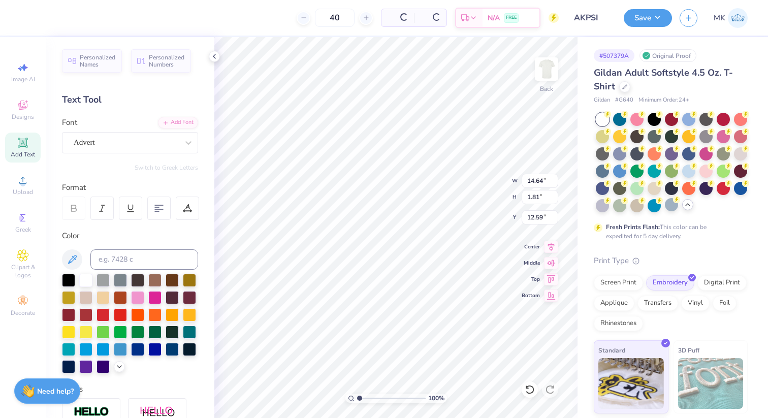
type input "10.62"
type input "1.31"
type input "3.58"
type input "7.63"
type input "0.94"
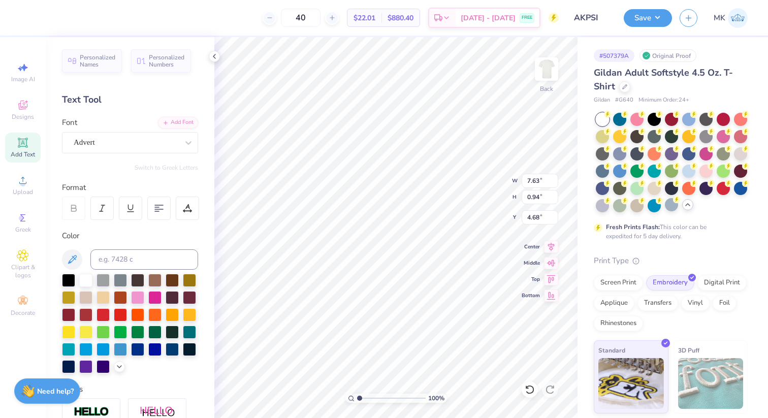
type input "4.67"
click at [86, 330] on div at bounding box center [85, 331] width 13 height 13
click at [745, 187] on div at bounding box center [740, 187] width 13 height 13
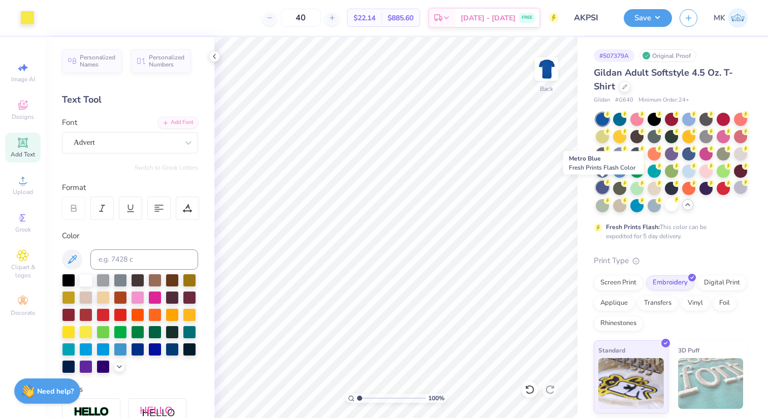
click at [602, 183] on div at bounding box center [602, 187] width 13 height 13
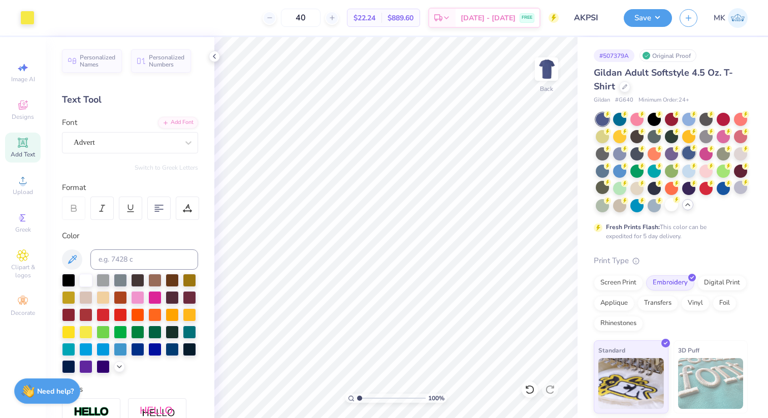
click at [686, 155] on div at bounding box center [688, 152] width 13 height 13
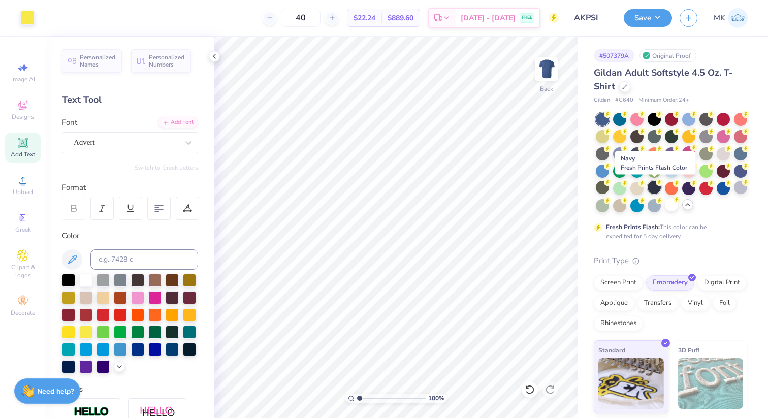
click at [652, 187] on div at bounding box center [654, 187] width 13 height 13
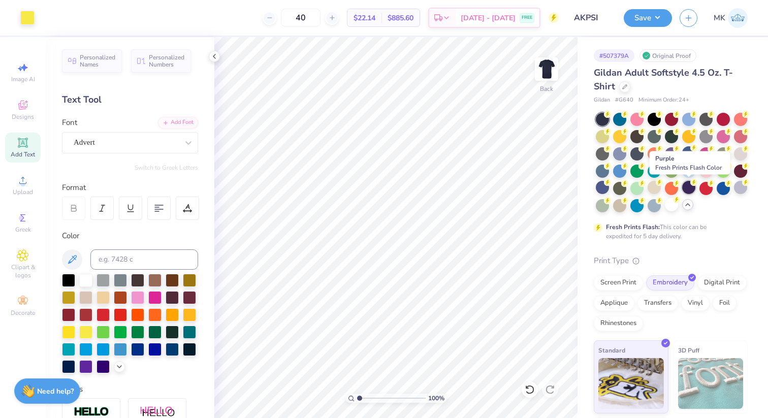
click at [689, 185] on div at bounding box center [688, 187] width 13 height 13
click at [720, 187] on div at bounding box center [723, 187] width 13 height 13
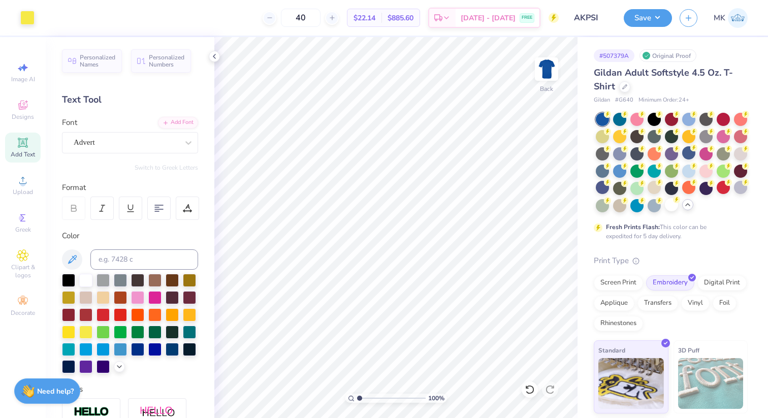
click at [665, 210] on div at bounding box center [671, 204] width 13 height 13
click at [655, 207] on div at bounding box center [654, 204] width 13 height 13
click at [672, 207] on div at bounding box center [671, 205] width 13 height 13
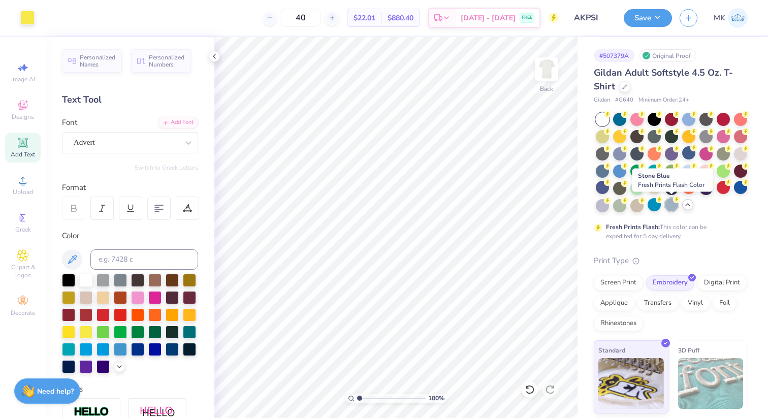
click at [670, 202] on div at bounding box center [671, 204] width 13 height 13
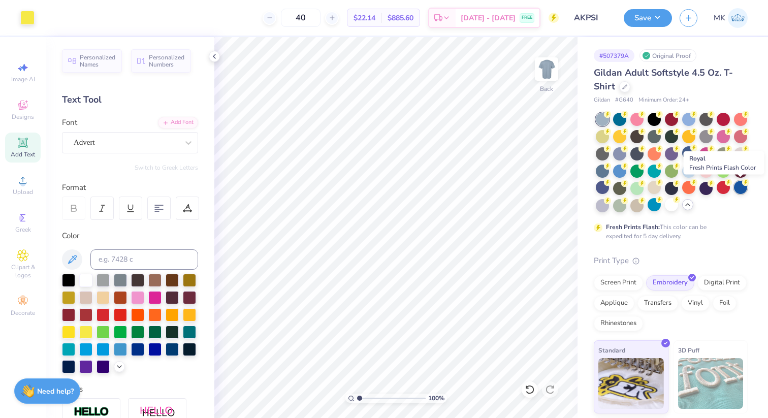
click at [739, 188] on div at bounding box center [740, 187] width 13 height 13
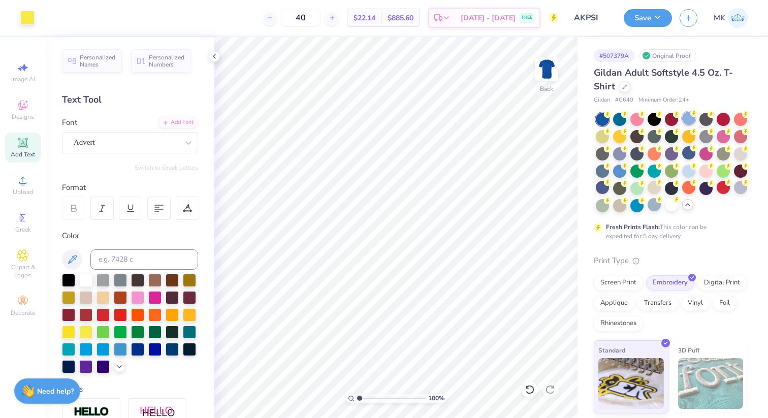
click at [611, 114] on circle at bounding box center [607, 114] width 7 height 7
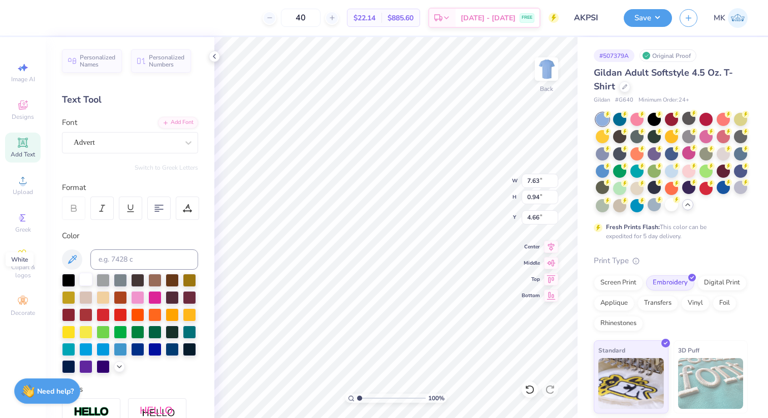
click at [87, 276] on div at bounding box center [85, 279] width 13 height 13
click at [104, 368] on div at bounding box center [103, 365] width 13 height 13
click at [659, 16] on button "Save" at bounding box center [648, 17] width 48 height 18
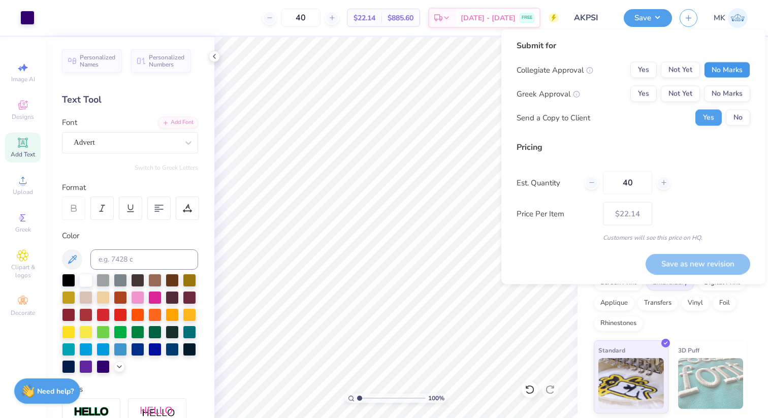
click at [712, 68] on button "No Marks" at bounding box center [727, 70] width 46 height 16
click at [672, 99] on button "Not Yet" at bounding box center [680, 94] width 39 height 16
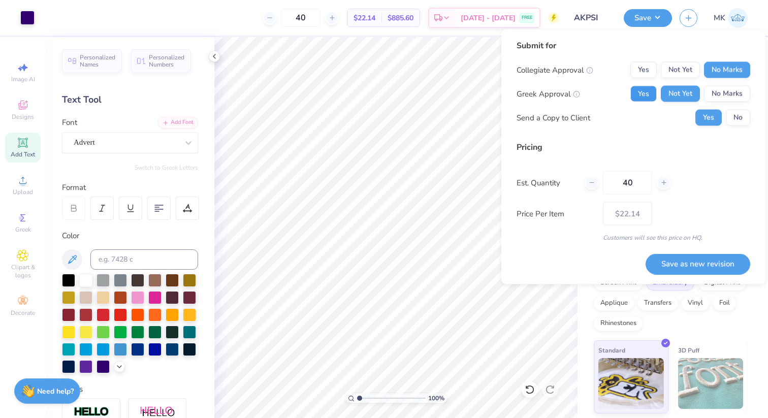
click at [645, 86] on button "Yes" at bounding box center [643, 94] width 26 height 16
click at [679, 98] on button "Not Yet" at bounding box center [680, 94] width 39 height 16
click at [731, 98] on button "No Marks" at bounding box center [727, 94] width 46 height 16
click at [687, 89] on button "Not Yet" at bounding box center [680, 94] width 39 height 16
click at [674, 265] on button "Save as new revision" at bounding box center [698, 263] width 105 height 21
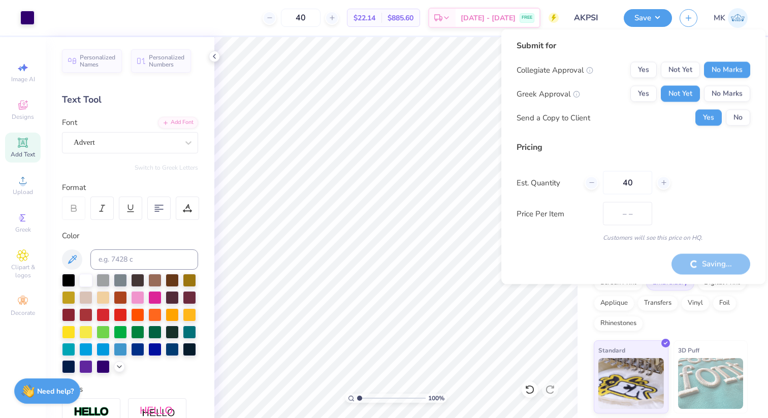
type input "$22.14"
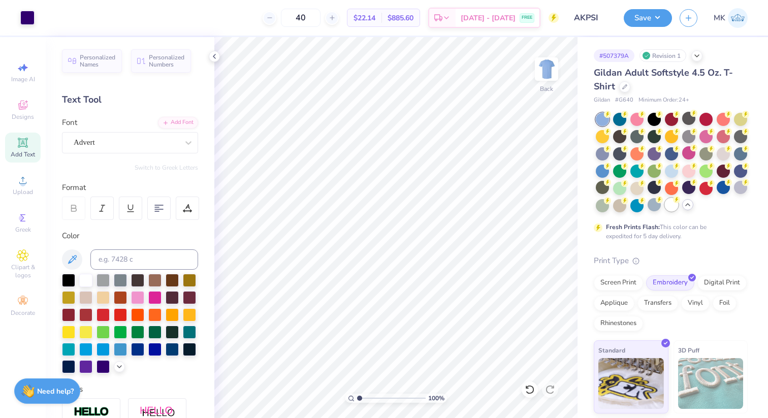
click at [670, 205] on div at bounding box center [671, 204] width 13 height 13
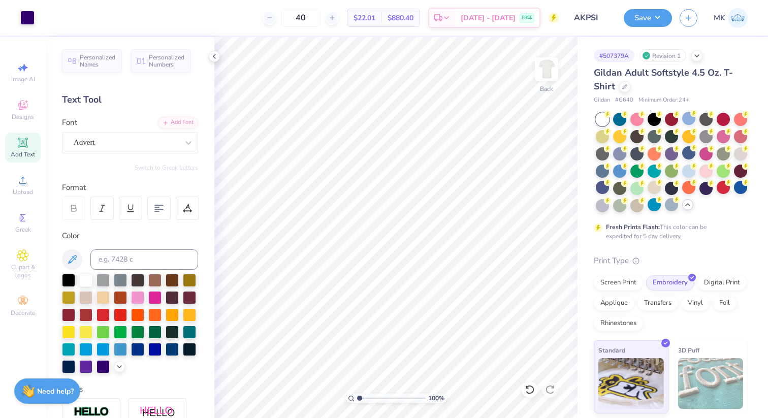
click at [643, 29] on div "Save MK" at bounding box center [696, 18] width 144 height 36
click at [643, 23] on button "Save" at bounding box center [648, 17] width 48 height 18
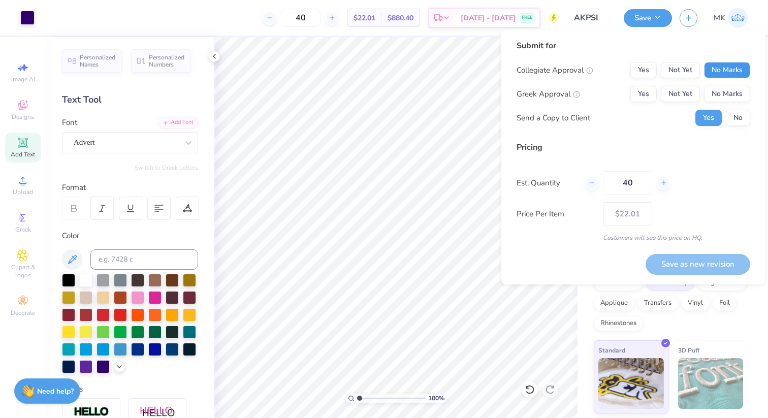
click at [709, 66] on button "No Marks" at bounding box center [727, 70] width 46 height 16
click at [680, 94] on button "Not Yet" at bounding box center [680, 94] width 39 height 16
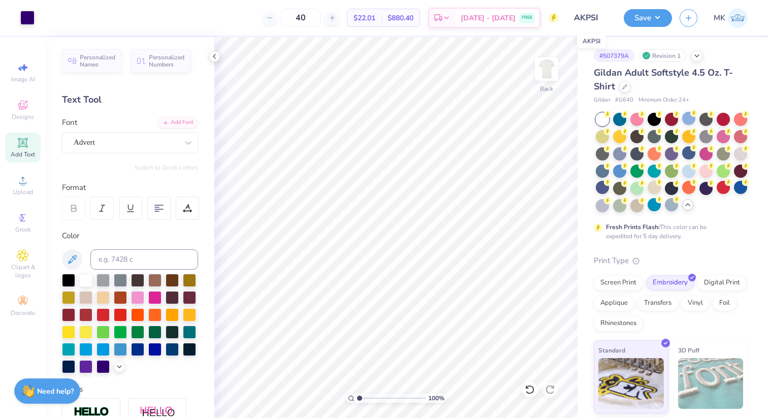
click at [603, 18] on input "AKPSI" at bounding box center [591, 18] width 50 height 20
click at [656, 20] on button "Save" at bounding box center [648, 17] width 48 height 18
click at [31, 221] on div "Greek" at bounding box center [23, 223] width 36 height 30
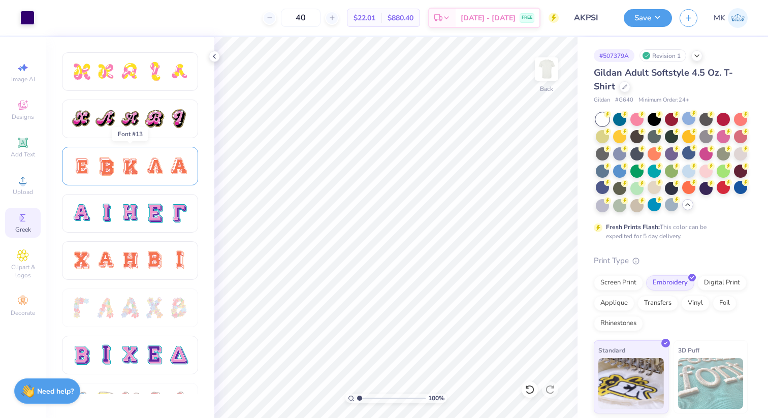
scroll to position [554, 0]
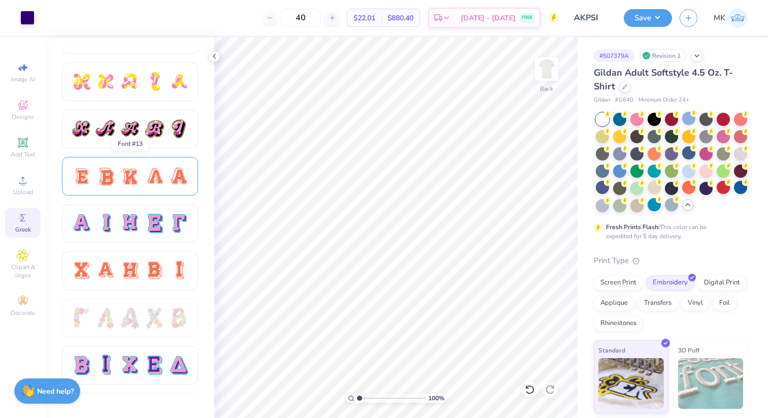
click at [116, 174] on div at bounding box center [105, 176] width 21 height 21
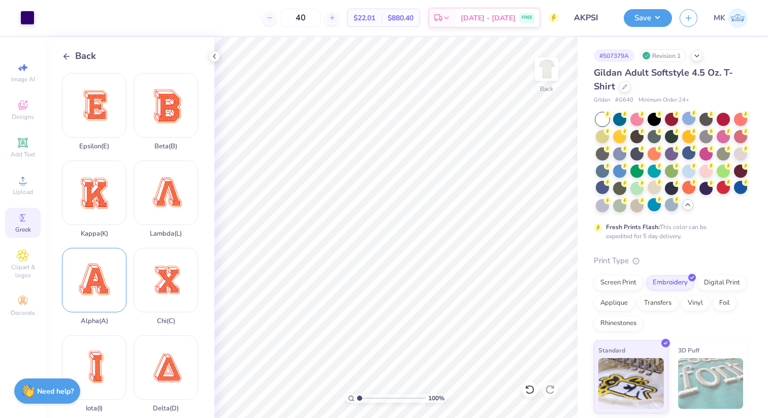
click at [102, 280] on div "Alpha ( A )" at bounding box center [94, 286] width 65 height 77
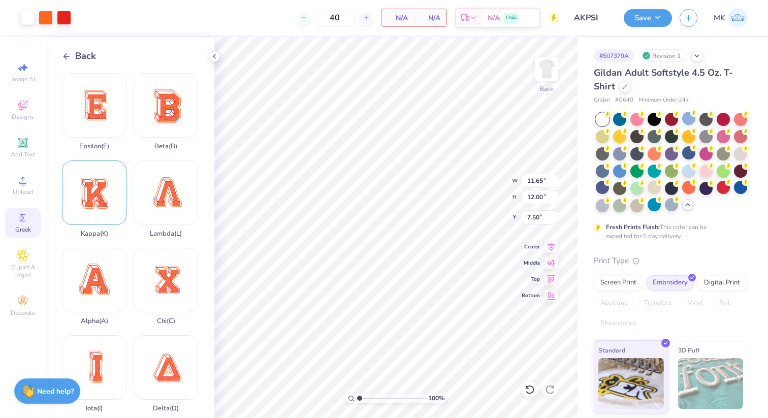
click at [104, 217] on div "Kappa ( K )" at bounding box center [94, 199] width 65 height 77
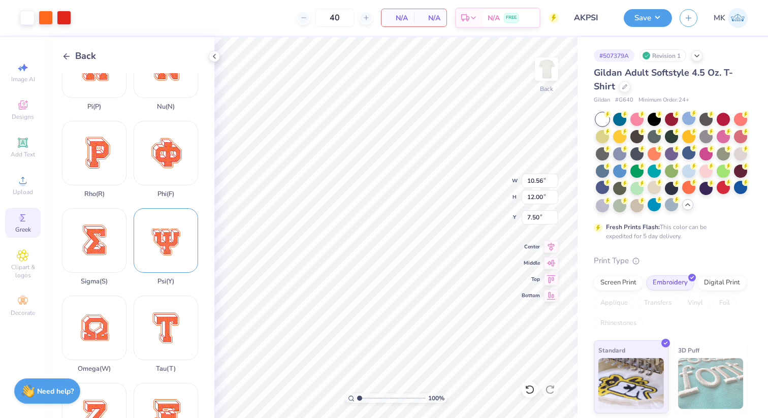
scroll to position [566, 0]
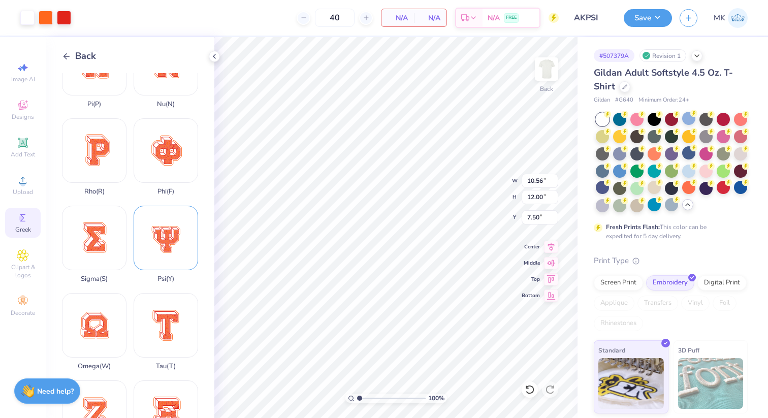
click at [147, 236] on div "Psi ( Y )" at bounding box center [166, 244] width 65 height 77
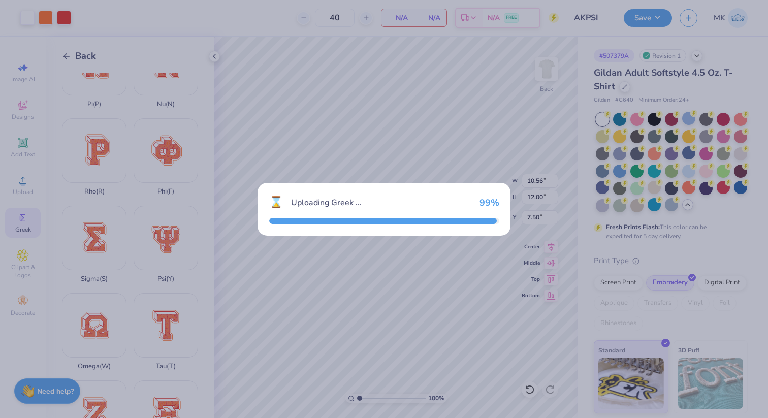
type input "12.00"
type input "11.26"
type input "7.87"
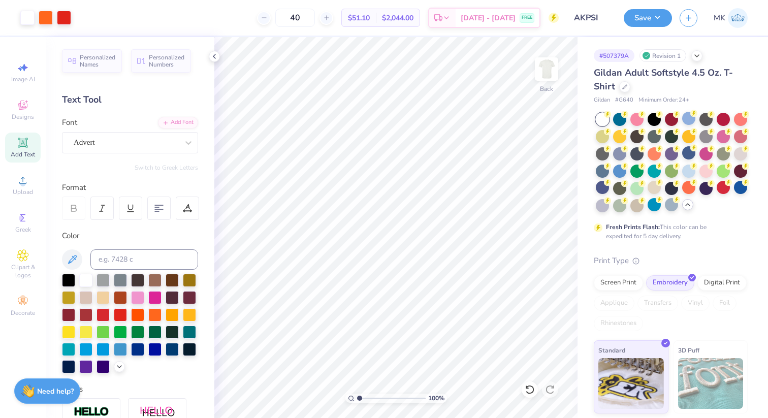
click at [74, 28] on div "Art colors 40 $51.10 Per Item $2,044.00 Total Est. Delivery Aug 24 - 27 FREE De…" at bounding box center [384, 18] width 768 height 36
click at [68, 22] on div at bounding box center [64, 17] width 14 height 14
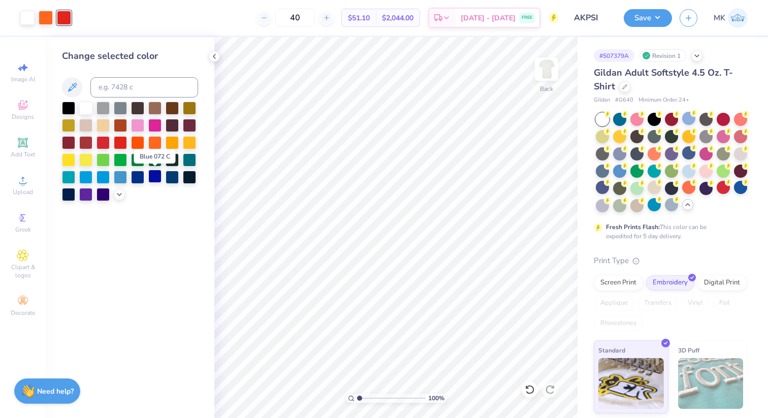
click at [154, 170] on div at bounding box center [154, 176] width 13 height 13
click at [44, 18] on div at bounding box center [46, 17] width 14 height 14
click at [85, 159] on div at bounding box center [85, 158] width 13 height 13
click at [29, 13] on div at bounding box center [27, 17] width 14 height 14
click at [83, 162] on div at bounding box center [85, 158] width 13 height 13
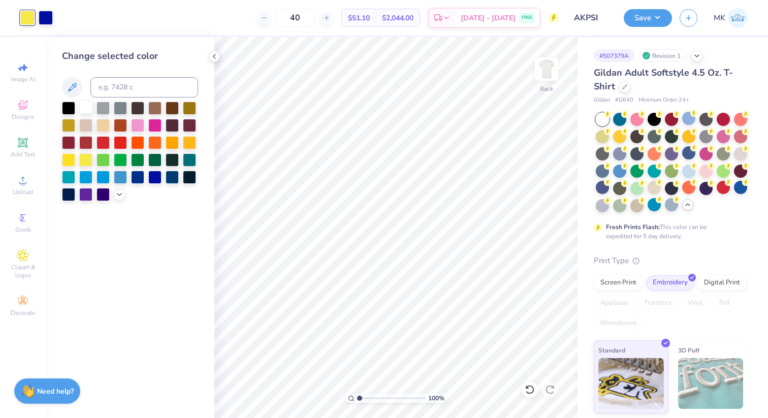
click at [86, 101] on div at bounding box center [85, 107] width 13 height 13
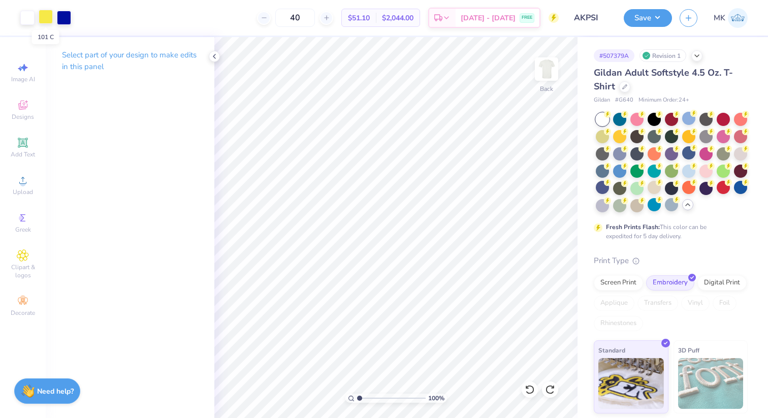
click at [41, 19] on div at bounding box center [46, 17] width 14 height 14
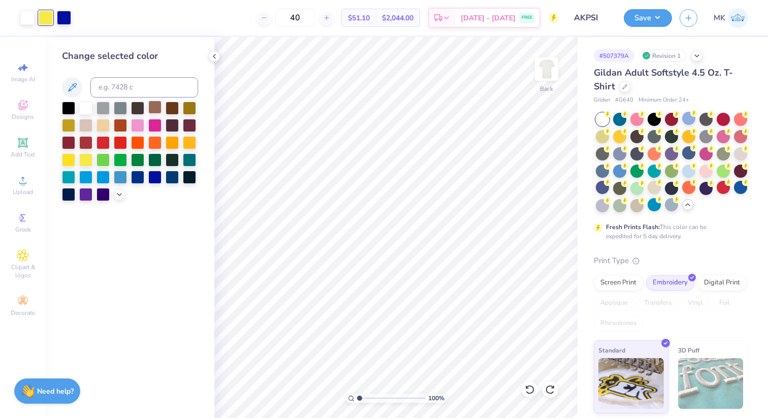
drag, startPoint x: 87, startPoint y: 107, endPoint x: 156, endPoint y: 113, distance: 69.4
click at [157, 113] on div at bounding box center [130, 152] width 136 height 100
click at [141, 117] on div at bounding box center [130, 152] width 136 height 100
click at [141, 120] on div at bounding box center [137, 124] width 13 height 13
drag, startPoint x: 141, startPoint y: 120, endPoint x: 58, endPoint y: 42, distance: 113.9
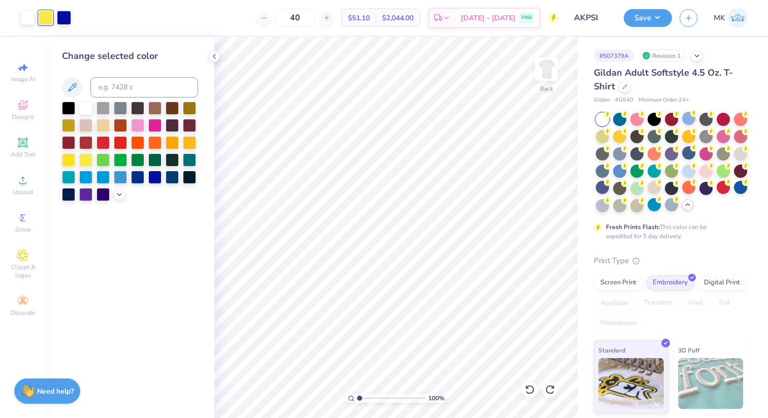
click at [60, 43] on div "Change selected color" at bounding box center [130, 227] width 169 height 381
click at [24, 14] on div at bounding box center [27, 17] width 14 height 14
click at [83, 157] on div at bounding box center [85, 158] width 13 height 13
click at [49, 14] on div at bounding box center [46, 17] width 14 height 14
click at [79, 100] on div "Change selected color" at bounding box center [130, 125] width 136 height 152
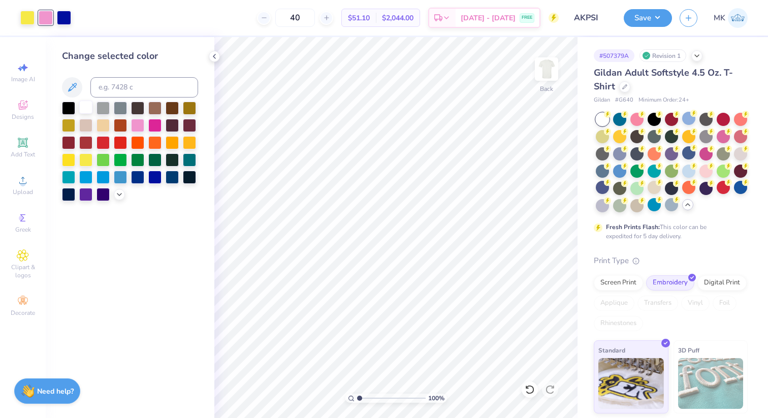
click at [83, 102] on div at bounding box center [85, 107] width 13 height 13
click at [23, 211] on div "Greek" at bounding box center [23, 223] width 36 height 30
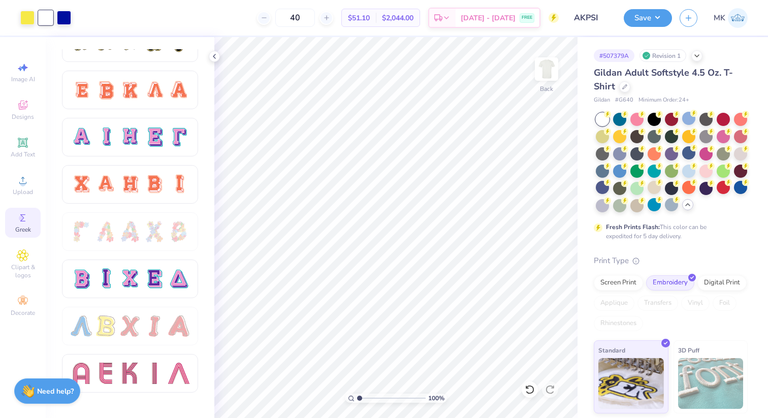
scroll to position [636, 0]
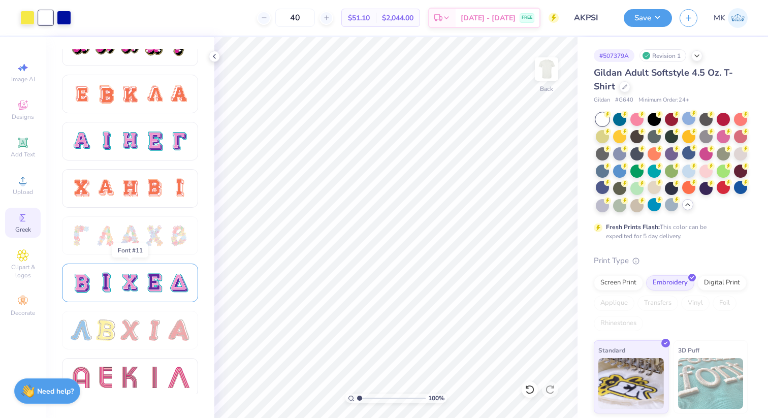
click at [138, 291] on div at bounding box center [129, 282] width 21 height 21
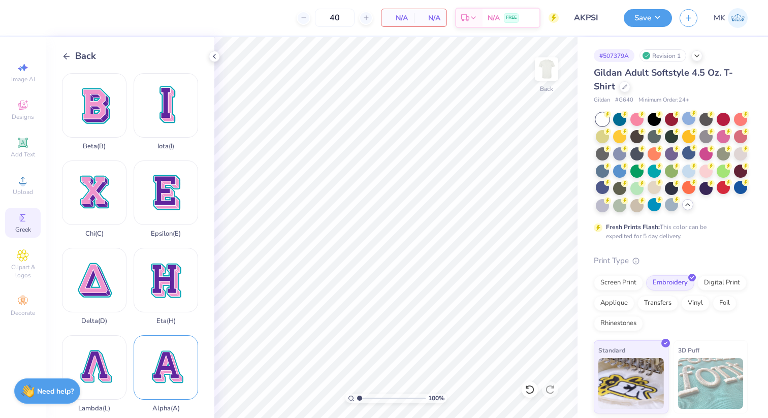
click at [164, 370] on div "Alpha ( A )" at bounding box center [166, 373] width 65 height 77
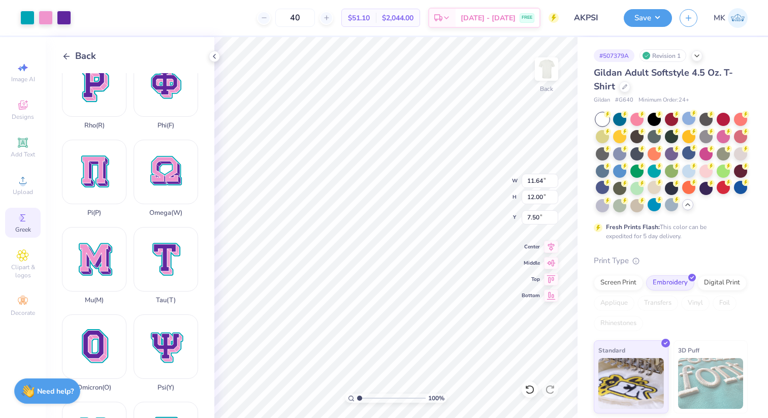
scroll to position [706, 0]
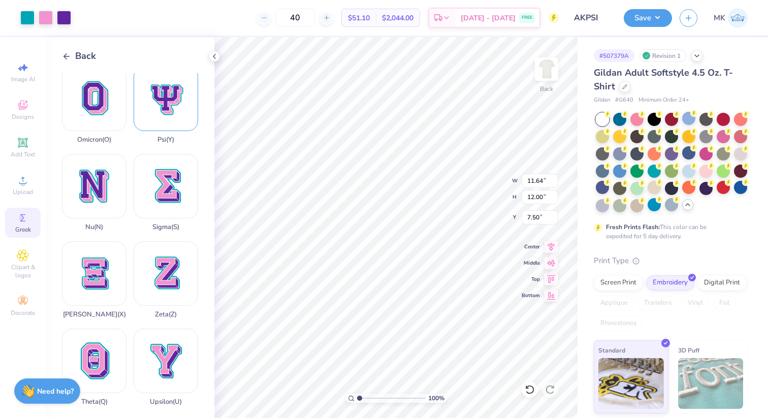
click at [162, 118] on div "Psi ( Y )" at bounding box center [166, 105] width 65 height 77
type input "12.00"
type input "11.24"
type input "7.88"
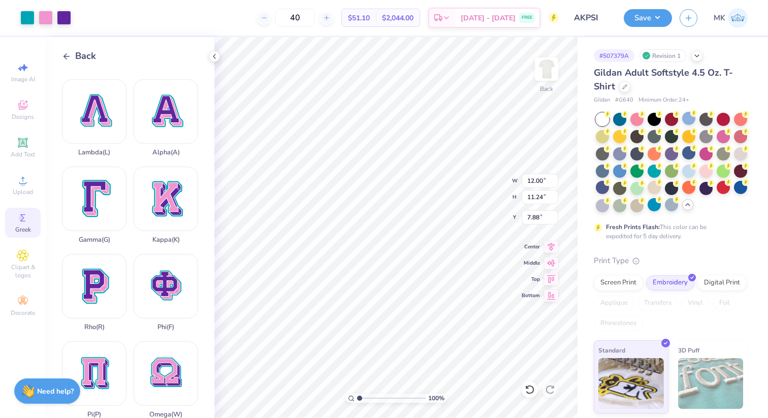
scroll to position [254, 0]
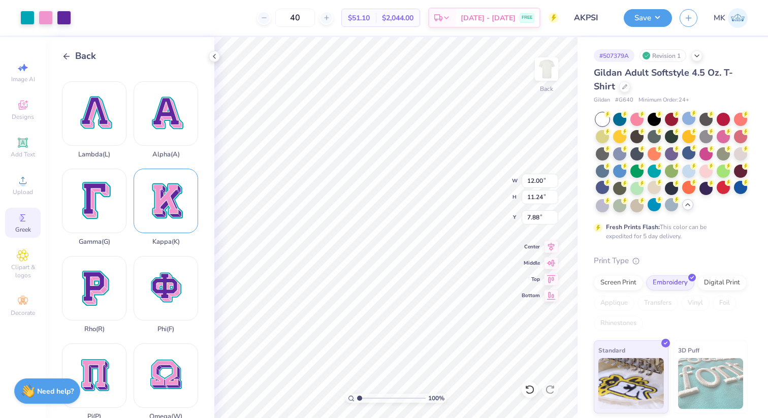
click at [166, 207] on div "Kappa ( K )" at bounding box center [166, 207] width 65 height 77
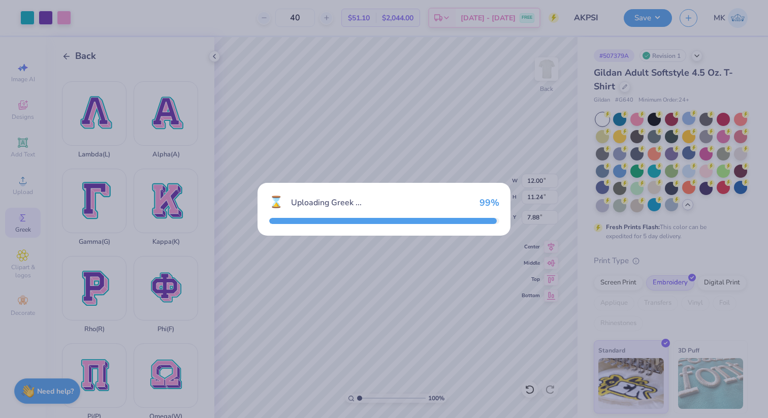
type input "10.52"
type input "12.00"
type input "7.50"
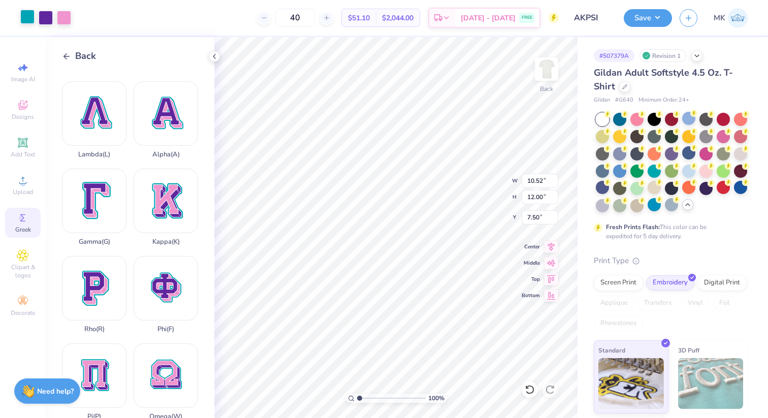
click at [30, 15] on div at bounding box center [27, 17] width 14 height 14
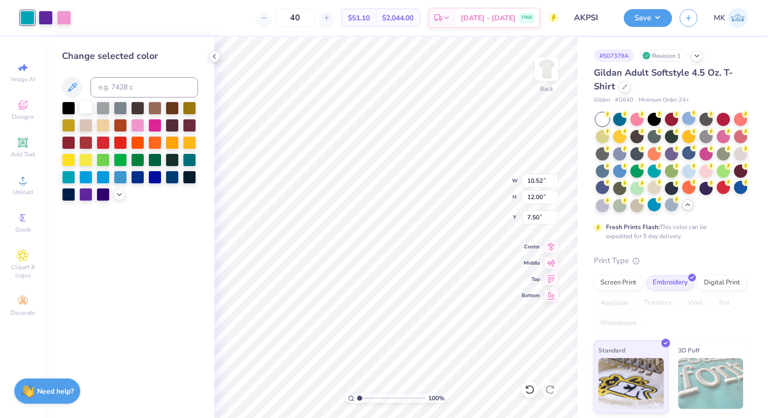
click at [83, 102] on div at bounding box center [85, 107] width 13 height 13
click at [48, 16] on div at bounding box center [46, 17] width 14 height 14
click at [20, 18] on div at bounding box center [27, 17] width 14 height 14
click at [86, 157] on div at bounding box center [85, 158] width 13 height 13
click at [43, 18] on div at bounding box center [46, 17] width 14 height 14
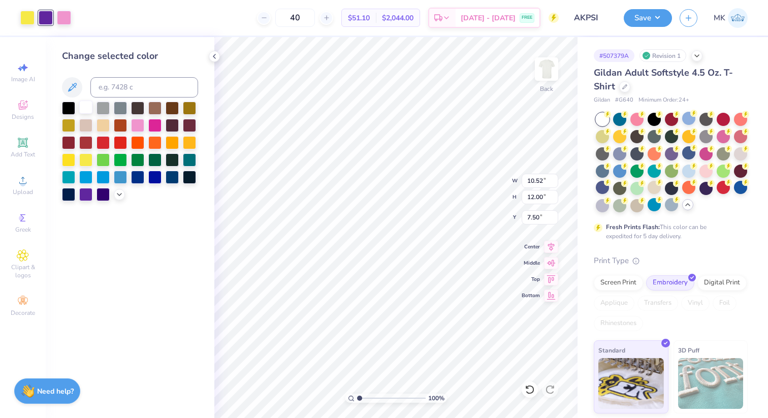
click at [81, 106] on div at bounding box center [85, 107] width 13 height 13
click at [65, 20] on div at bounding box center [64, 17] width 14 height 14
click at [152, 178] on div at bounding box center [154, 176] width 13 height 13
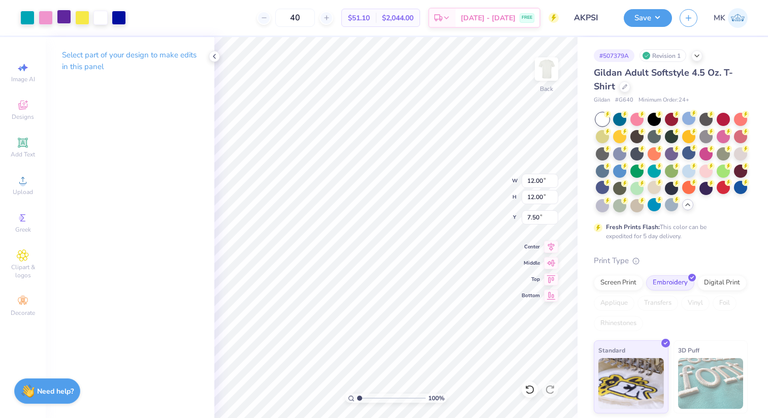
click at [68, 16] on div at bounding box center [64, 17] width 14 height 14
click at [59, 16] on div at bounding box center [64, 17] width 14 height 14
type input "1.88"
type input "3.59"
type input "4.09"
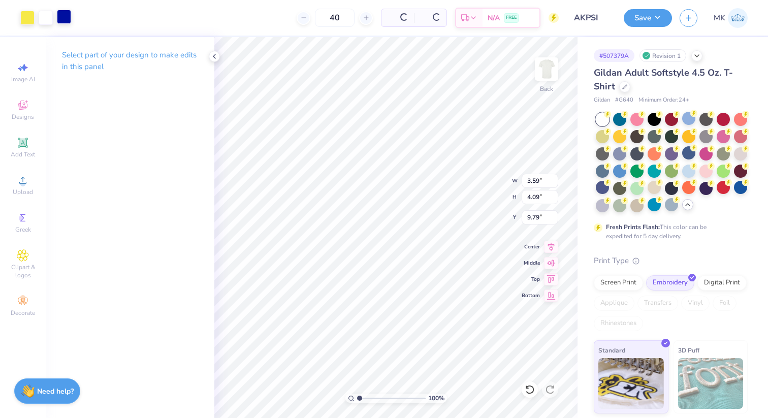
type input "1.24"
type input "12.00"
type input "11.24"
type input "7.88"
click at [59, 14] on div at bounding box center [64, 17] width 14 height 14
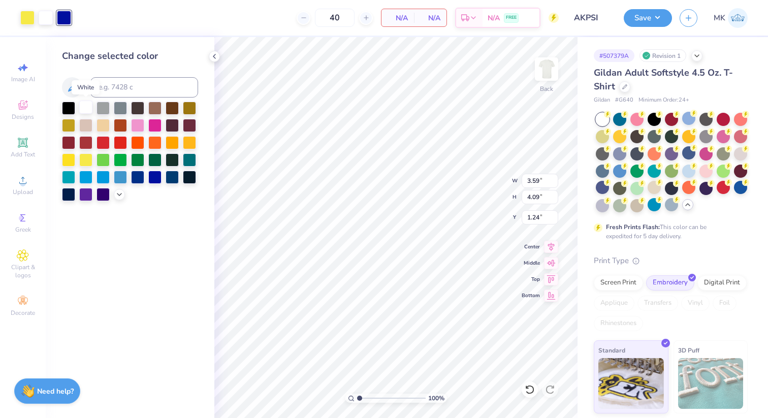
click at [84, 102] on div at bounding box center [85, 107] width 13 height 13
click at [65, 17] on div at bounding box center [64, 17] width 14 height 14
click at [107, 107] on div at bounding box center [103, 107] width 13 height 13
click at [53, 18] on div at bounding box center [46, 17] width 14 height 14
click at [157, 176] on div at bounding box center [154, 176] width 13 height 13
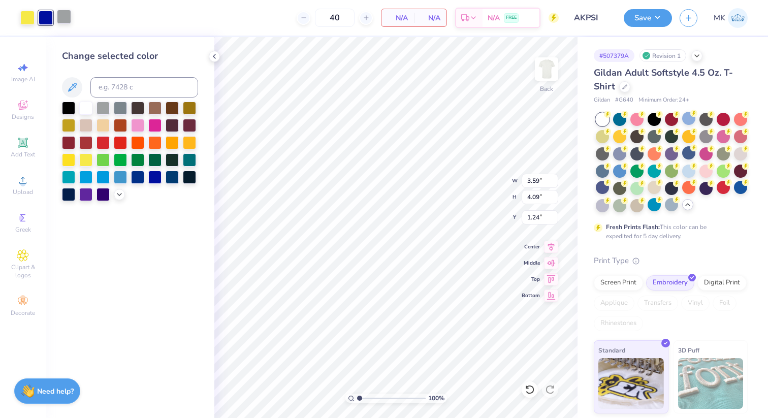
click at [63, 15] on div at bounding box center [64, 17] width 14 height 14
click at [85, 110] on div at bounding box center [85, 107] width 13 height 13
click at [31, 13] on div at bounding box center [27, 17] width 14 height 14
click at [87, 143] on div at bounding box center [85, 141] width 13 height 13
click at [65, 15] on div at bounding box center [64, 17] width 14 height 14
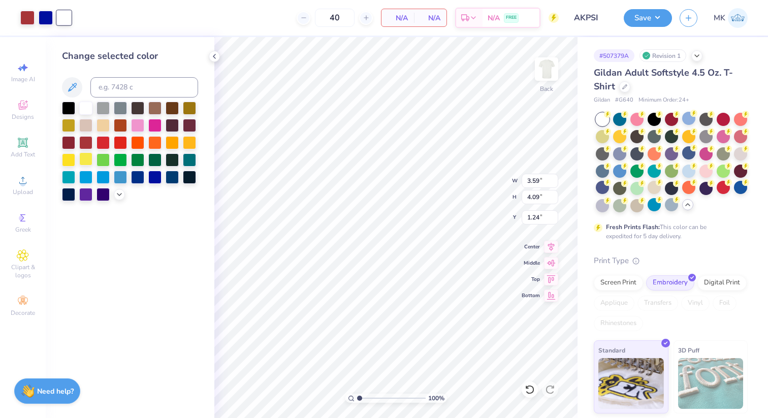
click at [86, 156] on div at bounding box center [85, 158] width 13 height 13
click at [30, 12] on div at bounding box center [27, 17] width 14 height 14
click at [90, 111] on div at bounding box center [85, 107] width 13 height 13
click at [139, 178] on div at bounding box center [137, 176] width 13 height 13
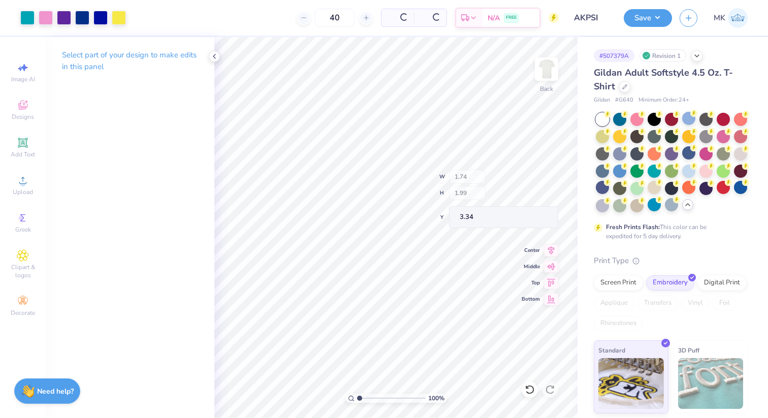
type input "1.74"
type input "1.99"
type input "3.34"
click at [71, 19] on div at bounding box center [64, 17] width 14 height 14
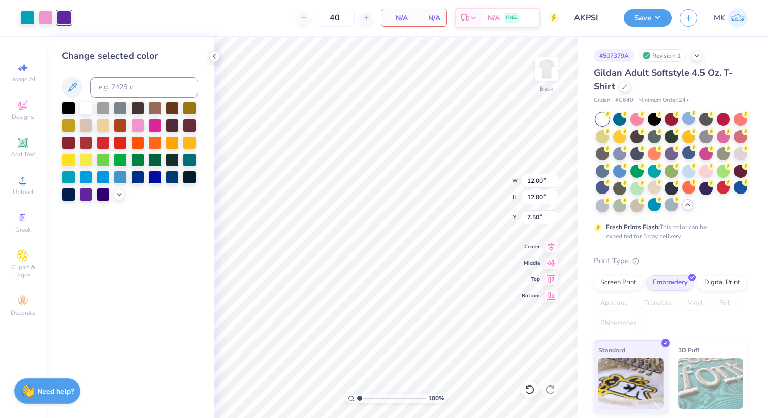
type input "1.74"
type input "1.99"
type input "3.34"
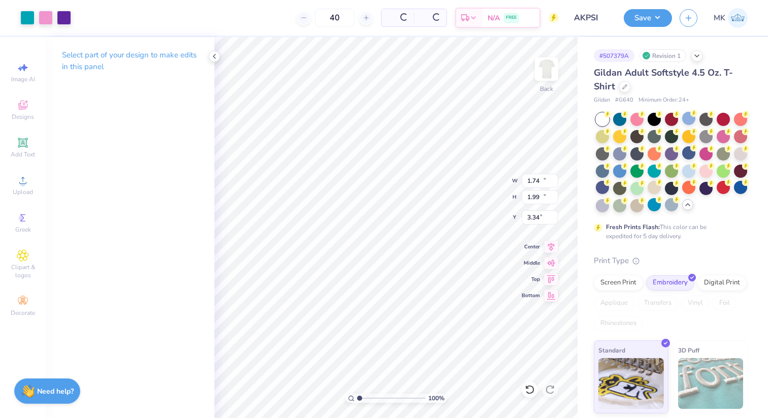
type input "12.00"
type input "11.24"
type input "7.88"
click at [64, 16] on div at bounding box center [64, 17] width 14 height 14
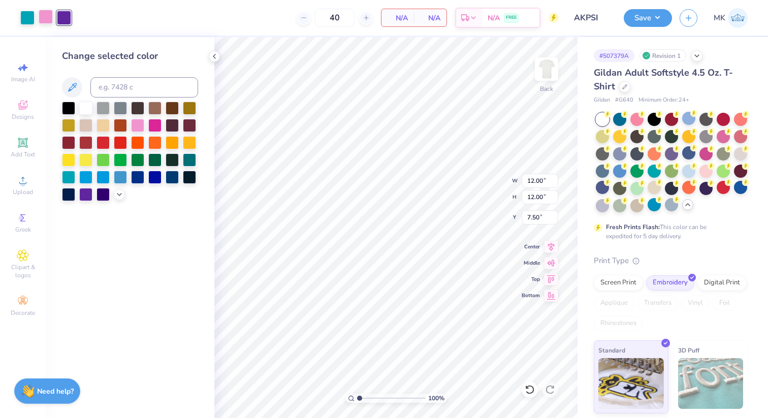
click at [80, 157] on div at bounding box center [85, 159] width 13 height 13
click at [49, 15] on div at bounding box center [46, 17] width 14 height 14
click at [153, 179] on div at bounding box center [154, 176] width 13 height 13
click at [27, 20] on div at bounding box center [27, 17] width 14 height 14
click at [138, 177] on div at bounding box center [137, 176] width 13 height 13
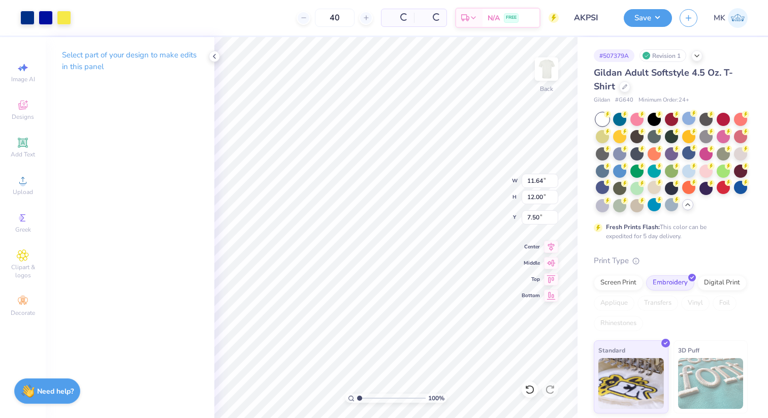
type input "11.64"
type input "12.00"
type input "7.50"
type input "5.96"
type input "6.14"
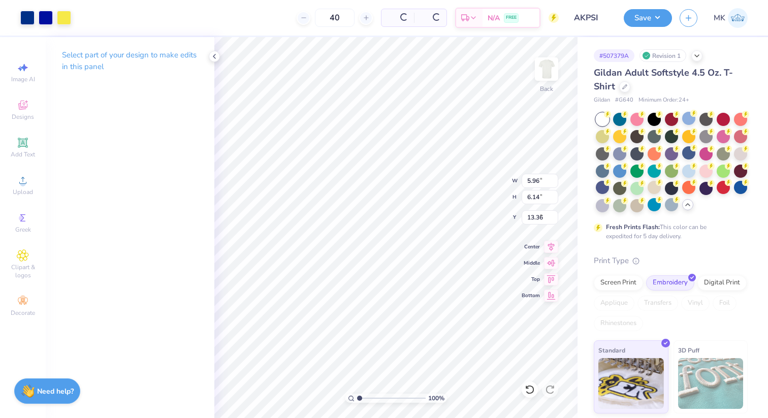
type input "3.34"
type input "1.74"
type input "1.99"
type input "5.96"
type input "6.14"
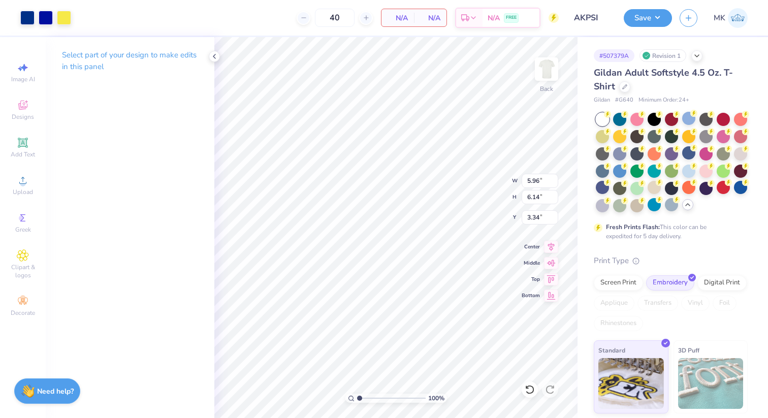
type input "1.77"
type input "1.83"
type input "3.42"
type input "3.39"
type input "3.16"
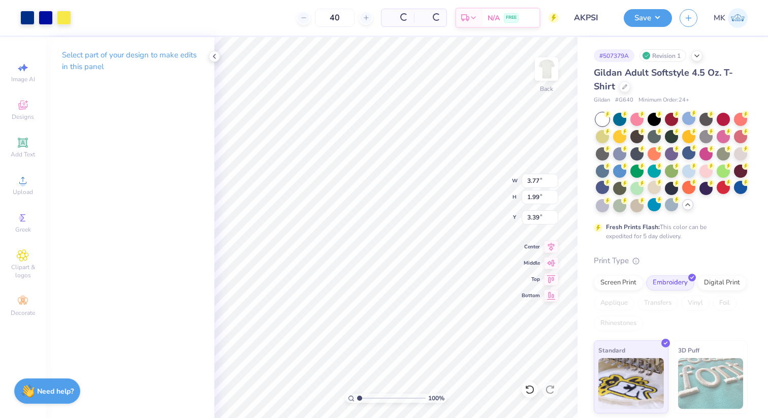
type input "2.96"
type input "3.00"
type input "2.02"
type input "1.89"
type input "3.39"
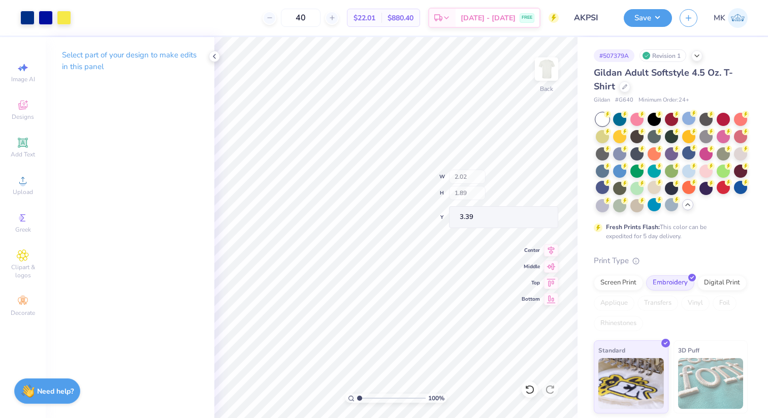
type input "1.95"
type input "1.82"
type input "3.47"
click at [666, 14] on button "Save" at bounding box center [648, 17] width 48 height 18
click at [648, 12] on button "Save" at bounding box center [648, 17] width 48 height 18
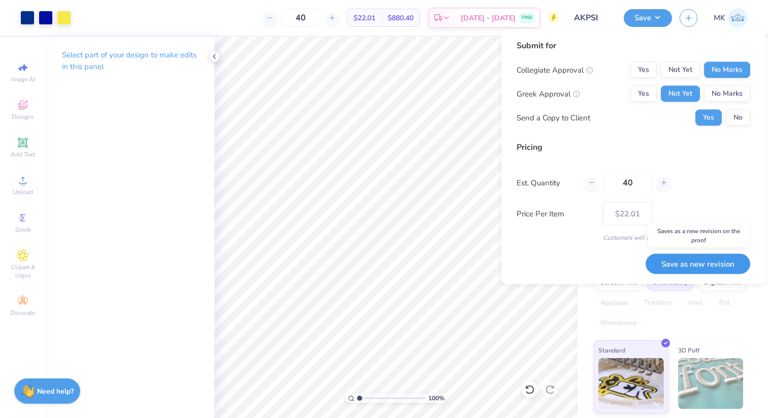
click at [668, 266] on button "Save as new revision" at bounding box center [698, 263] width 105 height 21
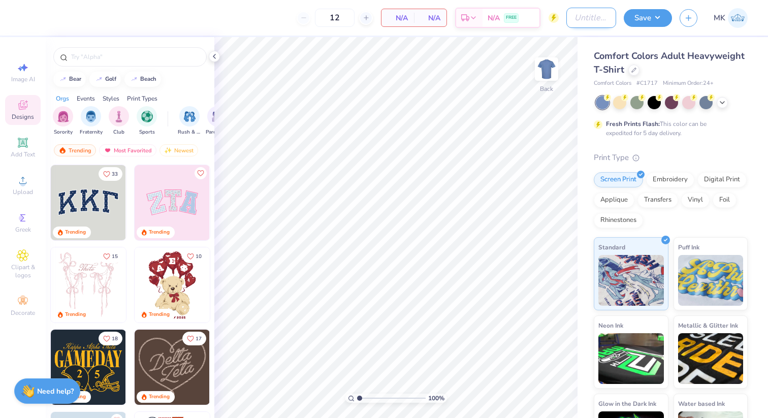
click at [594, 18] on input "Design Title" at bounding box center [591, 18] width 50 height 20
type input "AKPSI"
click at [633, 74] on div at bounding box center [633, 68] width 11 height 11
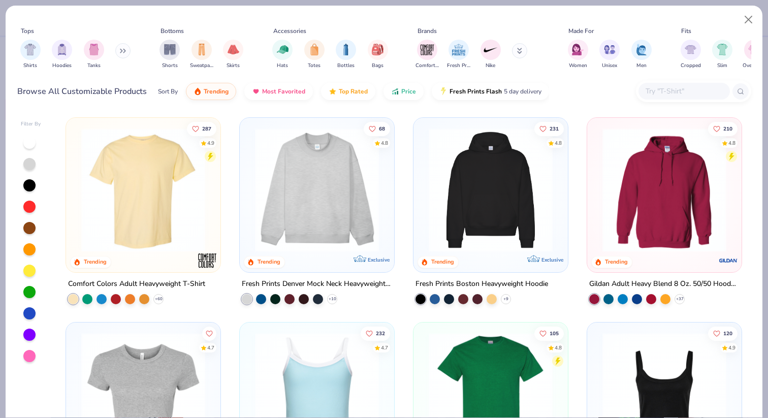
click at [670, 89] on input "text" at bounding box center [684, 91] width 78 height 12
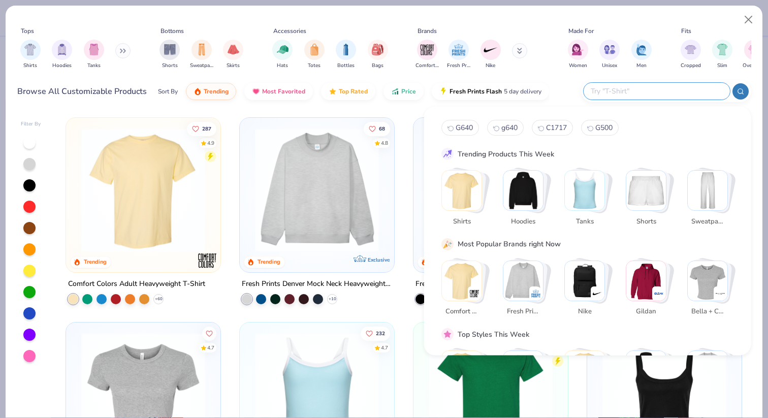
paste input "G185"
type input "G185"
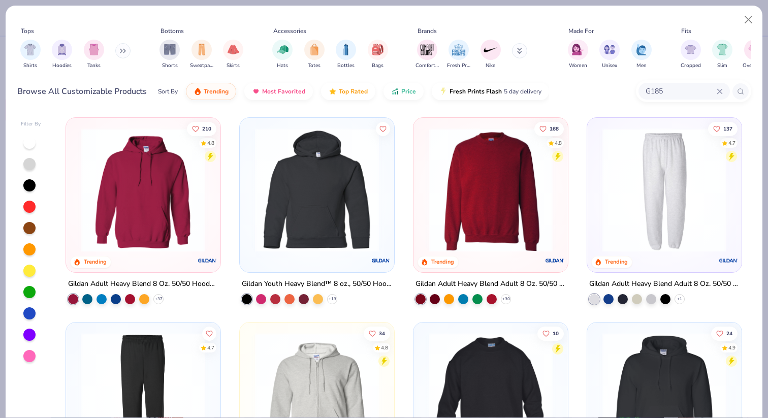
click at [172, 195] on img at bounding box center [143, 190] width 134 height 124
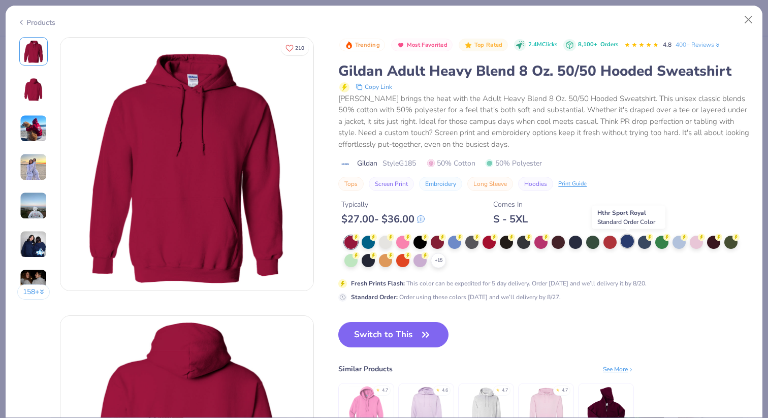
click at [627, 239] on div at bounding box center [627, 241] width 13 height 13
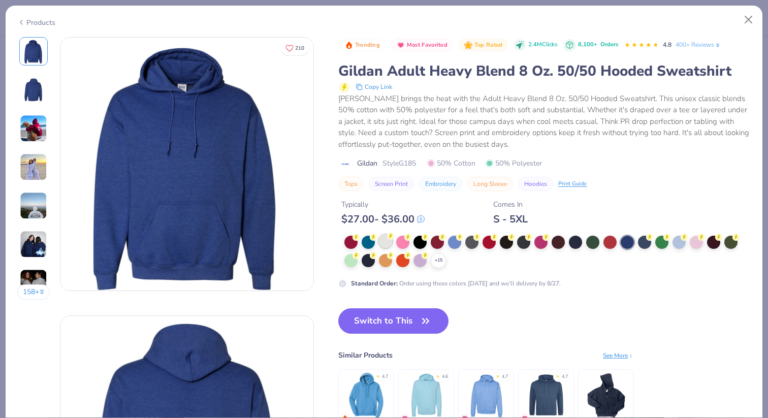
click at [382, 246] on div at bounding box center [385, 241] width 13 height 13
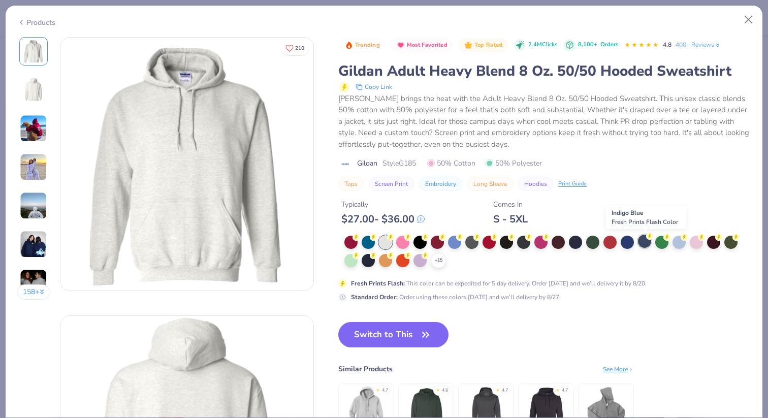
click at [642, 243] on div at bounding box center [644, 241] width 13 height 13
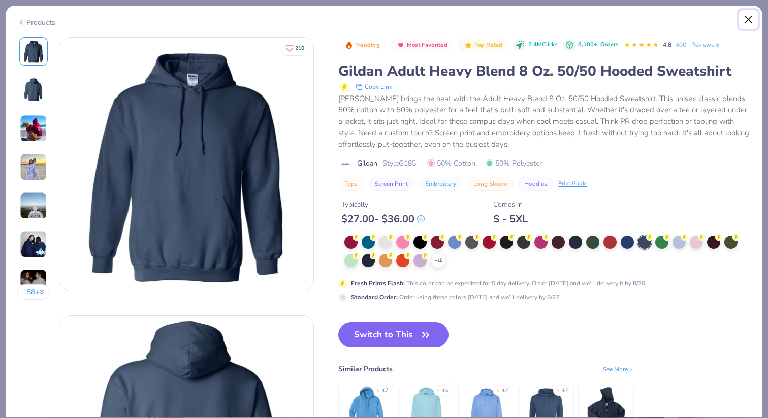
click at [745, 24] on button "Close" at bounding box center [748, 19] width 19 height 19
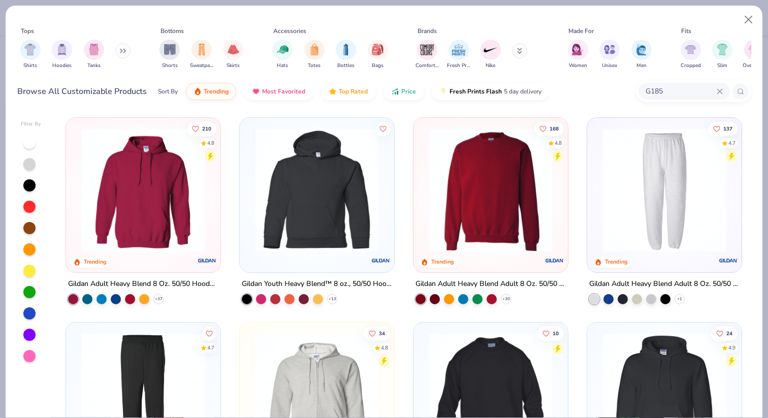
click at [722, 90] on icon at bounding box center [720, 91] width 6 height 6
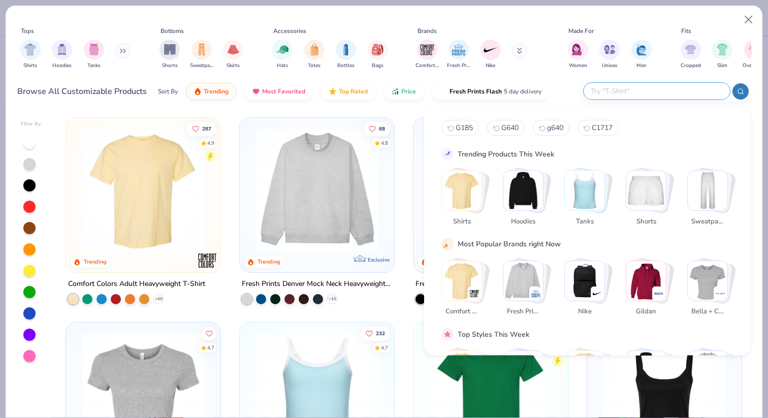
paste input "SF500"
type input "SF500"
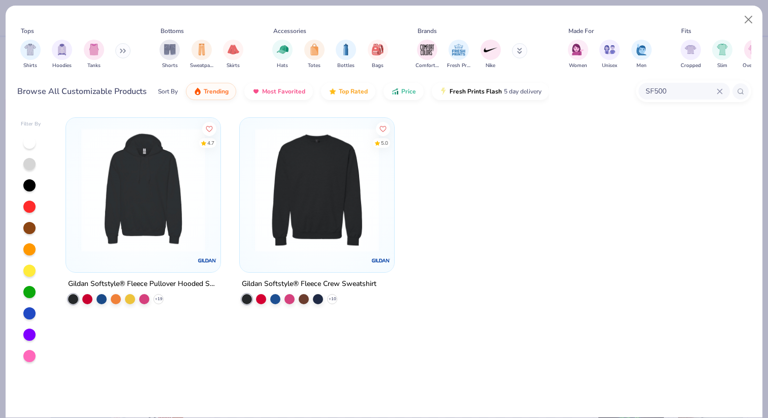
click at [157, 184] on img at bounding box center [143, 190] width 134 height 124
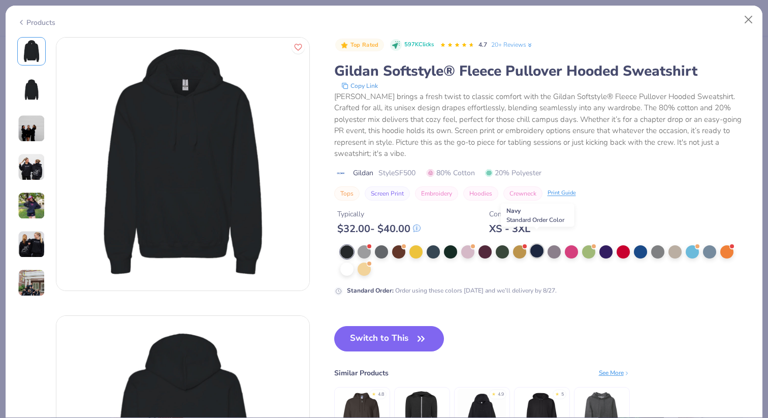
click at [534, 244] on div at bounding box center [536, 250] width 13 height 13
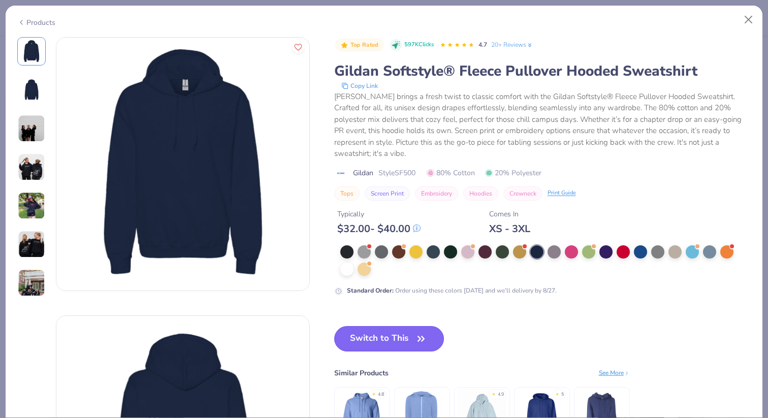
click at [357, 327] on button "Switch to This" at bounding box center [389, 338] width 110 height 25
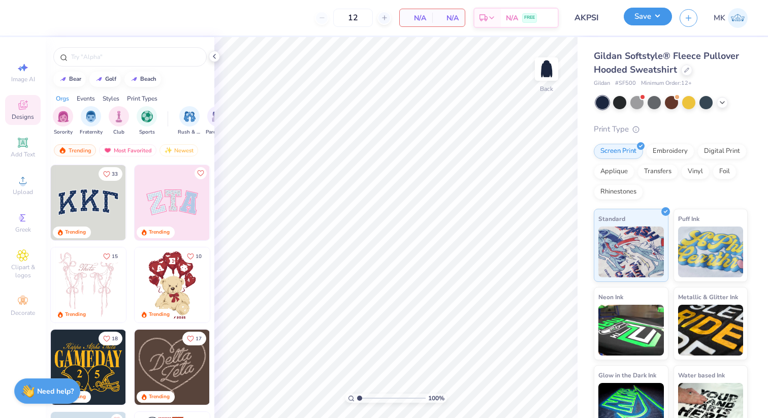
click at [660, 17] on button "Save" at bounding box center [648, 17] width 48 height 18
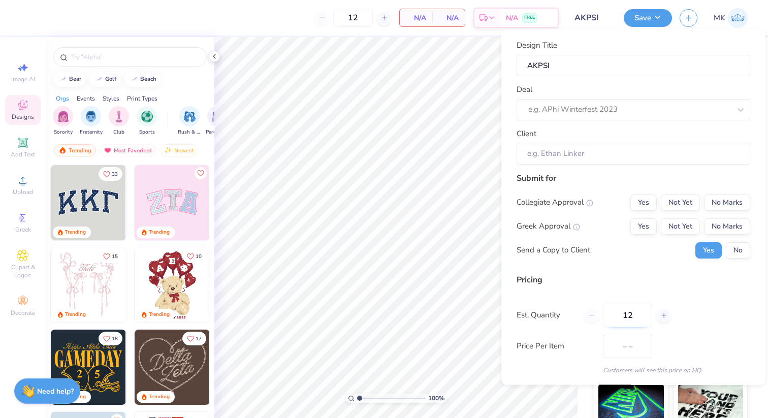
click at [630, 310] on input "12" at bounding box center [627, 314] width 49 height 23
type input "1"
type input "0"
type input "040"
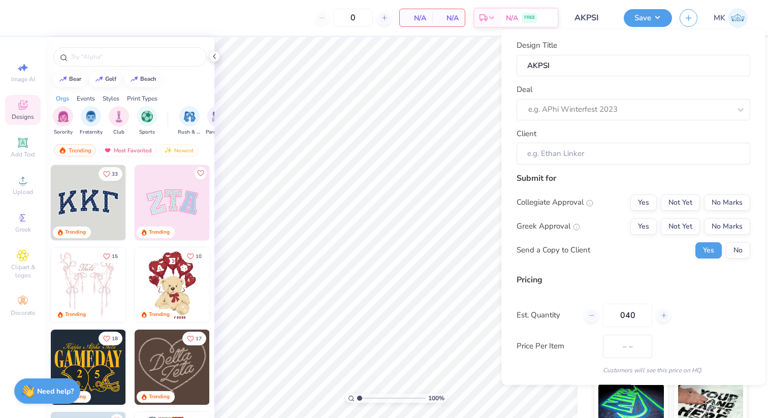
type input "40"
click at [675, 323] on div "Est. Quantity 040" at bounding box center [634, 314] width 234 height 23
drag, startPoint x: 638, startPoint y: 317, endPoint x: 560, endPoint y: 315, distance: 78.7
click at [560, 315] on div "Est. Quantity 040" at bounding box center [634, 314] width 234 height 23
type input "40"
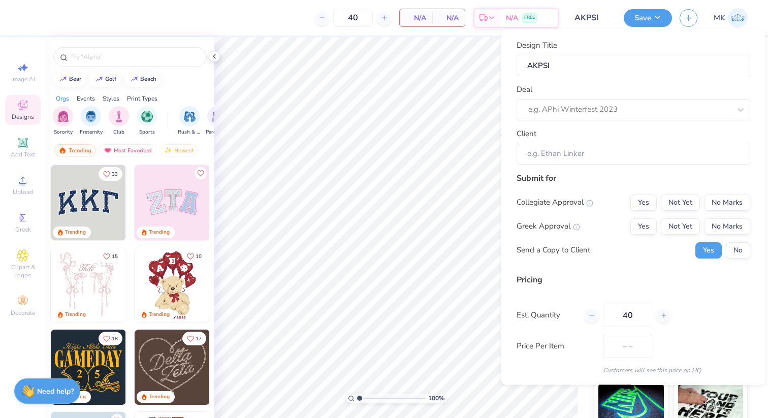
click at [678, 335] on div "Price Per Item – –" at bounding box center [634, 345] width 234 height 23
click at [711, 209] on button "No Marks" at bounding box center [727, 202] width 46 height 16
click at [685, 227] on button "Not Yet" at bounding box center [680, 226] width 39 height 16
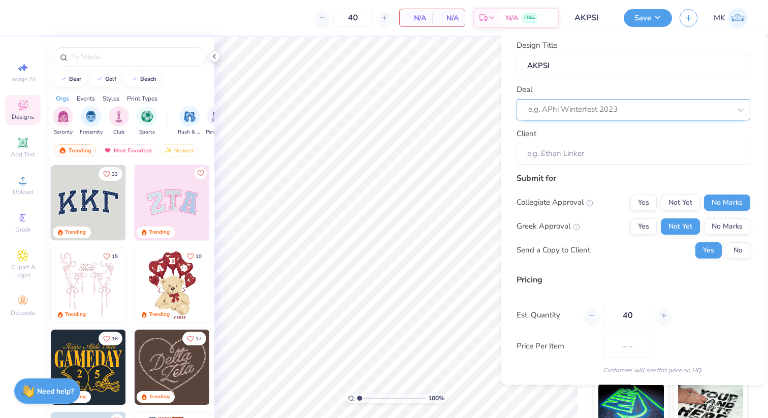
click at [576, 117] on div "e.g. APhi Winterfest 2023" at bounding box center [629, 110] width 204 height 16
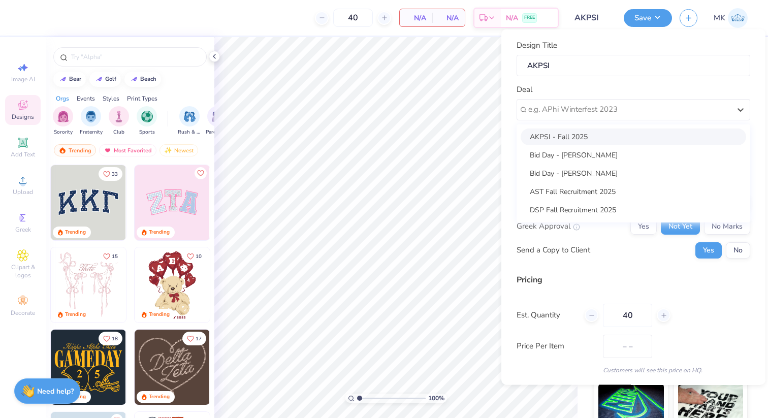
click at [571, 139] on div "AKPSI - Fall 2025" at bounding box center [634, 136] width 226 height 17
type input "[PERSON_NAME]"
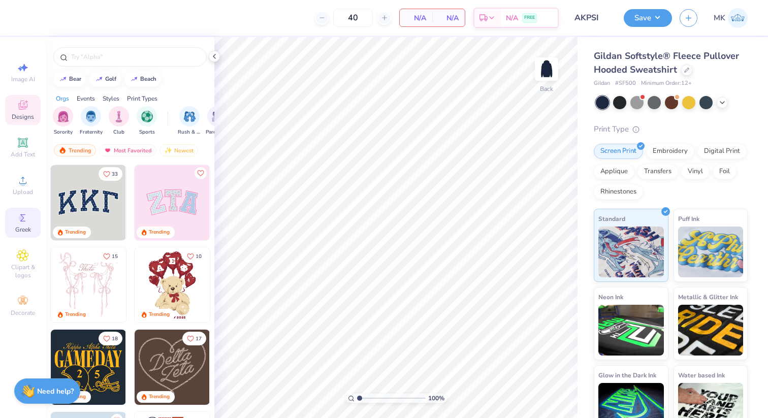
click at [24, 213] on icon at bounding box center [23, 218] width 12 height 12
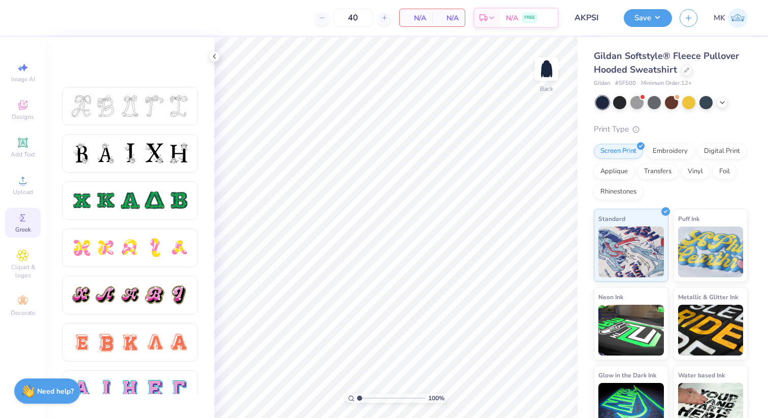
scroll to position [658, 0]
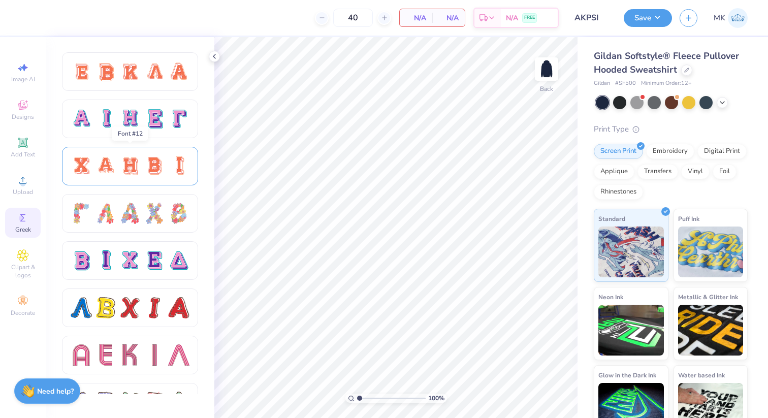
click at [131, 155] on div at bounding box center [129, 165] width 21 height 21
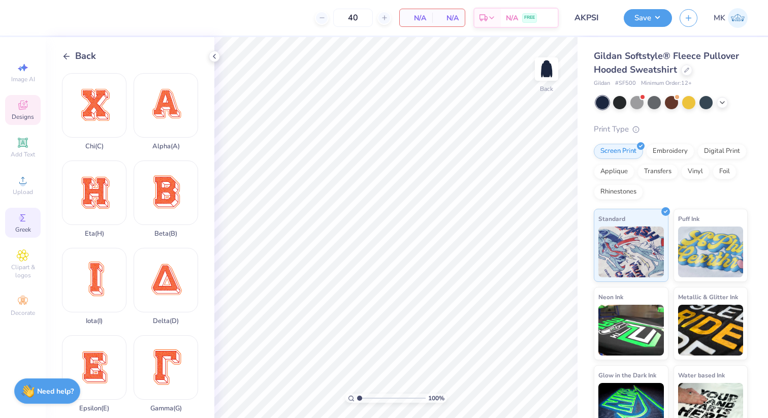
click at [27, 106] on icon at bounding box center [22, 105] width 9 height 9
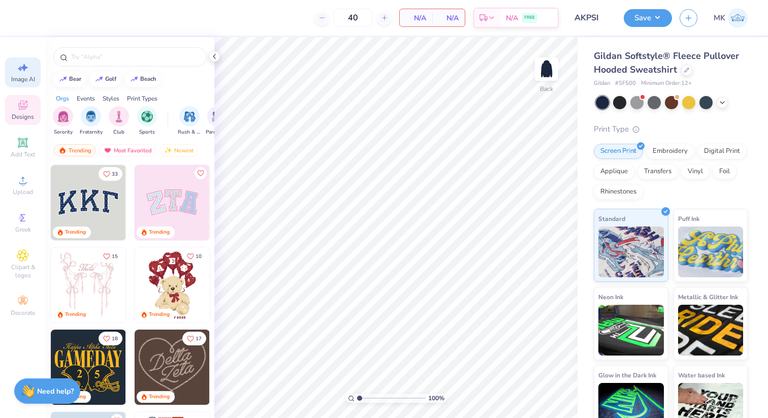
click at [33, 71] on div "Image AI" at bounding box center [23, 72] width 36 height 30
select select "4"
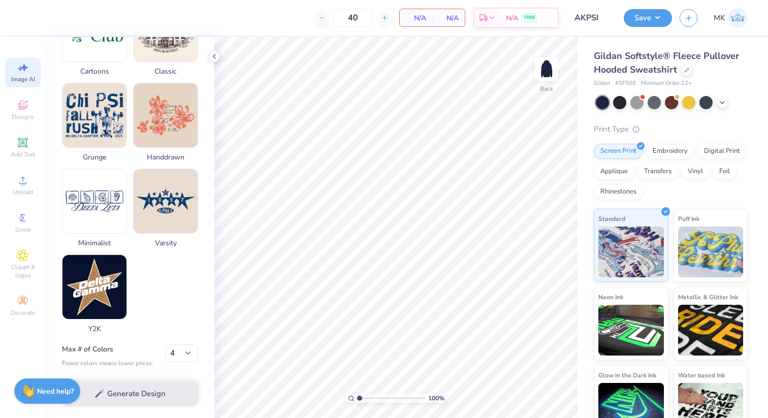
scroll to position [450, 0]
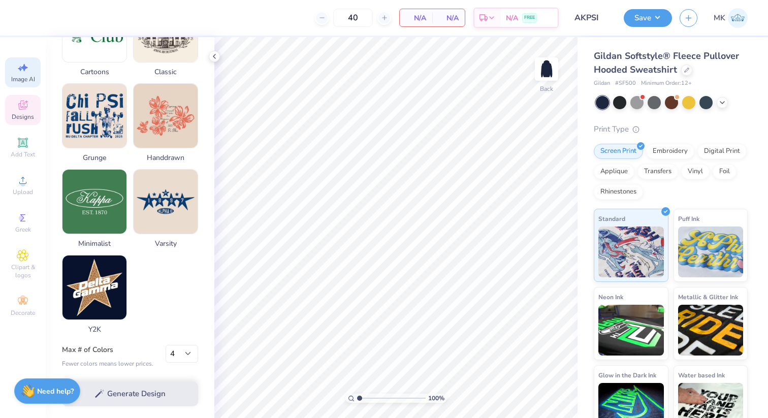
click at [24, 98] on div "Designs" at bounding box center [23, 110] width 36 height 30
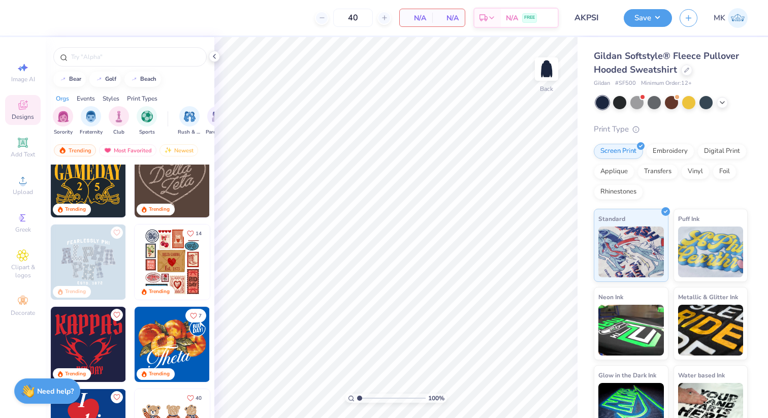
scroll to position [204, 0]
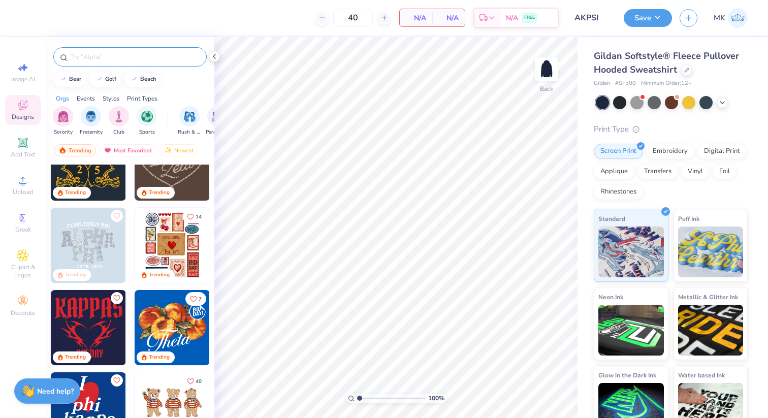
click at [158, 61] on input "text" at bounding box center [135, 57] width 130 height 10
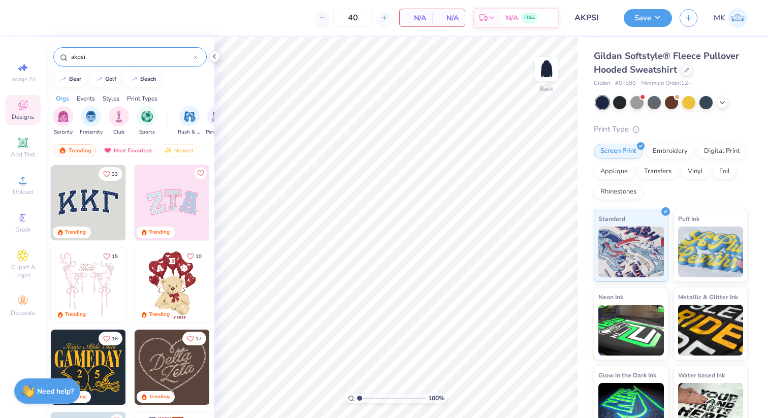
type input "akpsi"
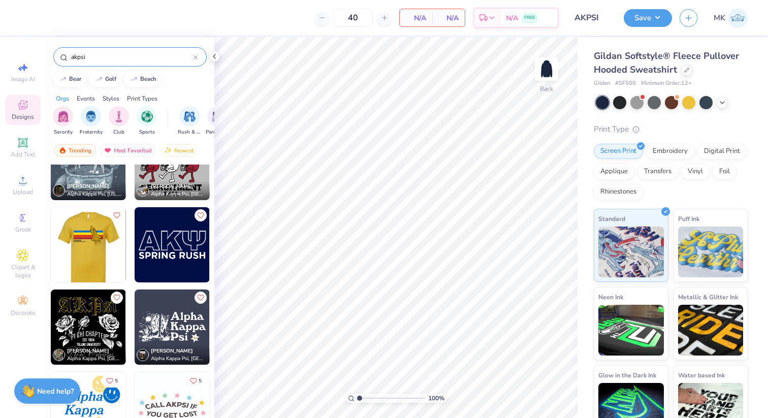
scroll to position [449, 0]
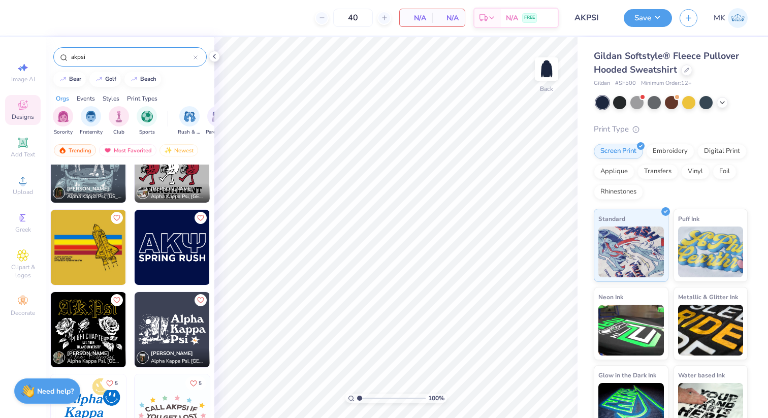
click at [154, 251] on img at bounding box center [172, 247] width 75 height 75
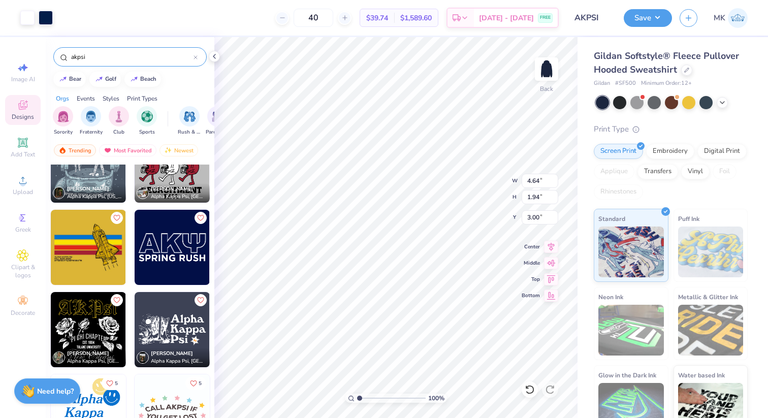
type input "6.50"
type input "2.72"
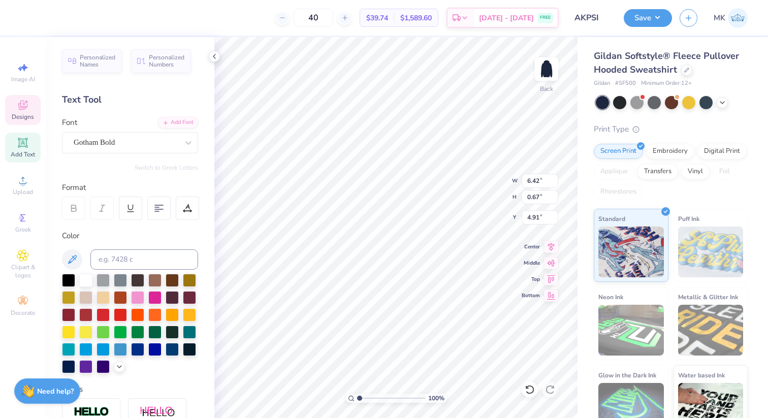
scroll to position [0, 0]
type input "6.19"
type input "1.91"
type input "3.00"
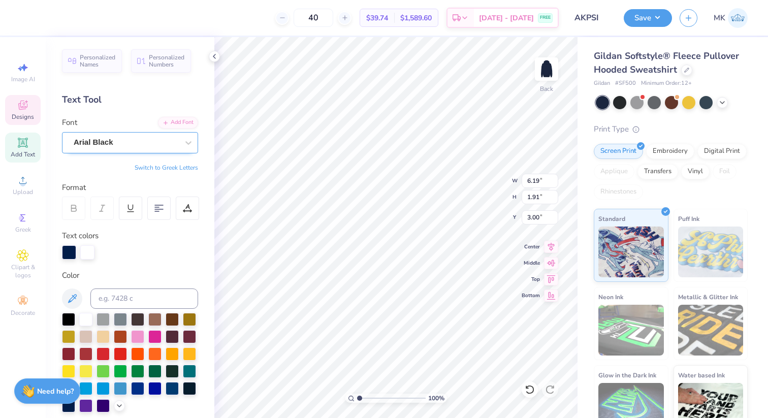
click at [121, 140] on div "Arial Black" at bounding box center [126, 143] width 107 height 16
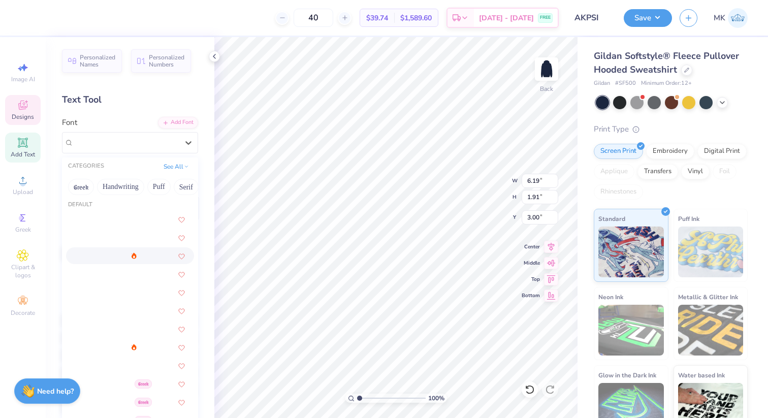
scroll to position [49, 0]
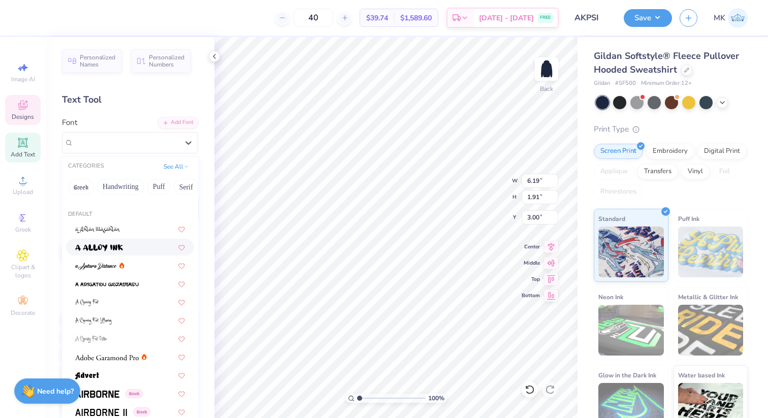
click at [137, 246] on div at bounding box center [130, 247] width 110 height 11
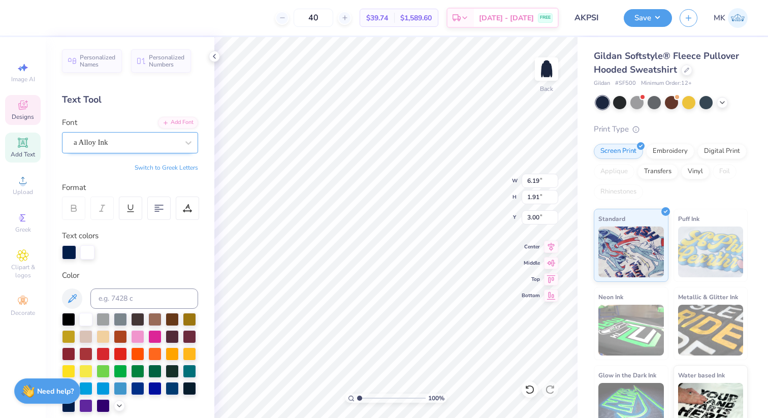
click at [147, 147] on div "a Alloy Ink" at bounding box center [126, 143] width 107 height 16
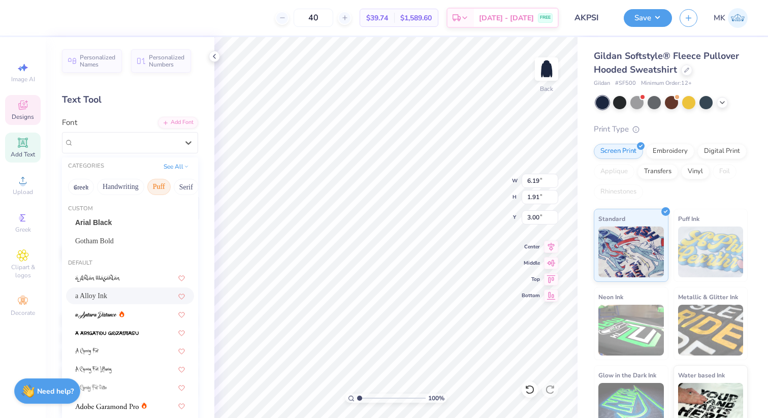
click at [156, 184] on button "Puff" at bounding box center [158, 187] width 23 height 16
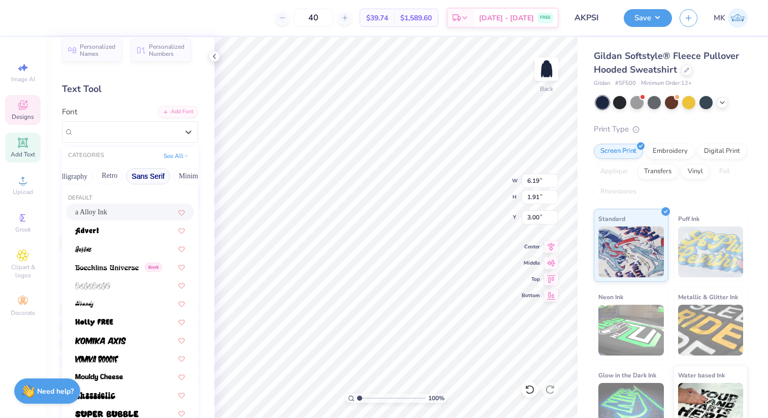
scroll to position [0, 299]
click at [148, 174] on button "Techno" at bounding box center [147, 176] width 32 height 16
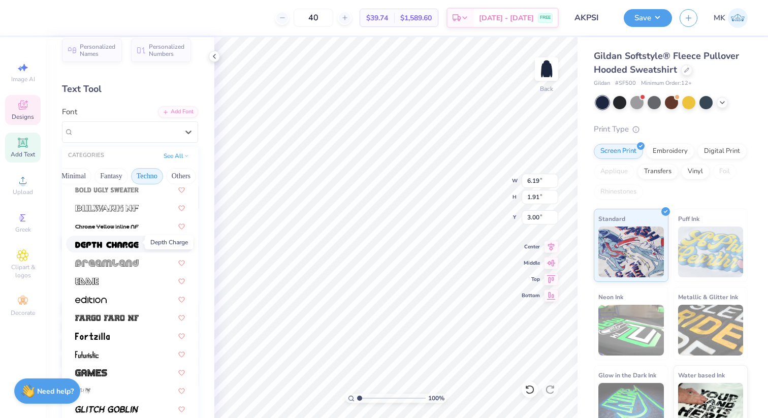
scroll to position [44, 0]
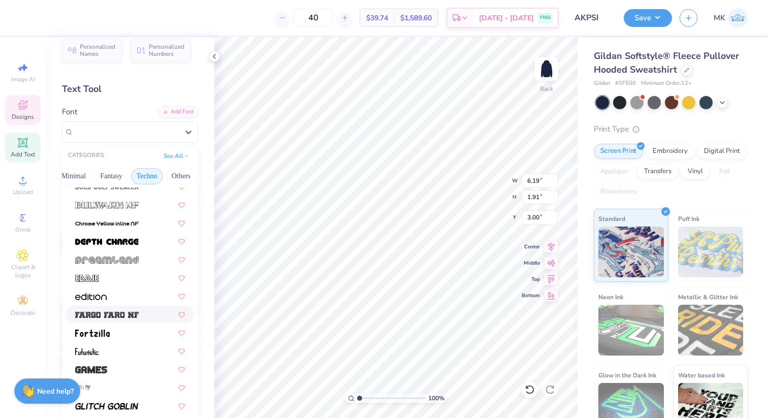
click at [119, 312] on img at bounding box center [106, 314] width 63 height 7
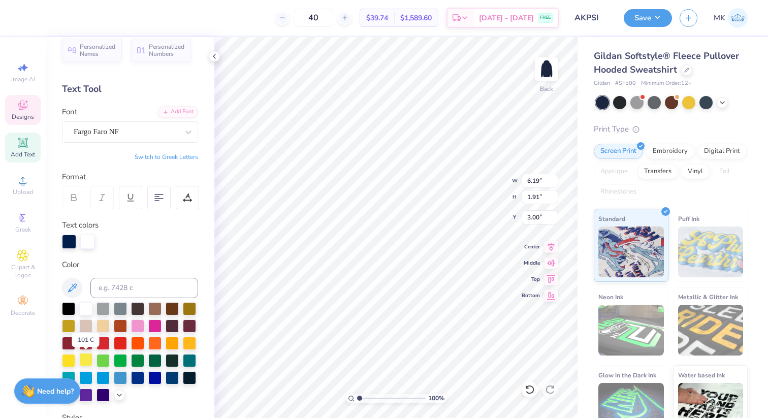
click at [85, 356] on div at bounding box center [85, 359] width 13 height 13
click at [156, 376] on div at bounding box center [154, 376] width 13 height 13
click at [82, 357] on div at bounding box center [85, 359] width 13 height 13
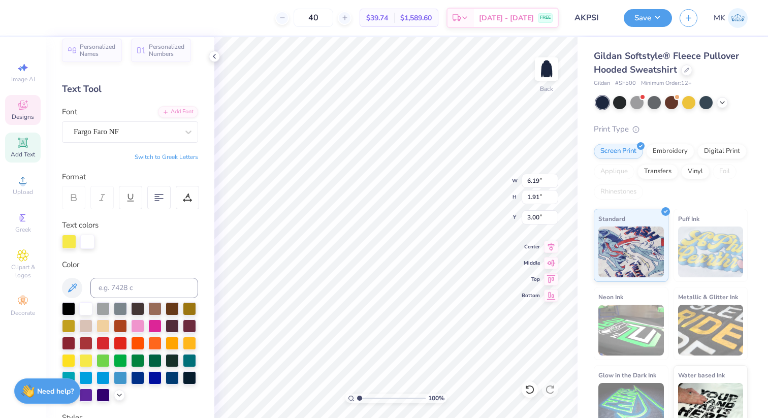
click at [86, 249] on div at bounding box center [87, 242] width 14 height 14
click at [86, 245] on div at bounding box center [87, 242] width 14 height 14
click at [86, 240] on div at bounding box center [87, 242] width 14 height 14
click at [68, 240] on div at bounding box center [69, 242] width 14 height 14
click at [84, 358] on div at bounding box center [85, 359] width 13 height 13
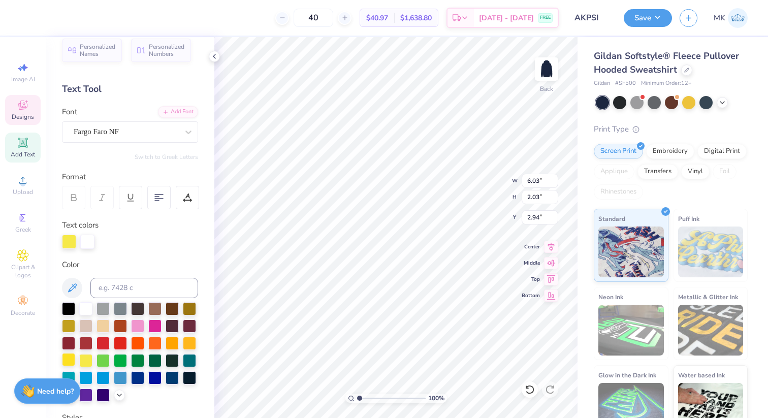
click at [72, 358] on div at bounding box center [68, 359] width 13 height 13
click at [83, 359] on div at bounding box center [85, 359] width 13 height 13
click at [85, 324] on div at bounding box center [85, 324] width 13 height 13
click at [85, 335] on div at bounding box center [130, 352] width 136 height 100
click at [82, 358] on div at bounding box center [85, 359] width 13 height 13
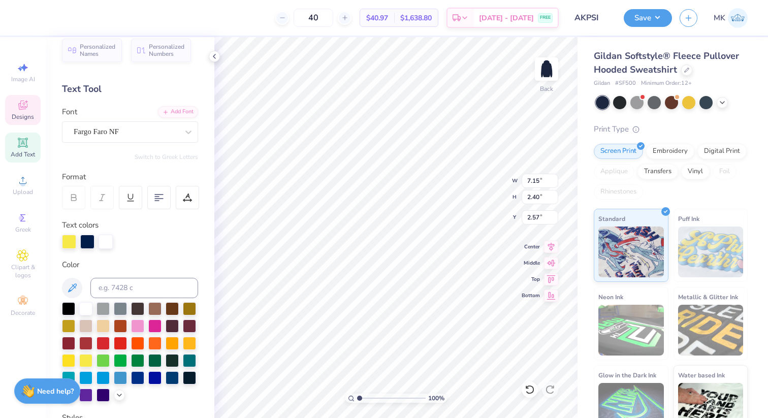
type input "7.15"
type input "2.40"
type input "9.22"
click at [89, 243] on div at bounding box center [87, 242] width 14 height 14
click at [90, 242] on div at bounding box center [87, 242] width 14 height 14
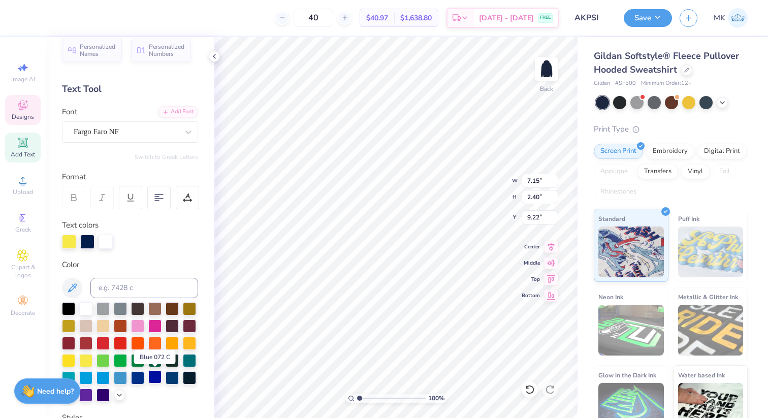
click at [159, 383] on div at bounding box center [154, 376] width 13 height 13
click at [118, 356] on div at bounding box center [120, 359] width 13 height 13
type input "9.23"
click at [86, 239] on div at bounding box center [87, 241] width 14 height 14
click at [102, 376] on div at bounding box center [103, 376] width 13 height 13
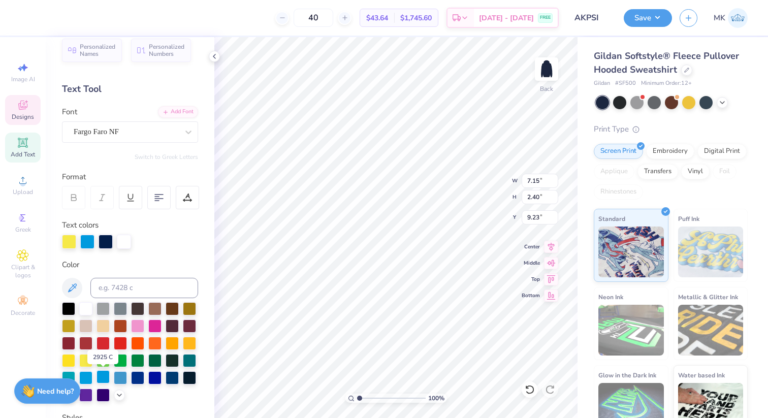
click at [104, 374] on div at bounding box center [103, 376] width 13 height 13
click at [64, 241] on div at bounding box center [69, 242] width 14 height 14
click at [68, 241] on div at bounding box center [69, 242] width 14 height 14
click at [123, 376] on div at bounding box center [120, 376] width 13 height 13
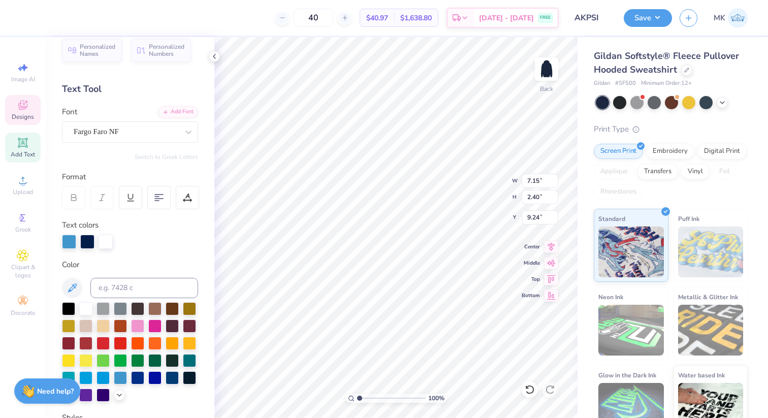
type input "9.25"
type input "4.76"
type input "1.60"
type input "10.04"
click at [725, 100] on icon at bounding box center [722, 102] width 8 height 8
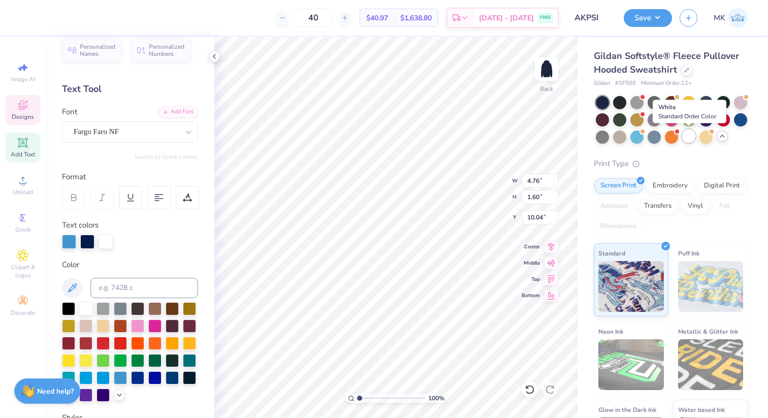
click at [686, 141] on div at bounding box center [688, 136] width 13 height 13
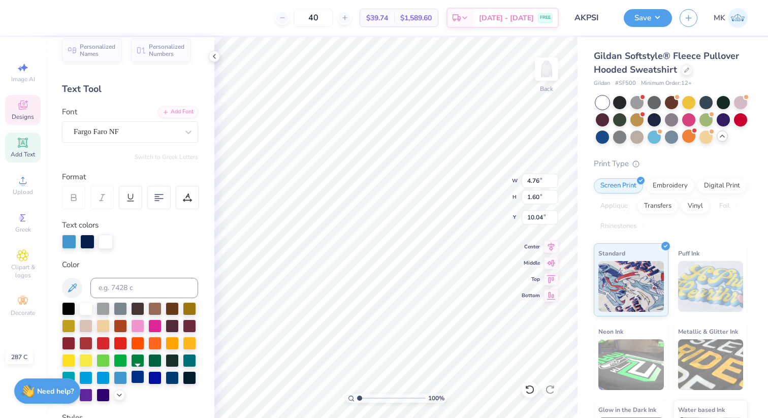
click at [136, 379] on div at bounding box center [137, 376] width 13 height 13
click at [106, 237] on div at bounding box center [106, 241] width 14 height 14
click at [86, 359] on div at bounding box center [85, 359] width 13 height 13
click at [156, 376] on div at bounding box center [154, 376] width 13 height 13
click at [70, 244] on div at bounding box center [69, 241] width 14 height 14
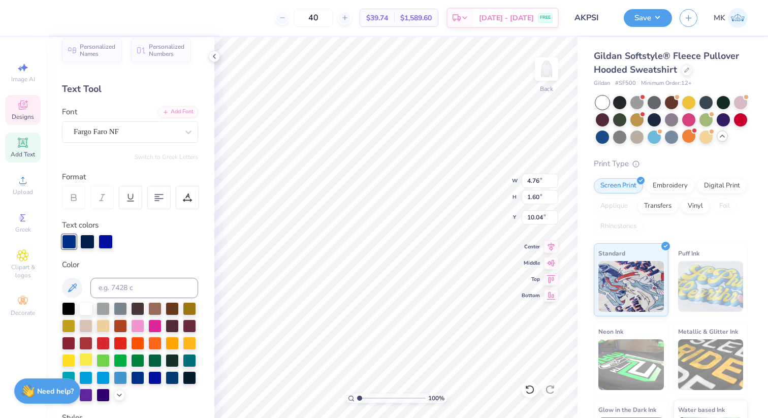
click at [88, 361] on div at bounding box center [85, 359] width 13 height 13
click at [65, 361] on div at bounding box center [68, 359] width 13 height 13
click at [104, 339] on div at bounding box center [103, 342] width 13 height 13
click at [87, 240] on div at bounding box center [87, 241] width 14 height 14
click at [85, 361] on div at bounding box center [85, 359] width 13 height 13
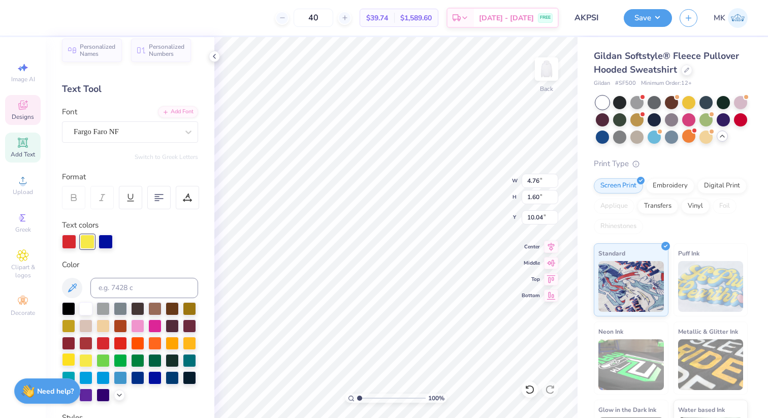
click at [66, 358] on div at bounding box center [68, 359] width 13 height 13
click at [70, 234] on div at bounding box center [69, 241] width 14 height 14
click at [68, 359] on div at bounding box center [68, 359] width 13 height 13
type input "2.67"
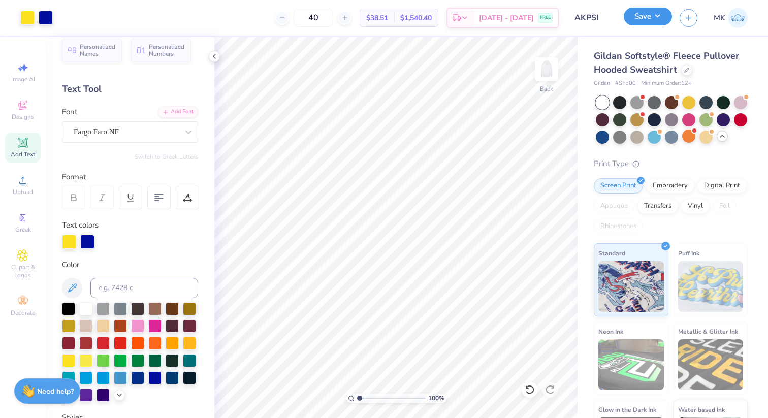
click at [659, 20] on button "Save" at bounding box center [648, 17] width 48 height 18
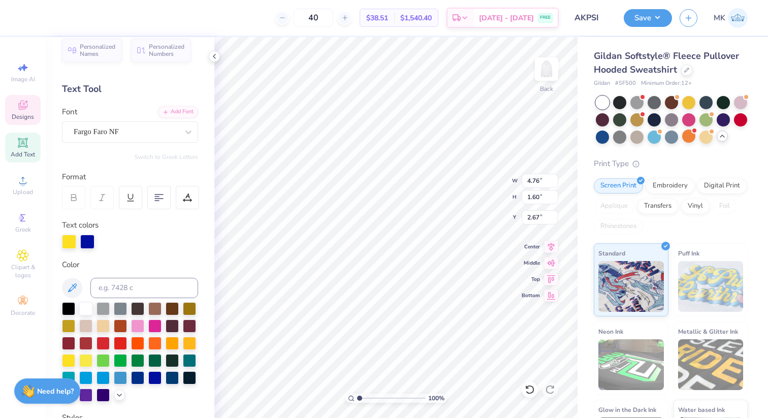
click at [155, 233] on div "Text colors" at bounding box center [130, 233] width 136 height 29
click at [67, 243] on div at bounding box center [69, 242] width 14 height 14
click at [152, 379] on div at bounding box center [154, 376] width 13 height 13
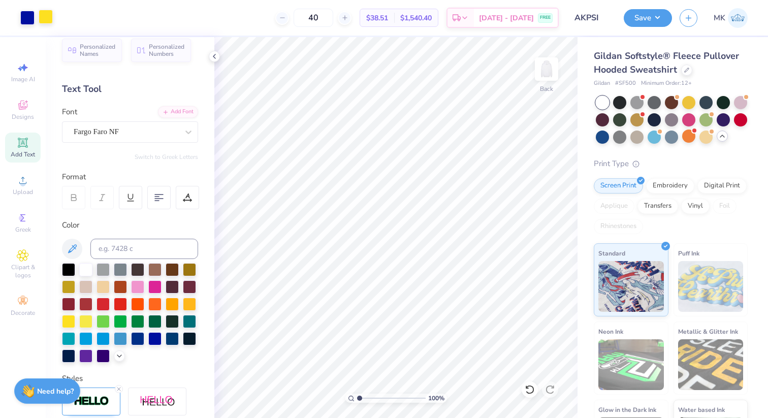
click at [44, 14] on div at bounding box center [46, 17] width 14 height 14
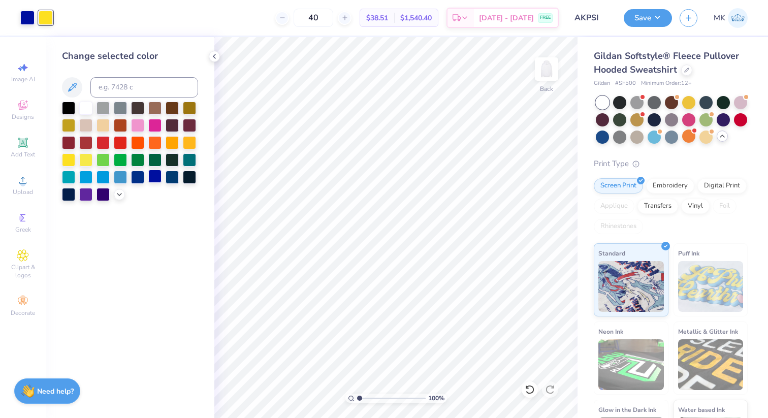
click at [151, 177] on div at bounding box center [154, 176] width 13 height 13
click at [655, 15] on button "Save" at bounding box center [648, 17] width 48 height 18
click at [684, 72] on div at bounding box center [686, 68] width 11 height 11
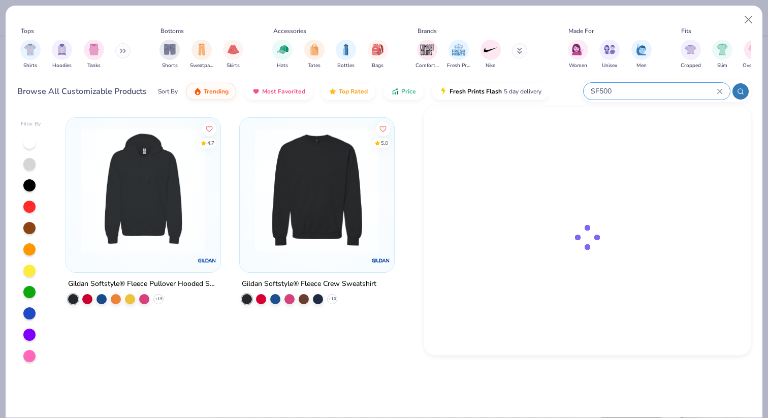
click at [669, 88] on input "SF500" at bounding box center [653, 91] width 127 height 12
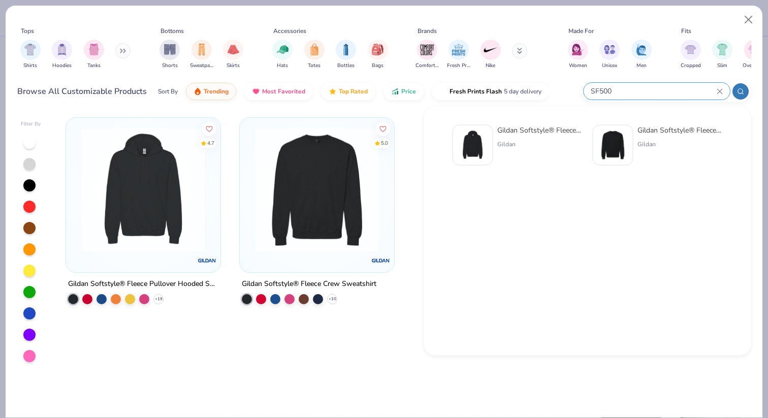
click at [669, 88] on input "SF500" at bounding box center [653, 91] width 127 height 12
click at [722, 87] on div "SF500" at bounding box center [657, 91] width 146 height 17
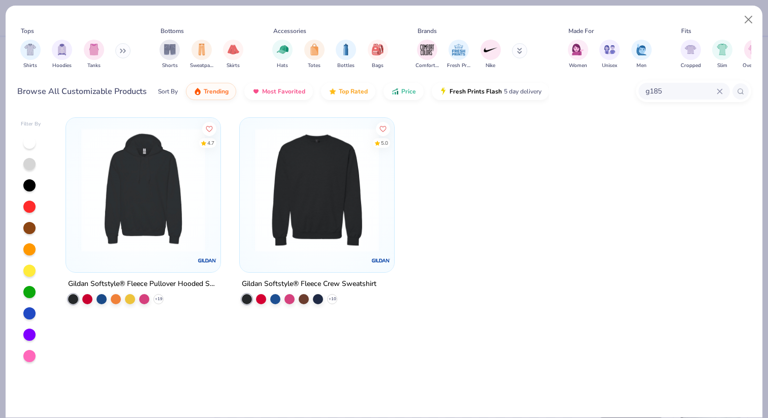
type input "g185"
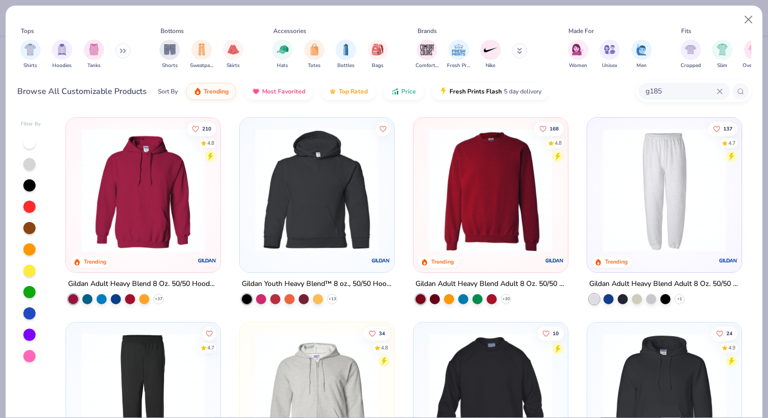
click at [212, 179] on div at bounding box center [143, 187] width 144 height 129
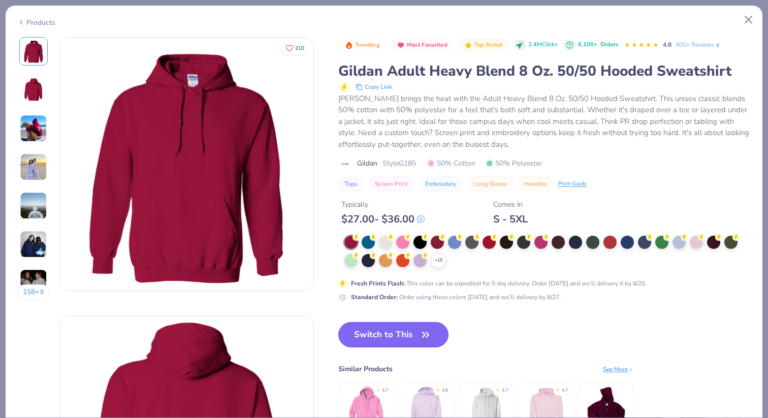
click at [388, 336] on button "Switch to This" at bounding box center [393, 334] width 110 height 25
click at [397, 334] on button "Switch to This" at bounding box center [393, 334] width 110 height 25
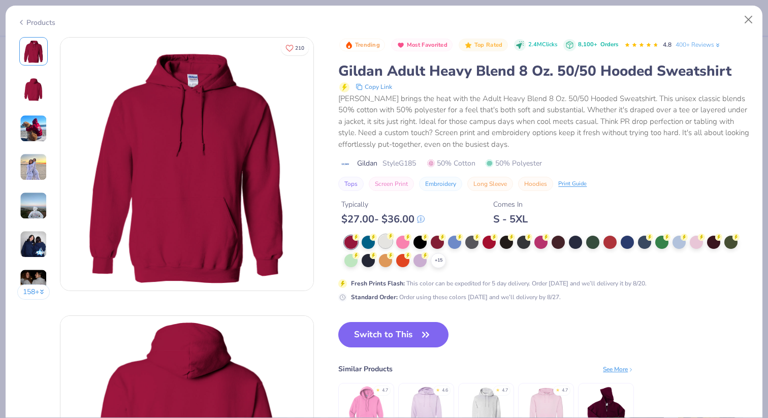
click at [387, 242] on div at bounding box center [385, 241] width 13 height 13
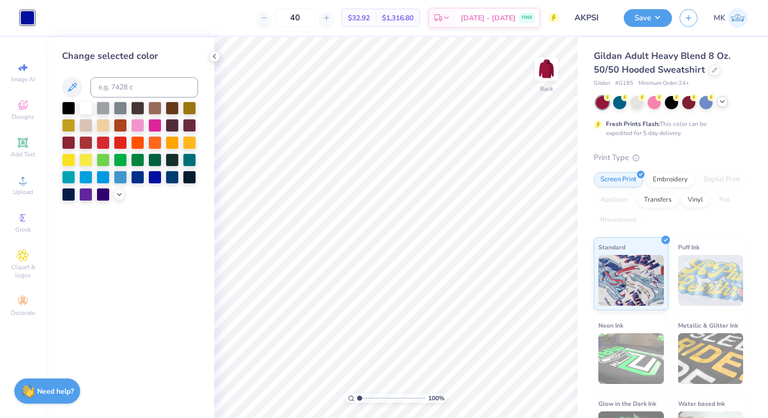
click at [721, 98] on icon at bounding box center [722, 102] width 8 height 8
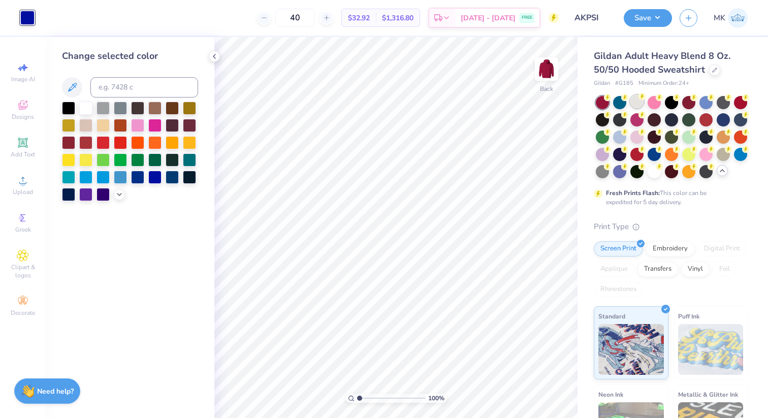
click at [632, 102] on div at bounding box center [636, 101] width 13 height 13
click at [655, 167] on div at bounding box center [654, 170] width 13 height 13
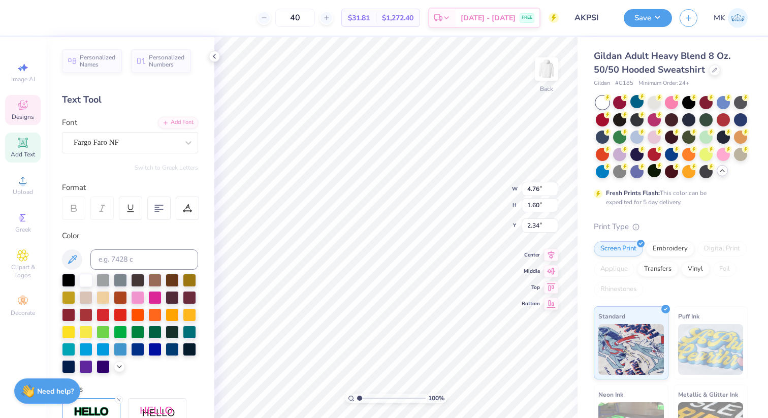
type input "4.08"
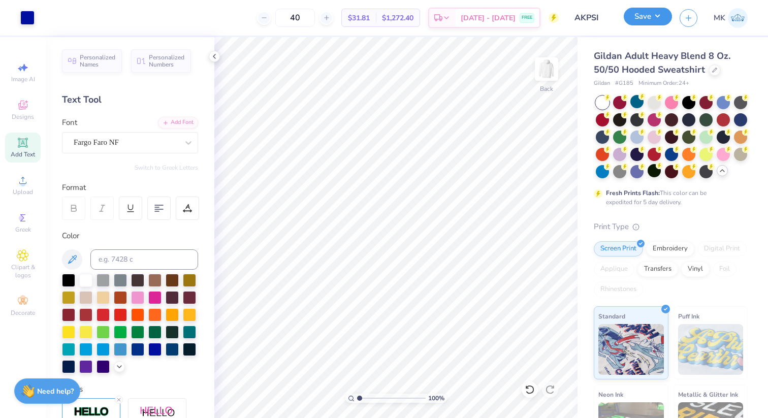
click at [668, 17] on button "Save" at bounding box center [648, 17] width 48 height 18
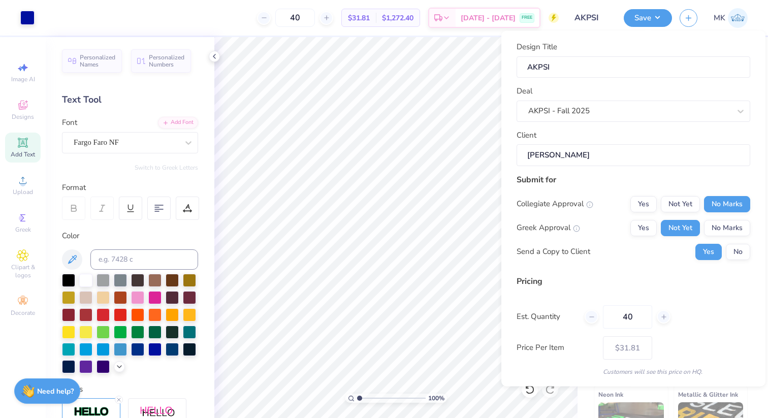
scroll to position [32, 0]
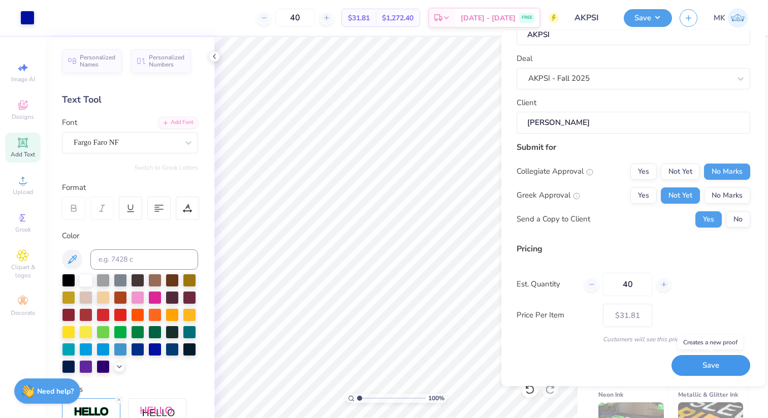
click at [688, 357] on button "Save" at bounding box center [710, 366] width 79 height 21
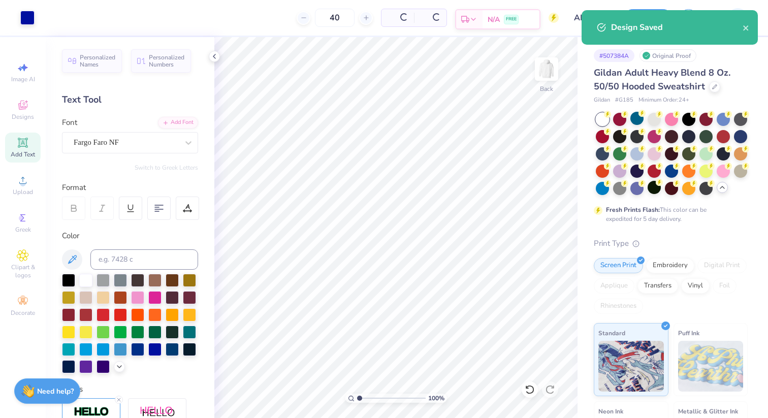
type input "$31.81"
click at [748, 27] on icon "close" at bounding box center [746, 28] width 7 height 8
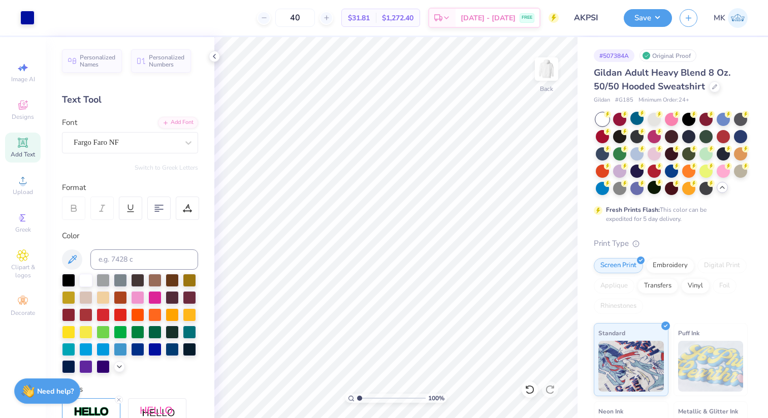
click at [723, 89] on div "Gildan Adult Heavy Blend 8 Oz. 50/50 Hooded Sweatshirt" at bounding box center [671, 79] width 154 height 27
click at [717, 89] on div at bounding box center [714, 85] width 11 height 11
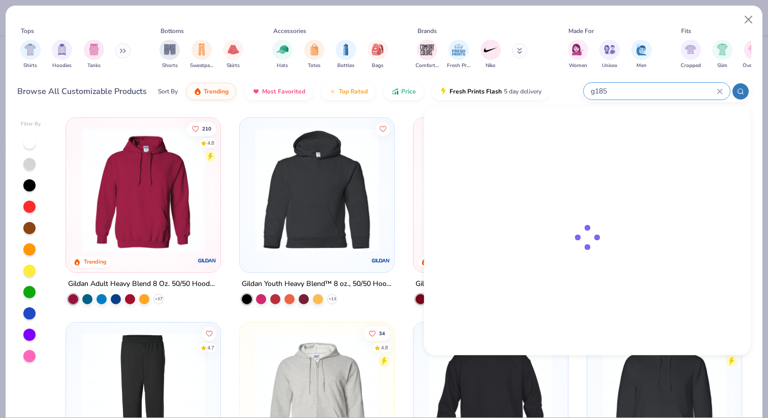
click at [658, 93] on input "g185" at bounding box center [653, 91] width 127 height 12
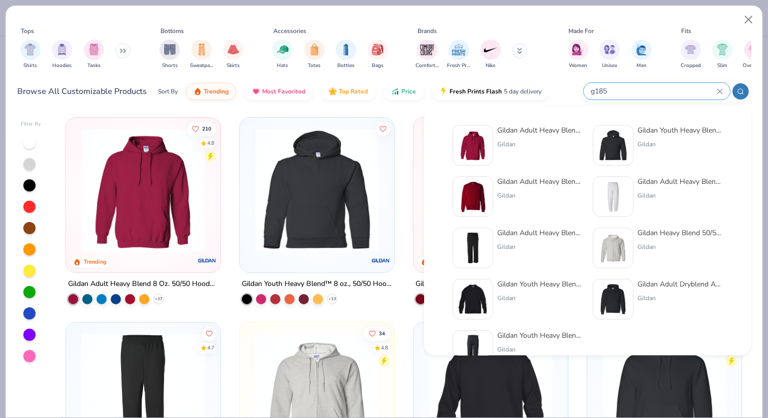
click at [658, 93] on input "g185" at bounding box center [653, 91] width 127 height 12
click at [714, 92] on input "g185" at bounding box center [653, 91] width 127 height 12
click at [721, 90] on icon at bounding box center [720, 91] width 6 height 6
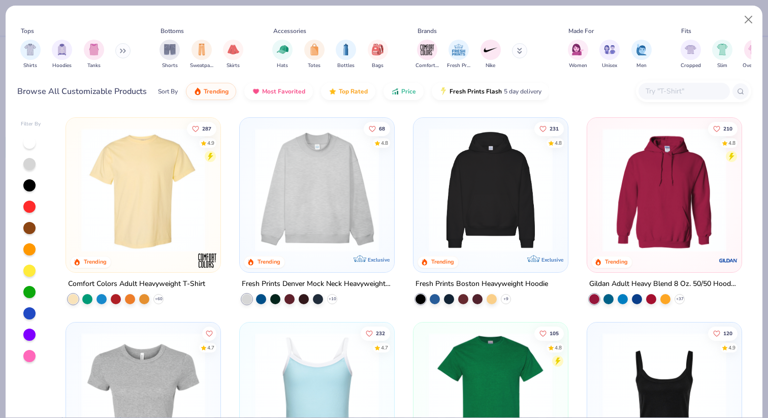
paste input "SF000"
type input "SF000"
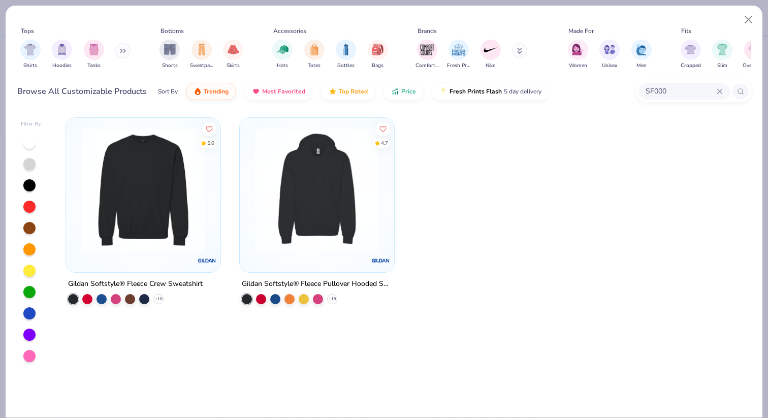
click at [117, 225] on img at bounding box center [143, 190] width 134 height 124
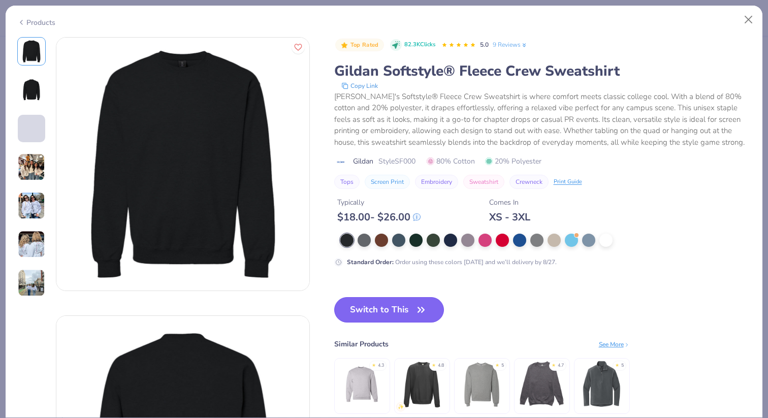
click at [363, 308] on button "Switch to This" at bounding box center [389, 309] width 110 height 25
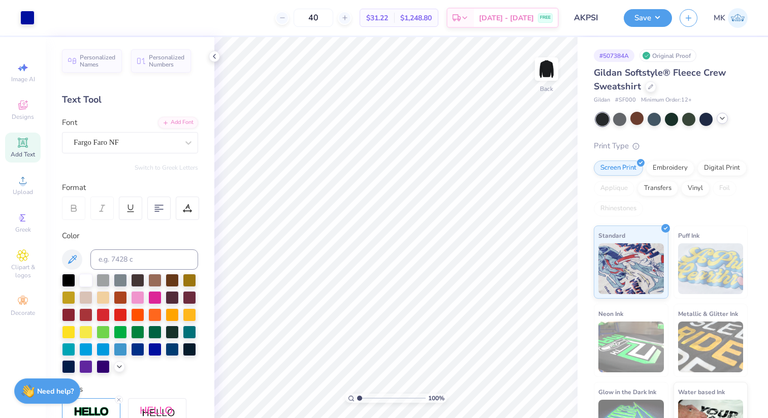
click at [727, 117] on div at bounding box center [722, 118] width 11 height 11
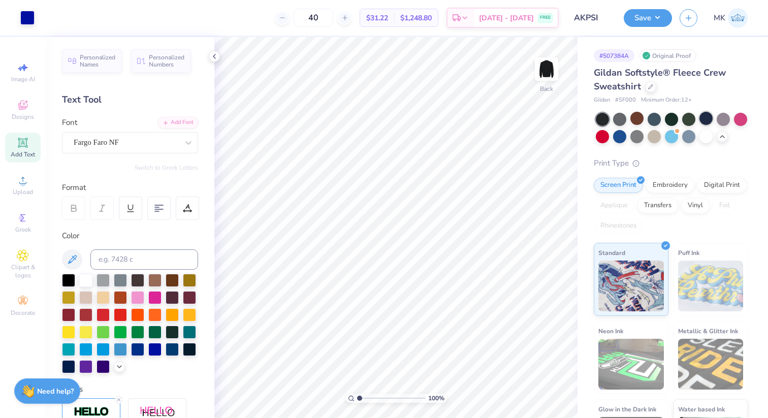
click at [708, 118] on div at bounding box center [705, 118] width 13 height 13
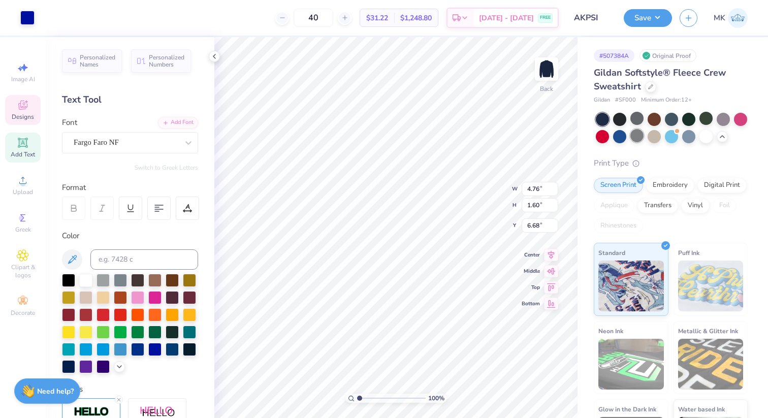
type input "6.69"
click at [88, 280] on div at bounding box center [85, 279] width 13 height 13
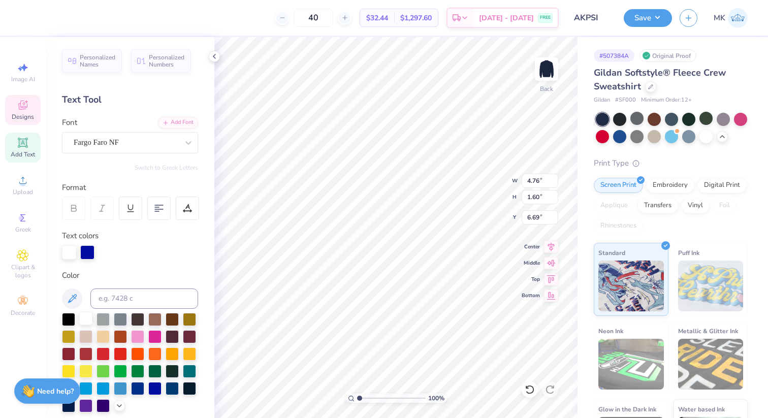
click at [87, 321] on div at bounding box center [85, 318] width 13 height 13
click at [86, 245] on div at bounding box center [87, 251] width 14 height 14
click at [86, 315] on div at bounding box center [85, 318] width 13 height 13
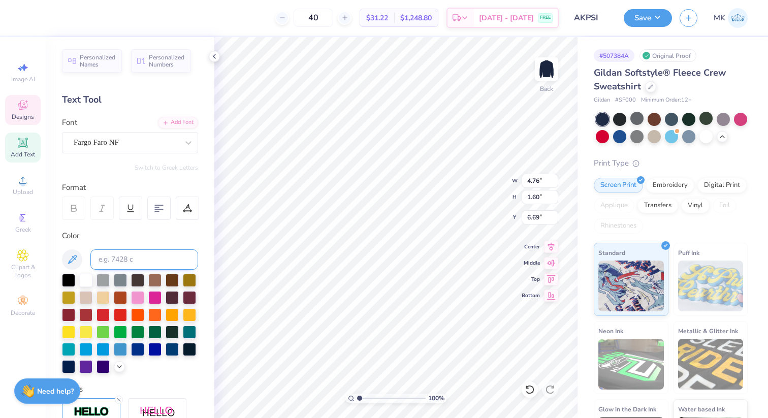
type input "3.00"
click at [88, 330] on div at bounding box center [85, 331] width 13 height 13
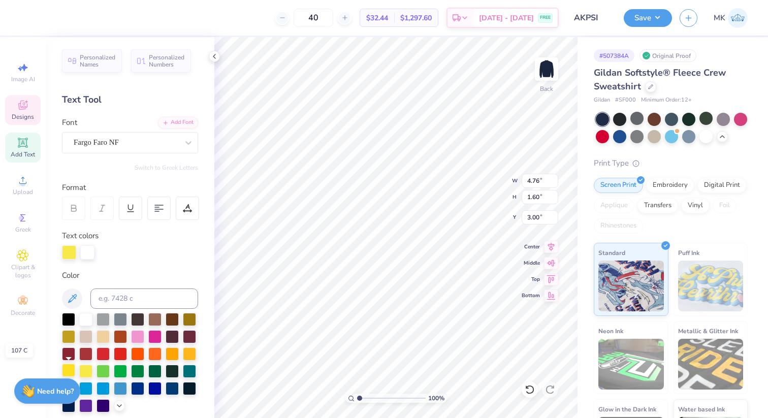
click at [67, 368] on div at bounding box center [68, 370] width 13 height 13
click at [88, 372] on div at bounding box center [85, 370] width 13 height 13
click at [85, 375] on div at bounding box center [85, 370] width 13 height 13
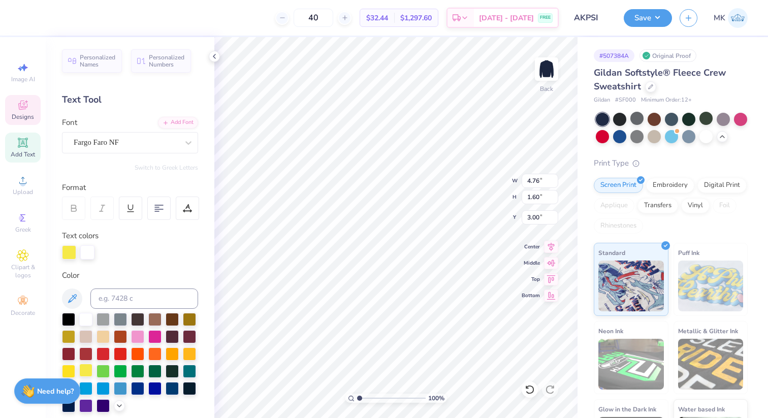
click at [85, 375] on div at bounding box center [85, 370] width 13 height 13
click at [70, 374] on div at bounding box center [68, 370] width 13 height 13
type input "3.75"
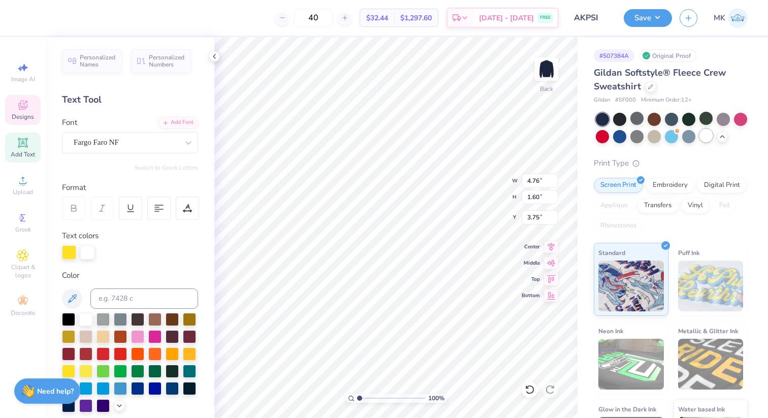
click at [707, 136] on div at bounding box center [705, 135] width 13 height 13
click at [139, 391] on div at bounding box center [137, 387] width 13 height 13
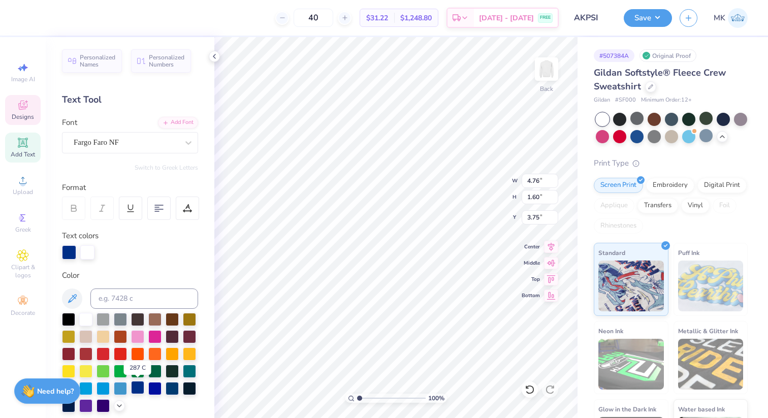
click at [139, 391] on div at bounding box center [137, 387] width 13 height 13
click at [92, 257] on div at bounding box center [87, 251] width 14 height 14
click at [142, 387] on div at bounding box center [137, 387] width 13 height 13
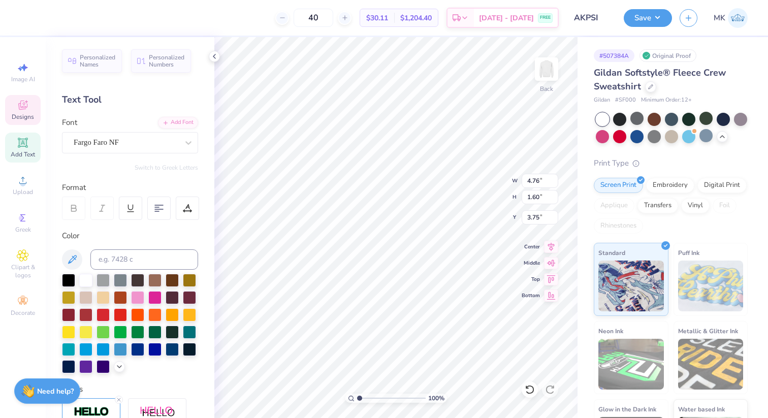
type input "4.00"
click at [657, 17] on button "Save" at bounding box center [648, 17] width 48 height 18
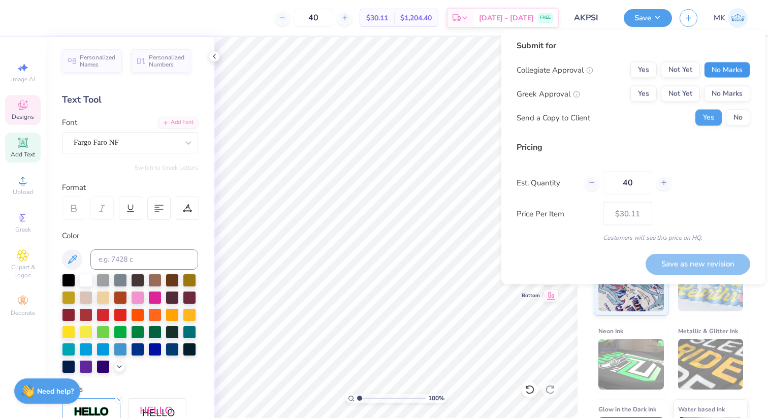
click at [723, 66] on button "No Marks" at bounding box center [727, 70] width 46 height 16
click at [686, 92] on button "Not Yet" at bounding box center [680, 94] width 39 height 16
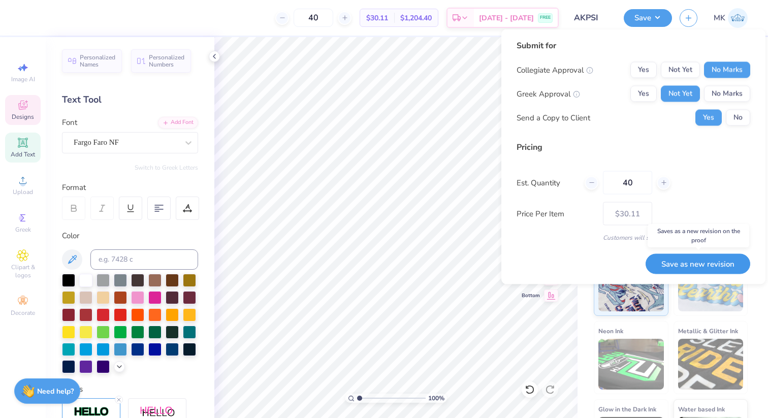
click at [679, 263] on button "Save as new revision" at bounding box center [698, 263] width 105 height 21
type input "$30.11"
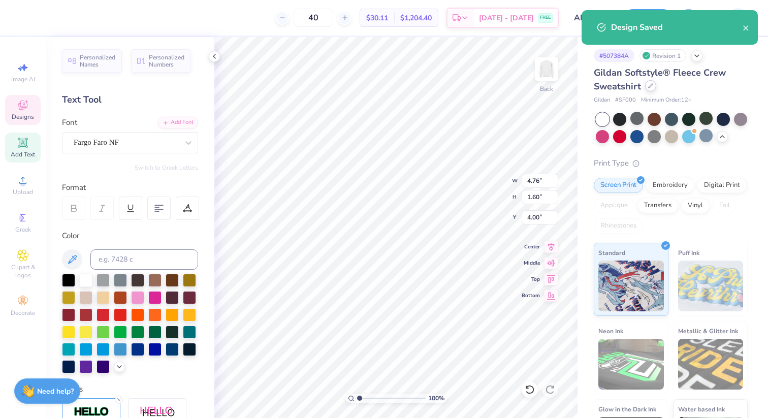
click at [650, 90] on div at bounding box center [650, 85] width 11 height 11
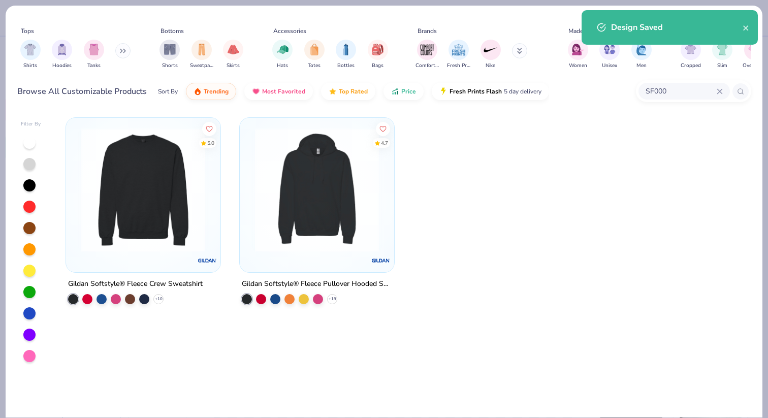
click at [677, 100] on div "SF000" at bounding box center [693, 91] width 115 height 22
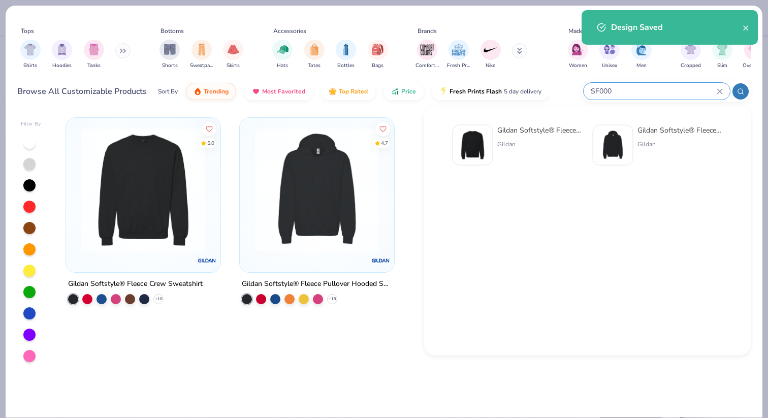
click at [676, 96] on input "SF000" at bounding box center [653, 91] width 127 height 12
click at [717, 88] on icon at bounding box center [720, 91] width 6 height 6
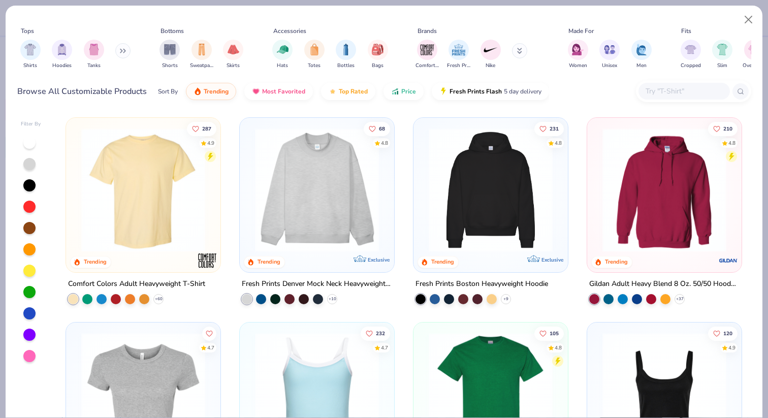
paste input "995M"
type input "995M"
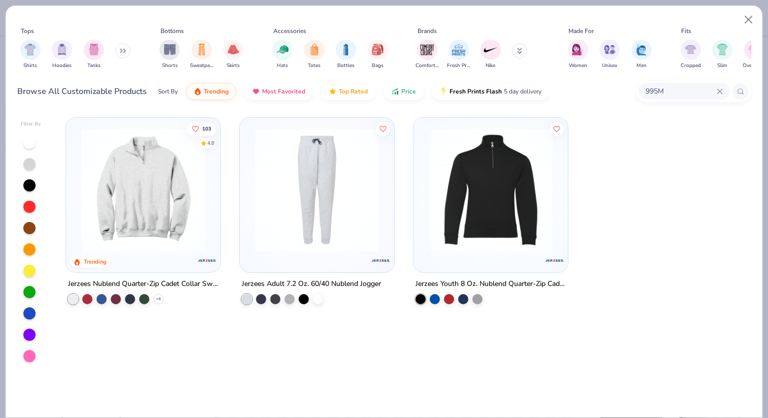
click at [98, 213] on img at bounding box center [143, 190] width 134 height 124
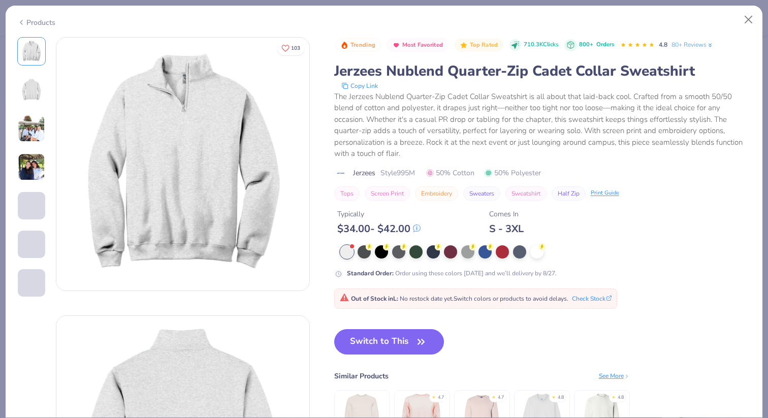
click at [366, 309] on div "Trending Most Favorited Top Rated 710.3K Clicks 800+ Orders 4.8 80+ Reviews Jer…" at bounding box center [542, 251] width 417 height 429
click at [419, 336] on icon "button" at bounding box center [421, 342] width 14 height 14
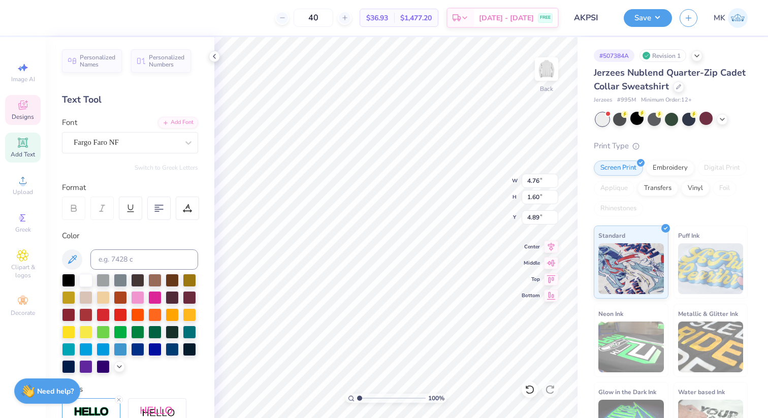
type input "4.89"
click at [635, 17] on button "Save" at bounding box center [648, 17] width 48 height 18
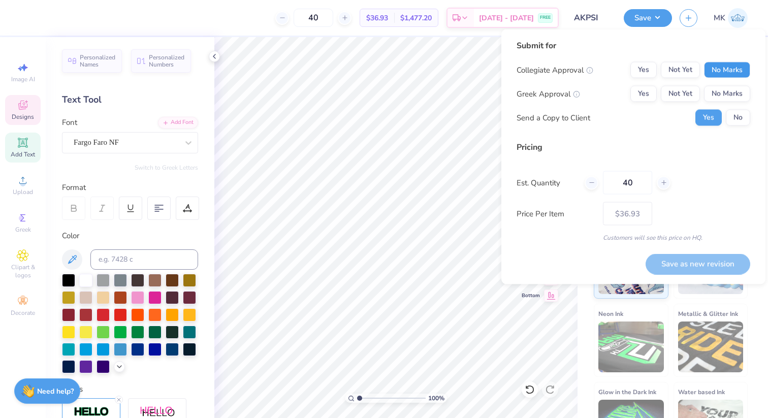
click at [714, 71] on button "No Marks" at bounding box center [727, 70] width 46 height 16
click at [692, 87] on button "Not Yet" at bounding box center [680, 94] width 39 height 16
click at [699, 262] on button "Save as new revision" at bounding box center [698, 263] width 105 height 21
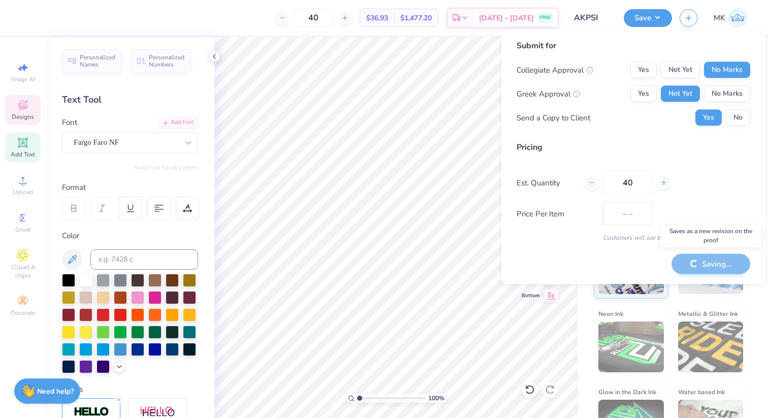
type input "$36.93"
